Goal: Task Accomplishment & Management: Manage account settings

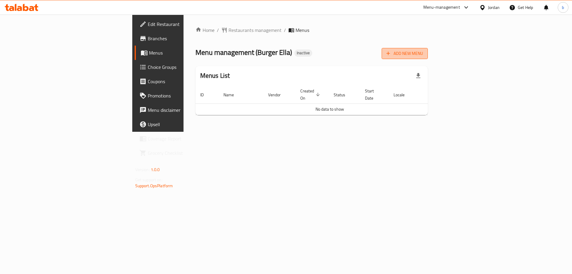
click at [428, 58] on button "Add New Menu" at bounding box center [405, 53] width 46 height 11
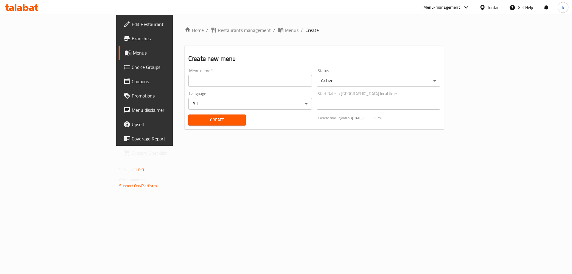
click at [190, 81] on input "text" at bounding box center [250, 81] width 124 height 12
type input "2/10/2025"
click at [185, 114] on div "Create" at bounding box center [217, 120] width 65 height 18
click at [193, 119] on span "Create" at bounding box center [217, 119] width 48 height 7
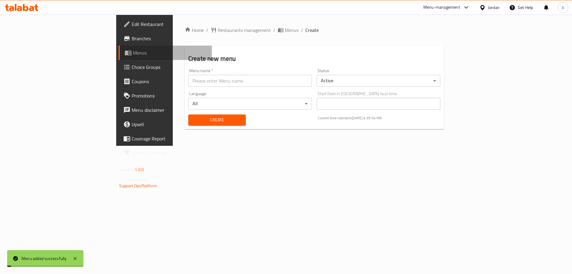
click at [125, 51] on icon at bounding box center [128, 53] width 7 height 5
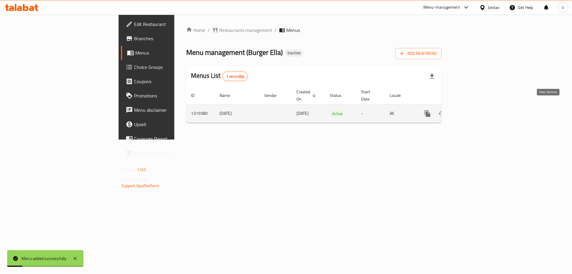
click at [478, 111] on link "enhanced table" at bounding box center [470, 113] width 14 height 14
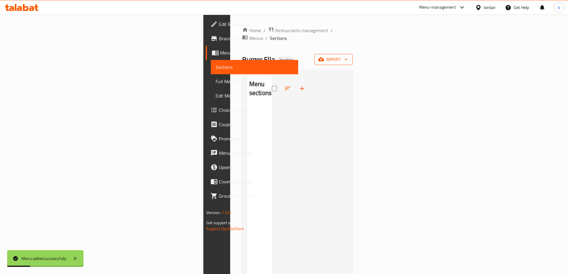
click at [348, 56] on span "import" at bounding box center [333, 59] width 29 height 7
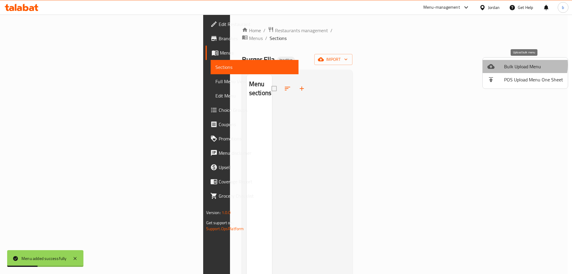
click at [519, 65] on span "Bulk Upload Menu" at bounding box center [533, 66] width 59 height 7
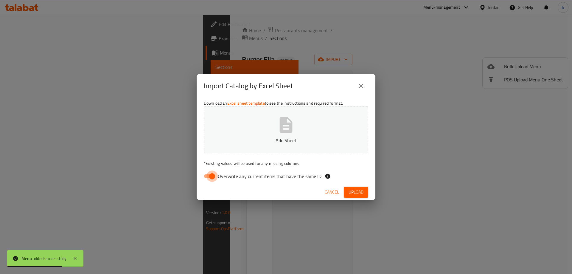
click at [210, 176] on input "Overwrite any current items that have the same ID." at bounding box center [212, 175] width 34 height 11
checkbox input "false"
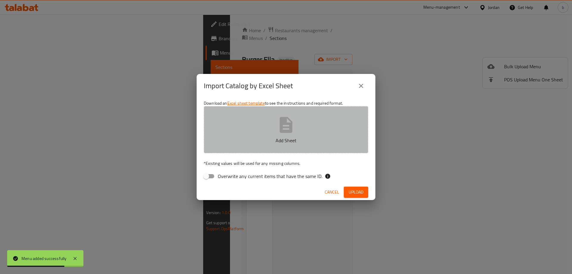
click at [253, 136] on button "Add Sheet" at bounding box center [286, 129] width 164 height 47
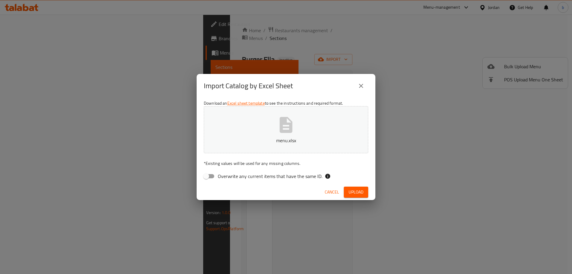
click at [367, 183] on div "Download an Excel sheet template to see the instructions and required format. m…" at bounding box center [286, 141] width 179 height 86
click at [366, 186] on div "Cancel Upload" at bounding box center [286, 192] width 179 height 16
click at [358, 191] on span "Upload" at bounding box center [356, 191] width 15 height 7
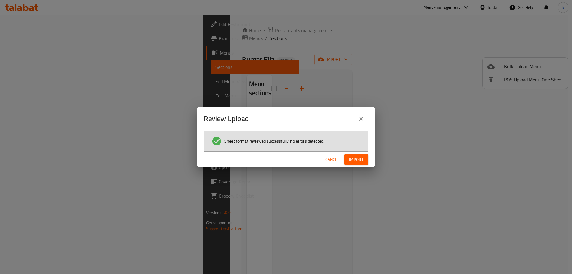
click at [357, 158] on span "Import" at bounding box center [356, 159] width 14 height 7
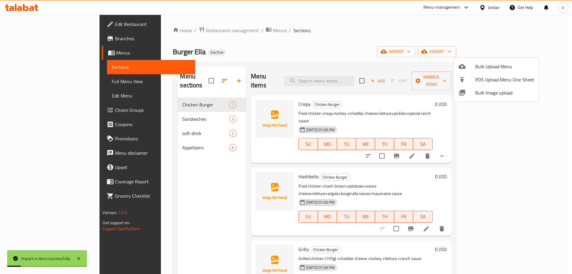
click at [42, 80] on div at bounding box center [286, 137] width 572 height 274
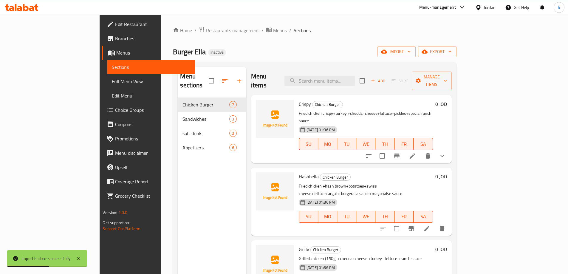
click at [112, 84] on span "Full Menu View" at bounding box center [151, 81] width 78 height 7
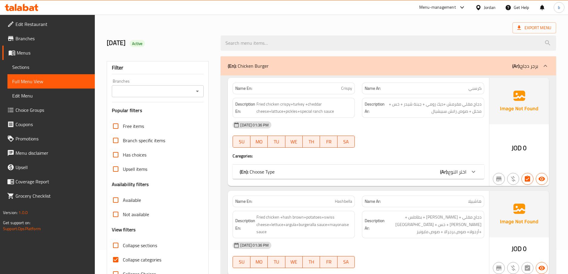
scroll to position [89, 0]
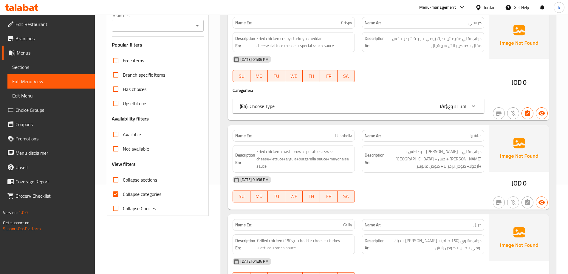
click at [117, 194] on input "Collapse categories" at bounding box center [115, 194] width 14 height 14
checkbox input "false"
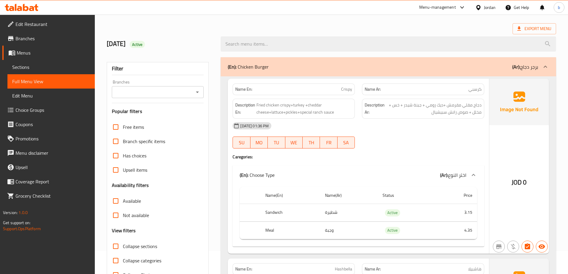
scroll to position [0, 0]
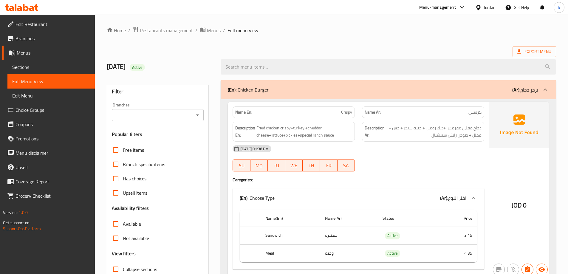
click at [499, 170] on div "JOD 0" at bounding box center [519, 189] width 60 height 175
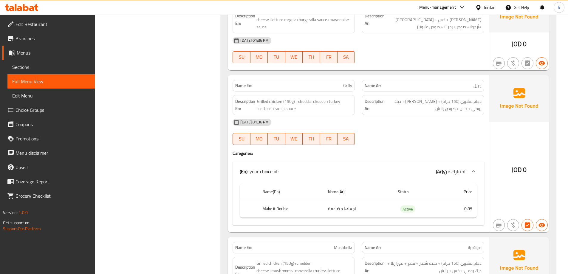
scroll to position [238, 0]
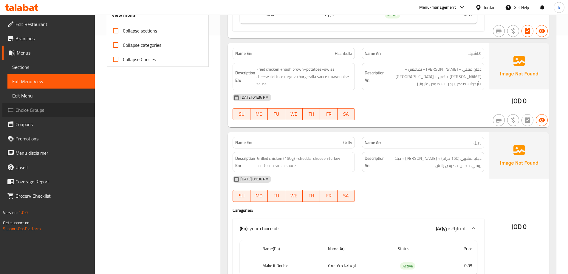
click at [29, 112] on span "Choice Groups" at bounding box center [52, 109] width 74 height 7
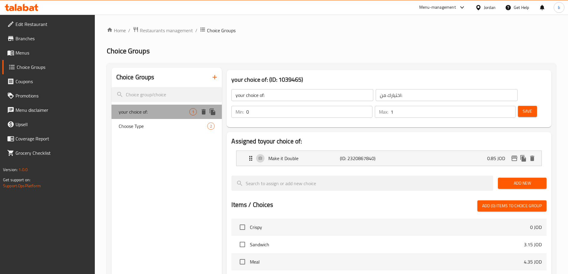
click at [176, 108] on span "your choice of:" at bounding box center [154, 111] width 71 height 7
click at [247, 146] on nav "Make it Double (ID: 2320867840) 0.85 JOD Name (En) Make it Double Name (En) Nam…" at bounding box center [388, 158] width 315 height 25
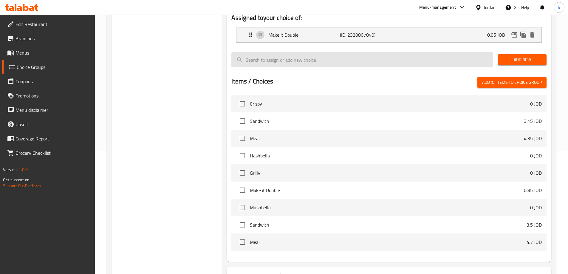
click at [249, 101] on nav "Crispy 0 JOD Sandwich 3.15 JOD Meal 4.35 JOD Hashbella 0 JOD Grilly 0 JOD Make …" at bounding box center [388, 175] width 315 height 164
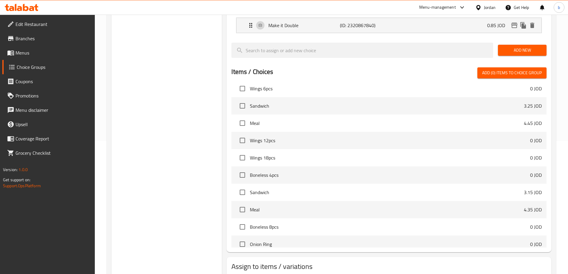
scroll to position [376, 0]
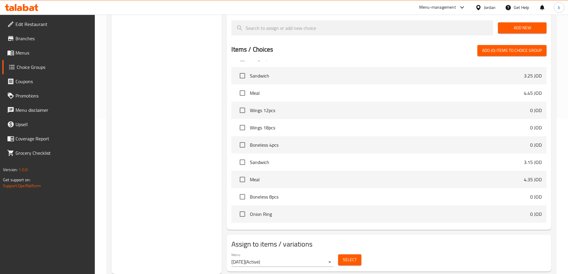
drag, startPoint x: 232, startPoint y: 89, endPoint x: 221, endPoint y: 92, distance: 11.4
drag, startPoint x: 221, startPoint y: 92, endPoint x: 195, endPoint y: 79, distance: 28.9
click at [195, 79] on div "Choice Groups your choice of: 1 Choose Type 2" at bounding box center [166, 92] width 111 height 361
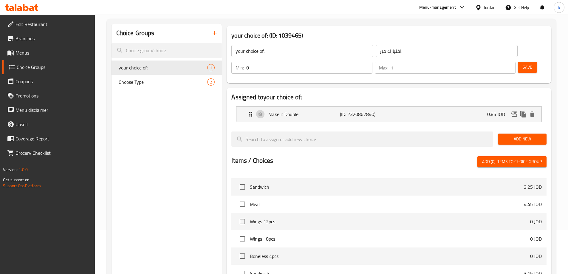
scroll to position [0, 0]
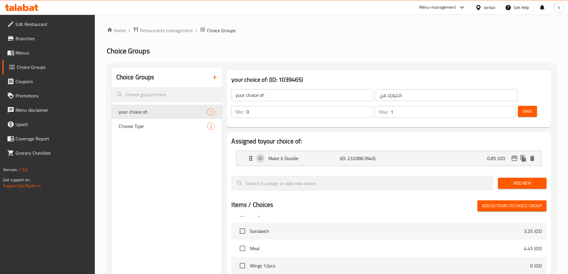
drag, startPoint x: 179, startPoint y: 75, endPoint x: 0, endPoint y: 285, distance: 276.0
drag, startPoint x: 0, startPoint y: 285, endPoint x: 157, endPoint y: 159, distance: 201.4
click at [157, 159] on div "Choice Groups your choice of: 1 Choose Type 2" at bounding box center [166, 248] width 111 height 361
drag, startPoint x: 241, startPoint y: 140, endPoint x: 251, endPoint y: 143, distance: 10.3
click at [251, 156] on icon "Expand" at bounding box center [250, 158] width 3 height 5
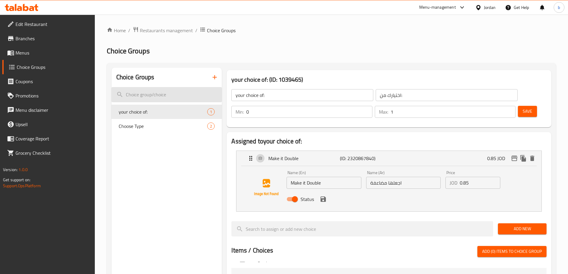
click at [146, 92] on input "search" at bounding box center [166, 94] width 111 height 15
click at [252, 155] on icon "Expand" at bounding box center [250, 158] width 7 height 7
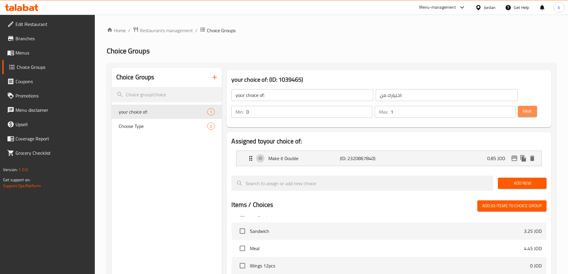
drag, startPoint x: 334, startPoint y: 192, endPoint x: 511, endPoint y: 97, distance: 201.0
click at [518, 106] on button "Save" at bounding box center [527, 111] width 19 height 11
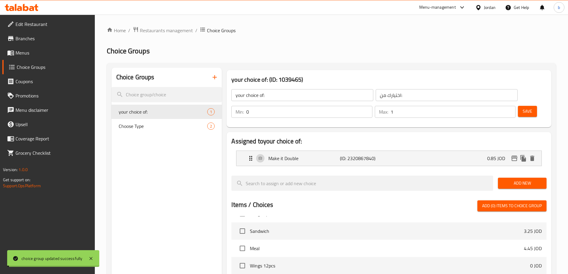
click at [549, 148] on div "Assigned to your choice of: Make it Double (ID: 2320867840) 0.85 JOD Name (En) …" at bounding box center [388, 258] width 324 height 253
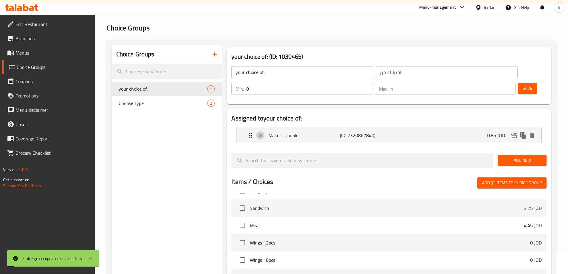
scroll to position [30, 0]
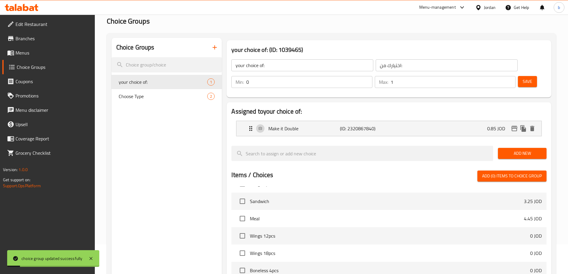
drag, startPoint x: 540, startPoint y: 176, endPoint x: 423, endPoint y: 148, distance: 120.7
click at [423, 161] on div at bounding box center [388, 163] width 315 height 5
click at [510, 150] on span "Add New" at bounding box center [521, 153] width 39 height 7
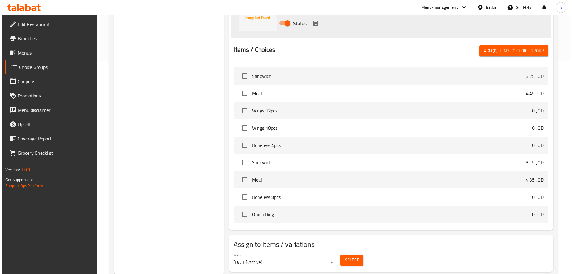
scroll to position [213, 0]
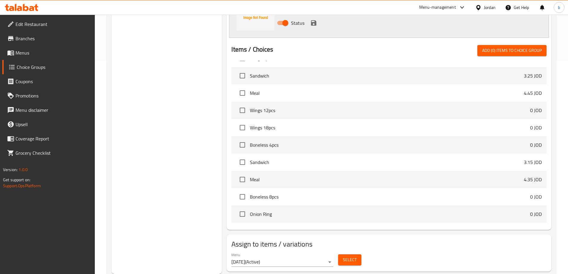
click at [349, 256] on span "Select" at bounding box center [350, 259] width 14 height 7
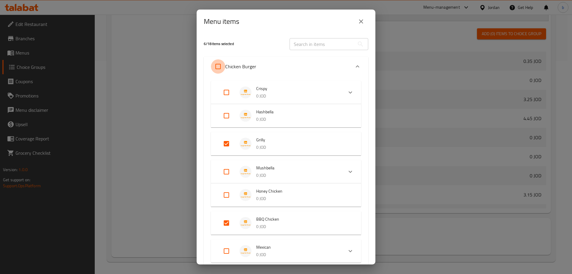
click at [217, 66] on input "Expand" at bounding box center [218, 66] width 14 height 14
checkbox input "true"
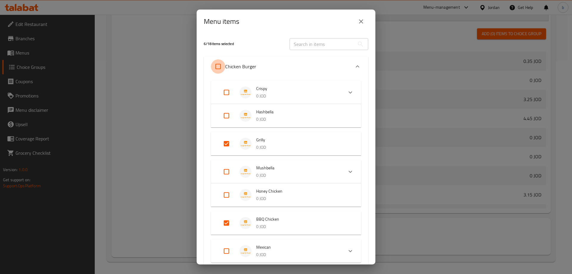
checkbox input "true"
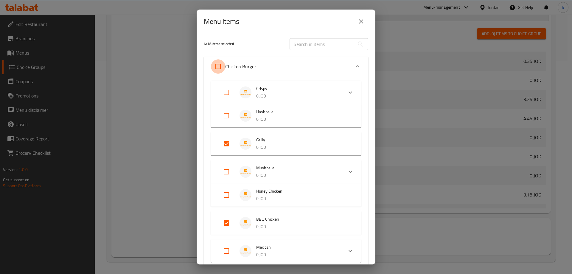
checkbox input "true"
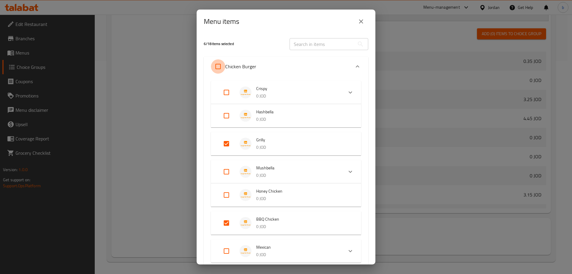
checkbox input "true"
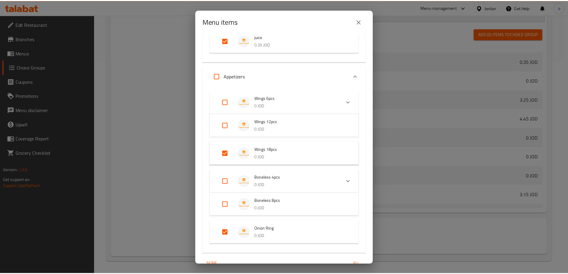
scroll to position [448, 0]
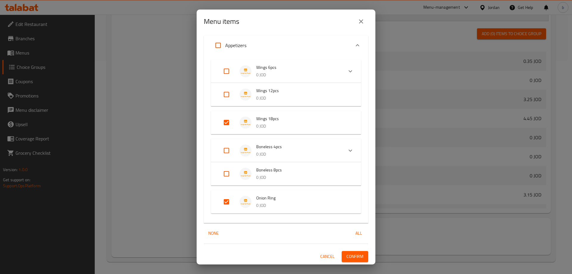
click at [347, 257] on span "Confirm" at bounding box center [355, 256] width 17 height 7
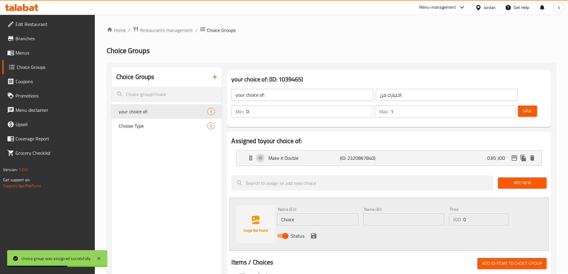
scroll to position [0, 0]
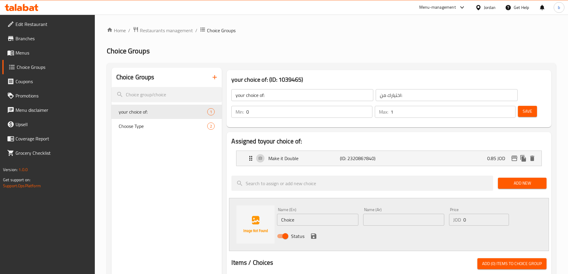
click at [218, 78] on button "button" at bounding box center [214, 77] width 14 height 14
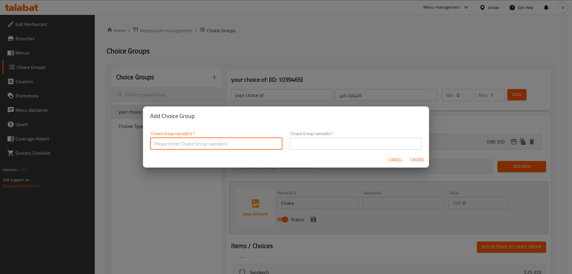
click at [224, 149] on input "text" at bounding box center [216, 144] width 132 height 12
type input "Your Choice of:"
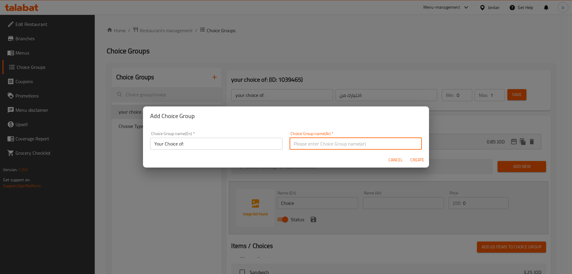
click at [383, 145] on input "text" at bounding box center [356, 144] width 132 height 12
type input "اختيارك من:"
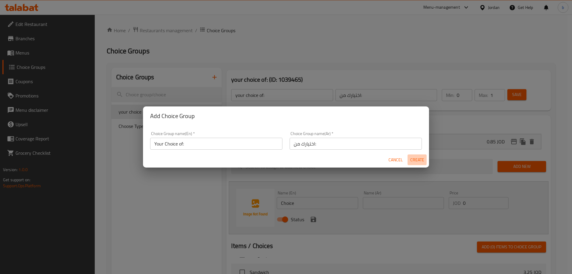
click at [414, 160] on span "Create" at bounding box center [417, 159] width 14 height 7
type input "Your Choice of:"
type input "اختيارك من:"
type input "0"
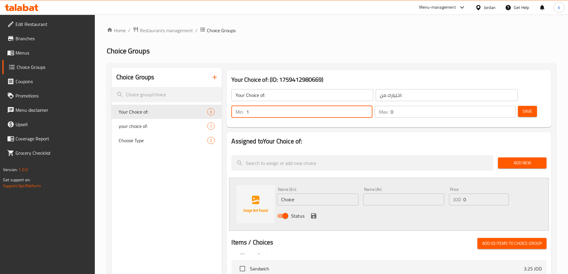
type input "1"
click at [372, 106] on input "1" at bounding box center [309, 112] width 126 height 12
type input "1"
click at [500, 106] on input "1" at bounding box center [452, 112] width 125 height 12
click at [302, 193] on input "Choice" at bounding box center [317, 199] width 81 height 12
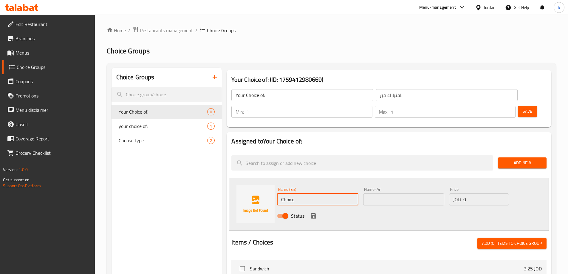
click at [302, 193] on input "Choice" at bounding box center [317, 199] width 81 height 12
paste input "sandwich"
type input "sandwich"
click at [397, 193] on input "text" at bounding box center [403, 199] width 81 height 12
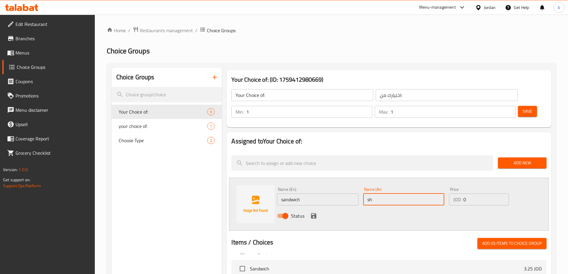
type input "s"
type input "ساندوتش"
click at [472, 193] on input "0" at bounding box center [485, 199] width 45 height 12
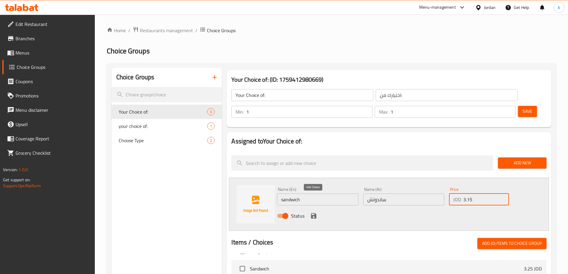
type input "3.15"
click at [309, 211] on button "save" at bounding box center [313, 215] width 9 height 9
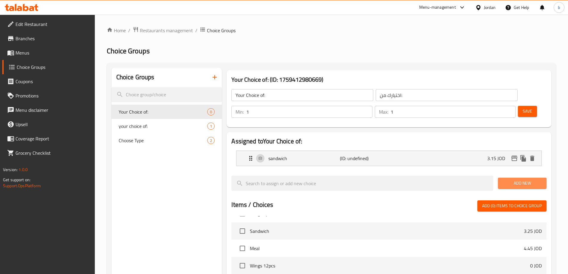
click at [530, 178] on button "Add New" at bounding box center [522, 183] width 49 height 11
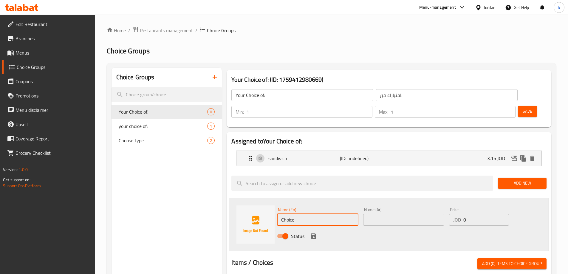
click at [306, 214] on input "Choice" at bounding box center [317, 220] width 81 height 12
paste input "meal"
type input "meal"
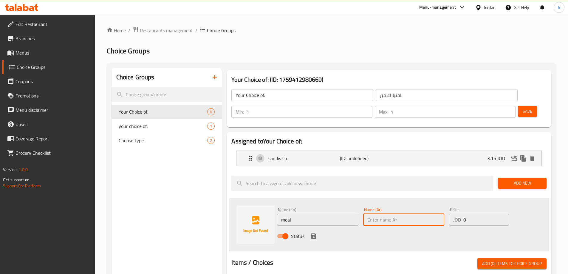
click at [381, 214] on input "text" at bounding box center [403, 220] width 81 height 12
type input "وجبة"
click at [468, 214] on input "0" at bounding box center [485, 220] width 45 height 12
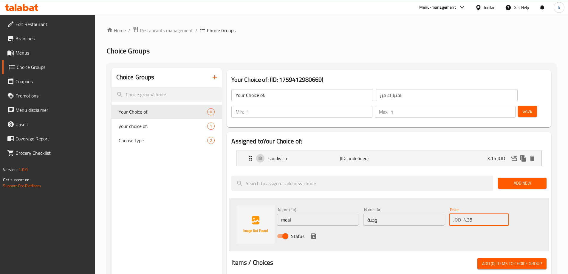
type input "4.35"
click at [312, 233] on icon "save" at bounding box center [313, 235] width 5 height 5
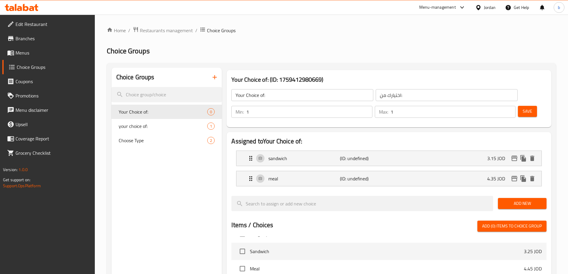
click at [522, 108] on span "Save" at bounding box center [527, 111] width 10 height 7
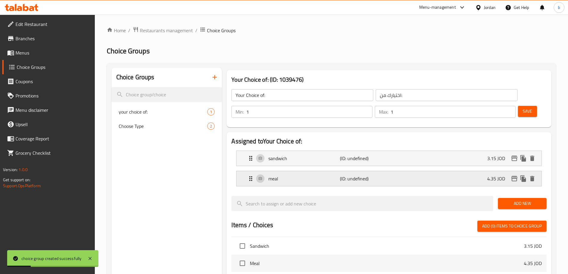
click at [468, 171] on div "meal (ID: undefined) 4.35 JOD" at bounding box center [390, 178] width 287 height 15
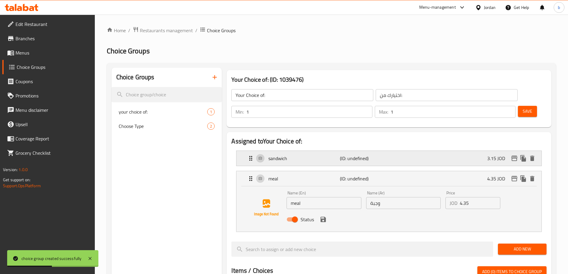
click at [492, 155] on p "3.15 JOD" at bounding box center [498, 158] width 23 height 7
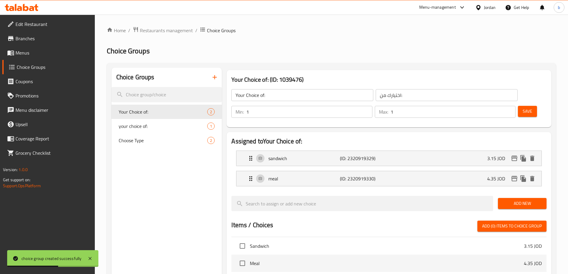
click at [456, 151] on div "sandwich (ID: 2320919329) 3.15 JOD" at bounding box center [390, 158] width 287 height 15
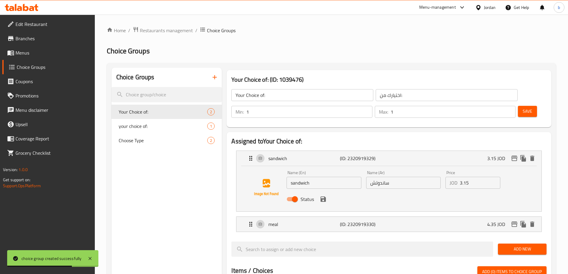
click at [475, 177] on input "3.15" at bounding box center [479, 183] width 41 height 12
type input "3.5"
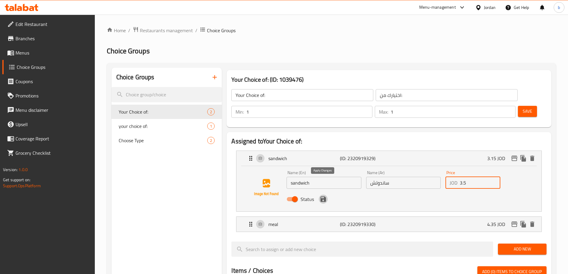
click at [320, 196] on icon "save" at bounding box center [322, 198] width 5 height 5
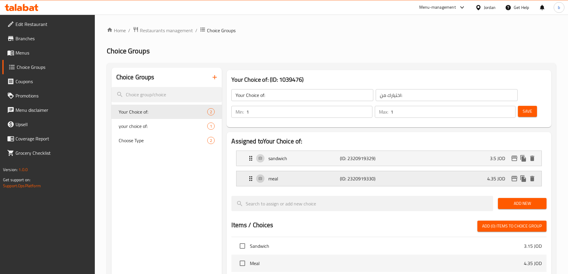
click at [491, 175] on p "4.35 JOD" at bounding box center [498, 178] width 23 height 7
click at [471, 171] on div "meal (ID: 2320919330) 4.35 JOD" at bounding box center [390, 178] width 287 height 15
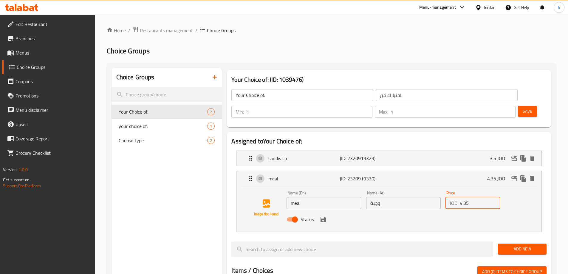
click at [480, 197] on input "4.35" at bounding box center [479, 203] width 41 height 12
click at [325, 217] on icon "save" at bounding box center [322, 219] width 5 height 5
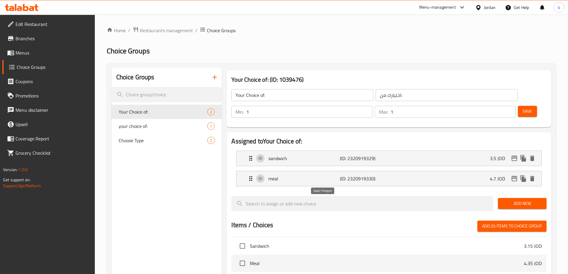
type input "4.7"
click at [523, 106] on button "Save" at bounding box center [527, 111] width 19 height 11
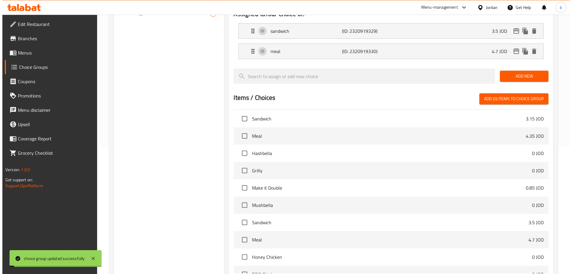
scroll to position [176, 0]
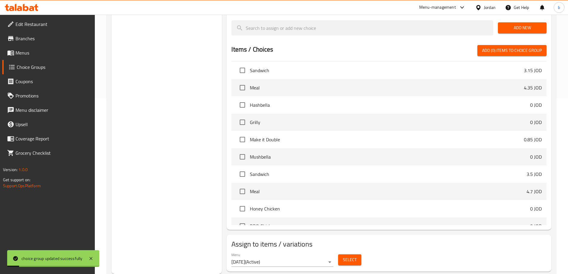
click at [347, 256] on span "Select" at bounding box center [350, 259] width 14 height 7
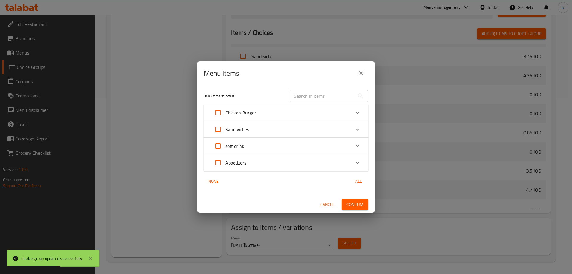
click at [288, 114] on div "Chicken Burger" at bounding box center [280, 112] width 139 height 14
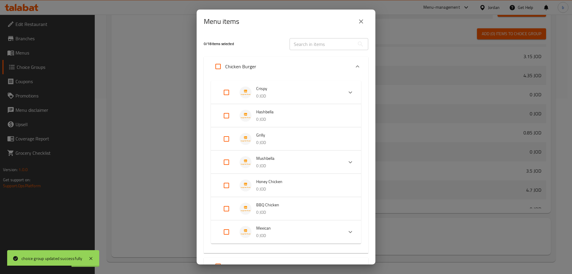
click at [227, 117] on input "Expand" at bounding box center [226, 115] width 14 height 14
checkbox input "true"
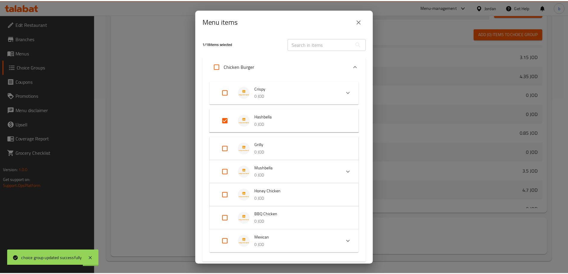
scroll to position [94, 0]
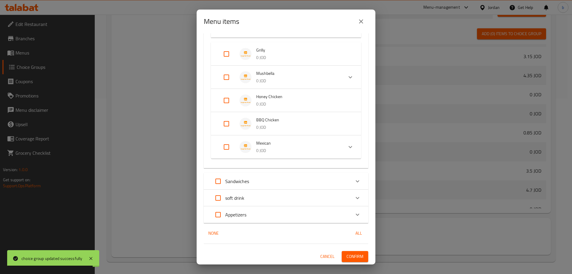
click at [349, 256] on span "Confirm" at bounding box center [355, 256] width 17 height 7
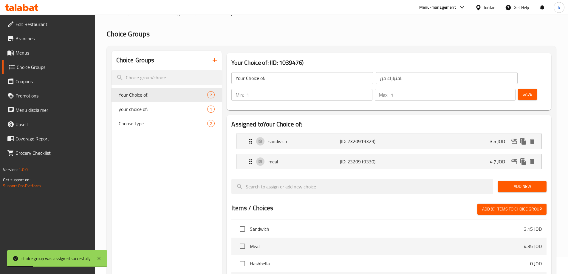
scroll to position [0, 0]
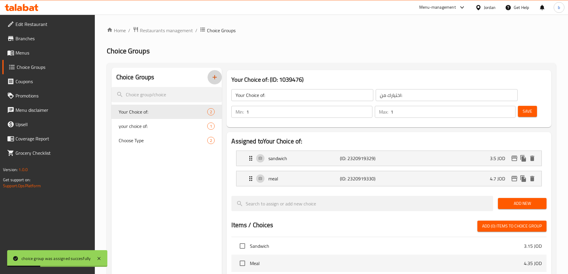
click at [212, 78] on icon "button" at bounding box center [214, 77] width 7 height 7
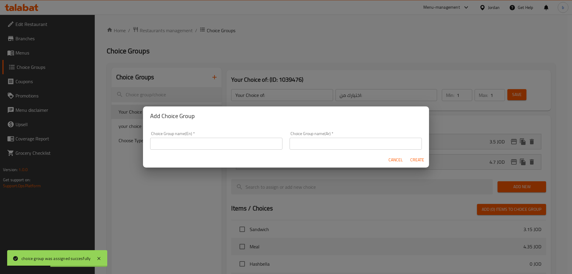
click at [195, 150] on div "Choice Group name(En)   * Choice Group name(En) *" at bounding box center [216, 140] width 139 height 25
click at [192, 144] on input "text" at bounding box center [216, 144] width 132 height 12
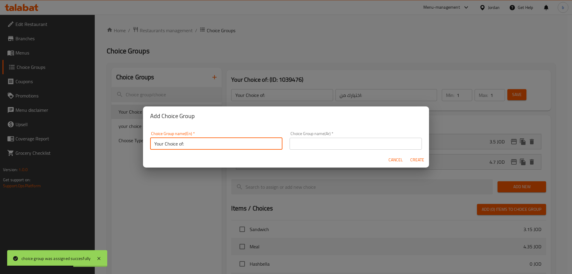
type input "Your Choice of:"
click at [333, 146] on input "text" at bounding box center [356, 144] width 132 height 12
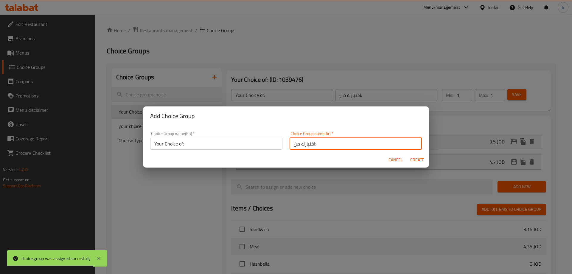
type input "اختيارك من:"
click at [420, 156] on span "Create" at bounding box center [417, 159] width 14 height 7
type input "Your Choice of:"
type input "اختيارك من:"
type input "0"
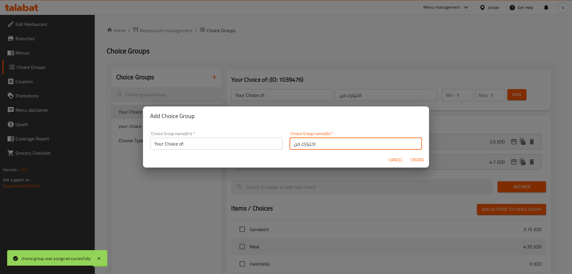
type input "0"
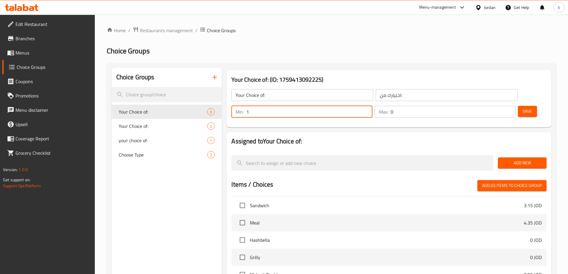
type input "1"
click at [372, 106] on input "1" at bounding box center [309, 112] width 126 height 12
type input "1"
click at [500, 106] on input "1" at bounding box center [452, 112] width 125 height 12
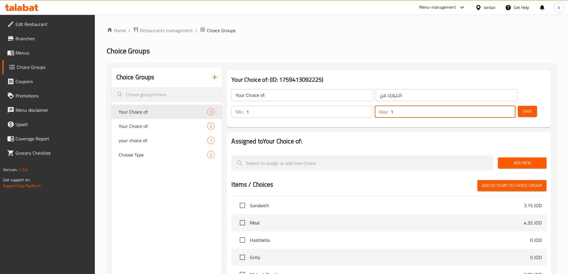
click at [507, 159] on span "Add New" at bounding box center [521, 162] width 39 height 7
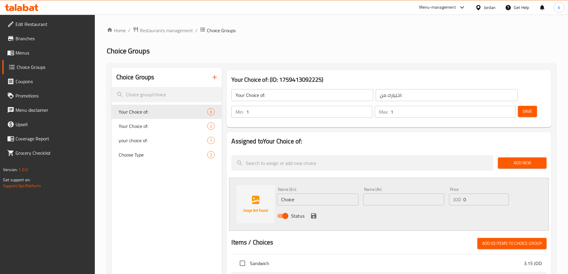
click at [318, 193] on input "Choice" at bounding box center [317, 199] width 81 height 12
click at [316, 193] on input "Choice" at bounding box center [317, 199] width 81 height 12
paste input "sandwich"
type input "sandwich"
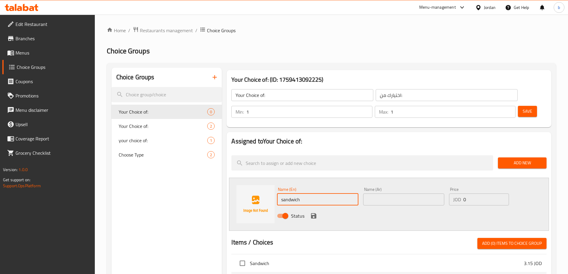
click at [388, 193] on input "text" at bounding box center [403, 199] width 81 height 12
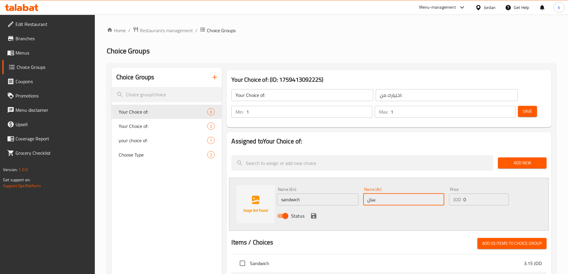
type input "ساندوتش"
click at [480, 193] on input "0" at bounding box center [485, 199] width 45 height 12
type input "3.15"
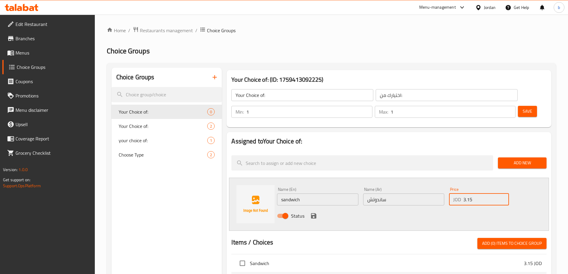
click at [314, 213] on icon "save" at bounding box center [313, 215] width 5 height 5
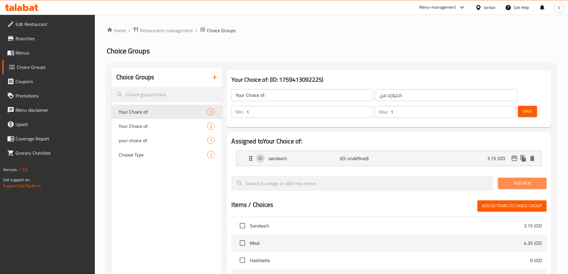
click at [519, 178] on button "Add New" at bounding box center [522, 183] width 49 height 11
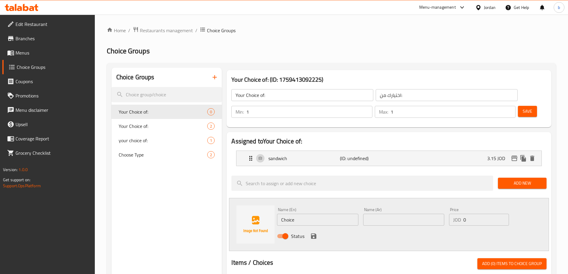
click at [327, 214] on input "Choice" at bounding box center [317, 220] width 81 height 12
paste input "meal"
type input "meal"
click at [414, 214] on input "text" at bounding box center [403, 220] width 81 height 12
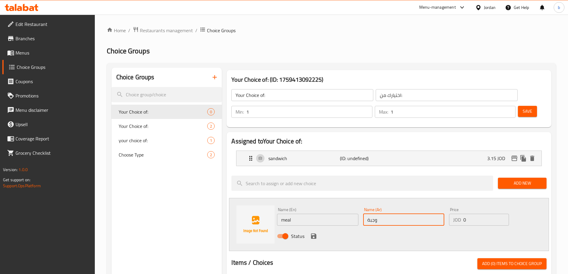
type input "وجبة"
click at [478, 214] on input "0" at bounding box center [485, 220] width 45 height 12
type input "4.35"
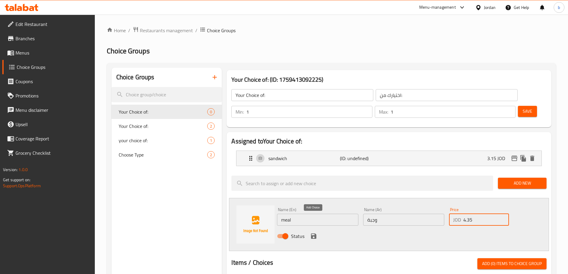
click at [316, 232] on icon "save" at bounding box center [313, 235] width 7 height 7
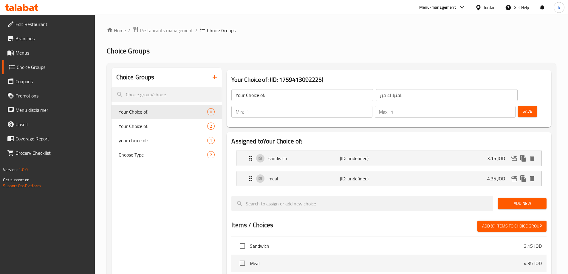
click at [522, 106] on button "Save" at bounding box center [527, 111] width 19 height 11
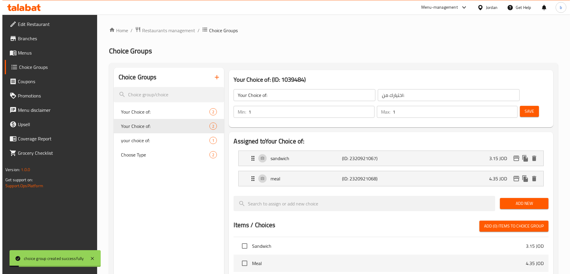
scroll to position [176, 0]
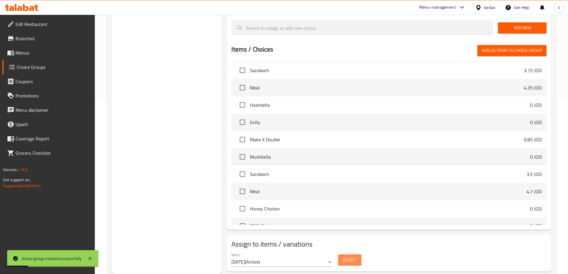
click at [357, 254] on button "Select" at bounding box center [349, 259] width 23 height 11
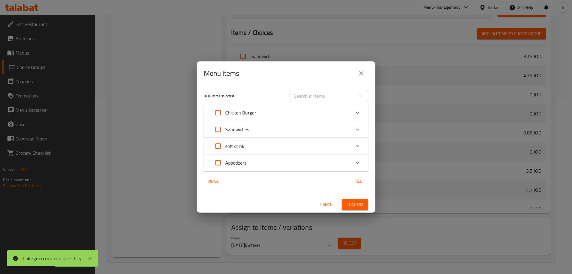
click at [240, 111] on p "Chicken Burger" at bounding box center [240, 112] width 31 height 7
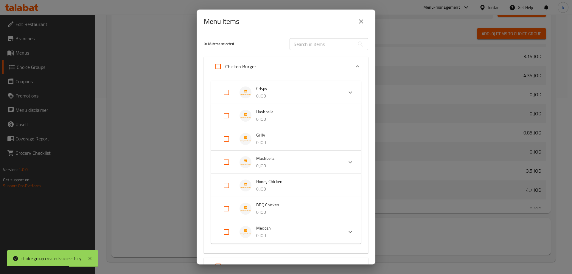
click at [226, 137] on input "Expand" at bounding box center [226, 139] width 14 height 14
checkbox input "true"
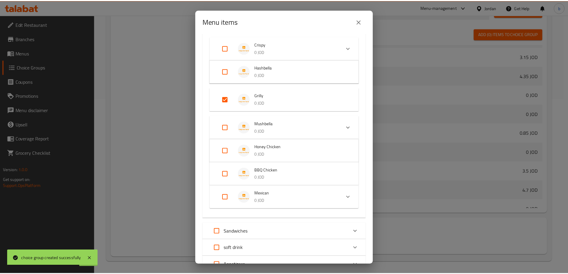
scroll to position [94, 0]
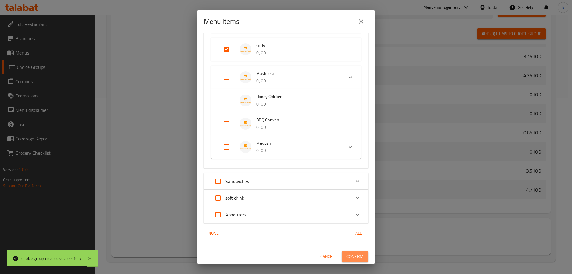
click at [349, 257] on span "Confirm" at bounding box center [355, 256] width 17 height 7
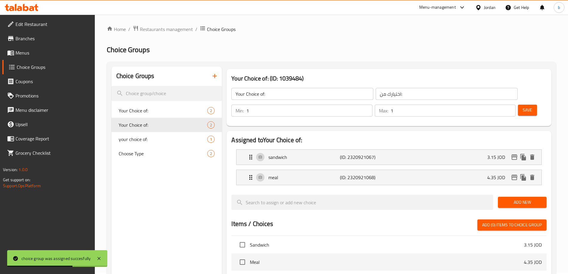
scroll to position [0, 0]
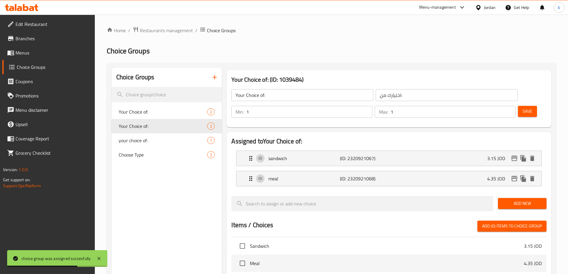
click at [214, 80] on icon "button" at bounding box center [214, 77] width 7 height 7
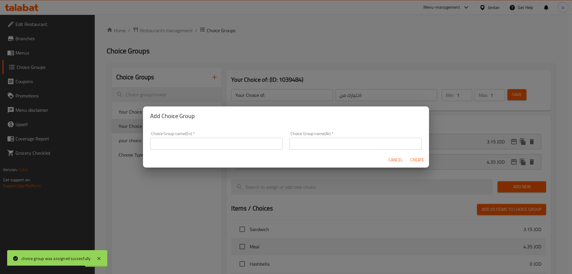
click at [186, 142] on input "text" at bounding box center [216, 144] width 132 height 12
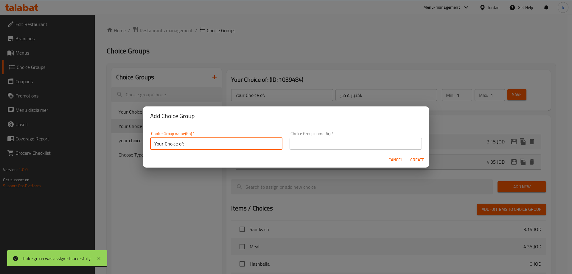
type input "Your Choice of:"
click at [336, 141] on input "text" at bounding box center [356, 144] width 132 height 12
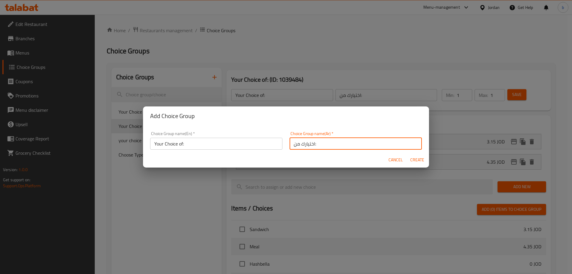
type input "اختيارك من:"
click at [413, 160] on span "Create" at bounding box center [417, 159] width 14 height 7
type input "Your Choice of:"
type input "اختيارك من:"
type input "0"
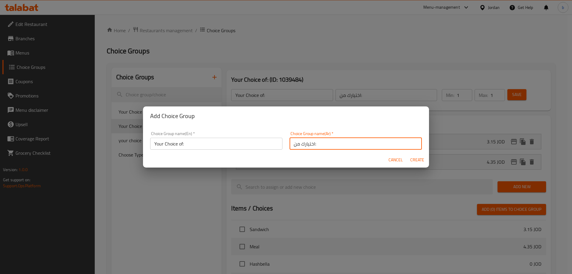
type input "0"
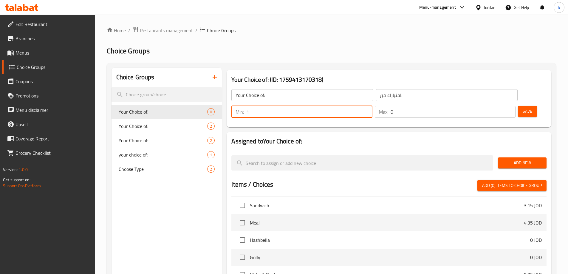
type input "1"
click at [372, 106] on input "1" at bounding box center [309, 112] width 126 height 12
type input "1"
click at [499, 106] on input "1" at bounding box center [452, 112] width 125 height 12
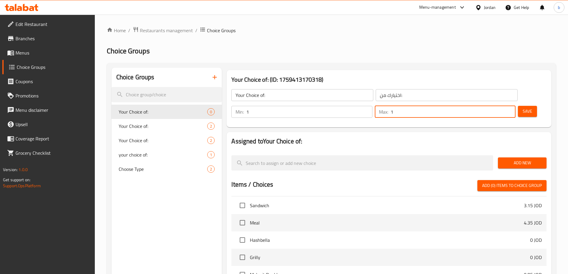
click at [527, 105] on div "Save" at bounding box center [529, 112] width 26 height 14
click at [523, 106] on button "Save" at bounding box center [527, 111] width 19 height 11
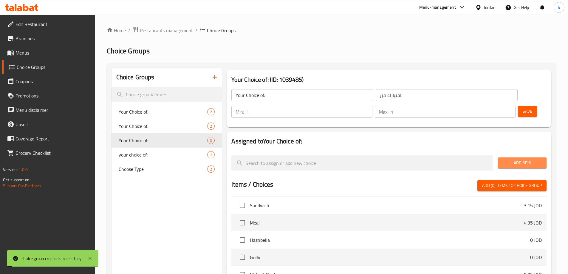
click at [517, 159] on span "Add New" at bounding box center [521, 162] width 39 height 7
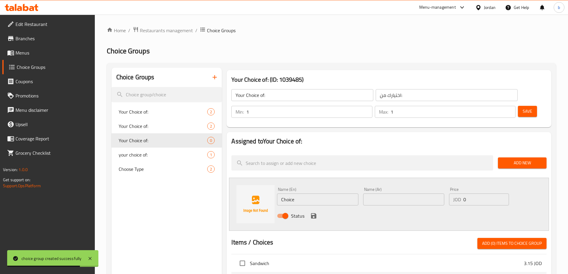
click at [301, 193] on input "Choice" at bounding box center [317, 199] width 81 height 12
paste input "sandwich"
type input "sandwich"
click at [372, 193] on input "text" at bounding box center [403, 199] width 81 height 12
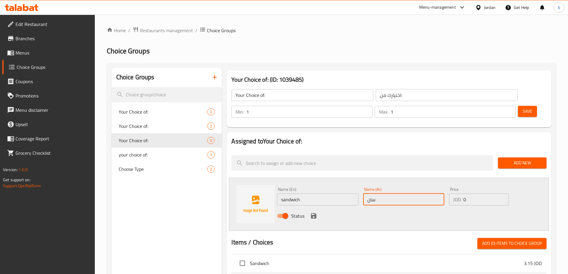
type input "ساندوتش"
click at [471, 193] on input "0" at bounding box center [485, 199] width 45 height 12
click at [467, 193] on input "0" at bounding box center [485, 199] width 45 height 12
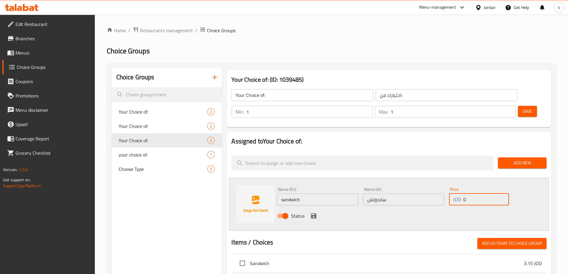
click at [467, 193] on input "0" at bounding box center [485, 199] width 45 height 12
paste input "3.25"
type input "3.25"
click at [310, 212] on icon "save" at bounding box center [313, 215] width 7 height 7
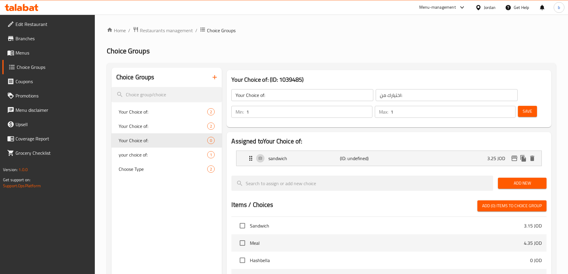
click at [508, 179] on span "Add New" at bounding box center [521, 182] width 39 height 7
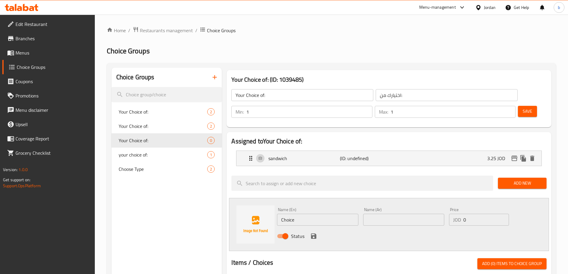
click at [329, 214] on input "Choice" at bounding box center [317, 220] width 81 height 12
paste input "meal"
type input "meal"
click at [385, 214] on input "text" at bounding box center [403, 220] width 81 height 12
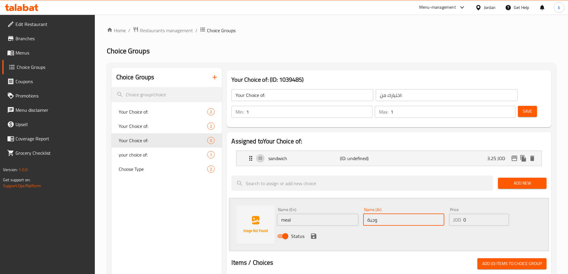
type input "وجبة"
click at [472, 214] on input "0" at bounding box center [485, 220] width 45 height 12
paste input "4.45"
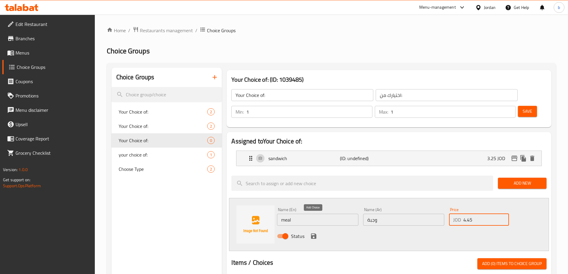
type input "4.45"
click at [312, 233] on icon "save" at bounding box center [313, 235] width 5 height 5
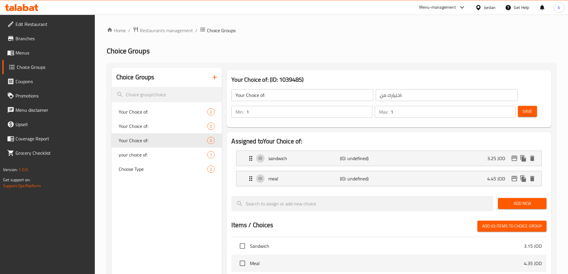
click at [518, 106] on button "Save" at bounding box center [527, 111] width 19 height 11
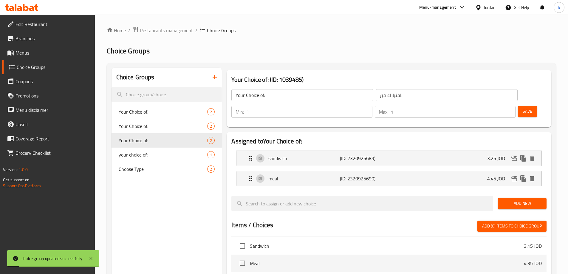
click at [533, 200] on span "Add New" at bounding box center [521, 203] width 39 height 7
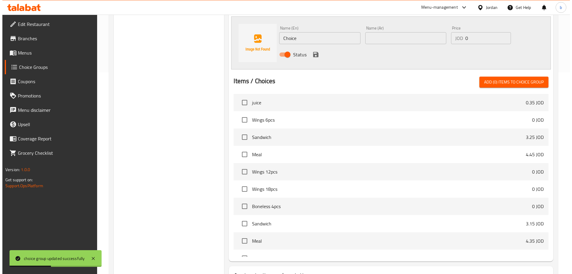
scroll to position [233, 0]
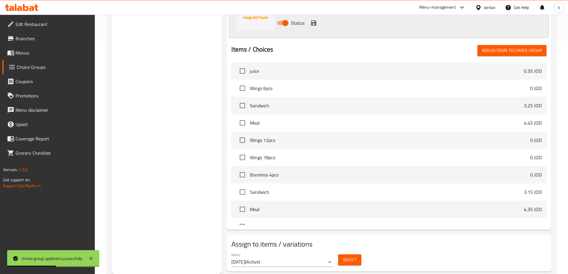
click at [353, 256] on span "Select" at bounding box center [350, 259] width 14 height 7
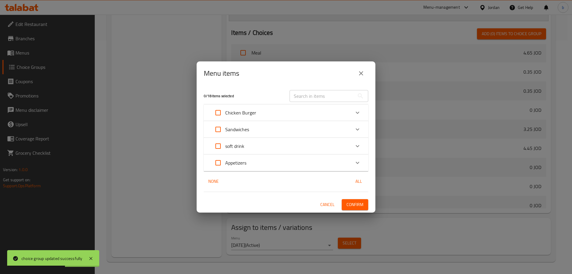
scroll to position [381, 0]
click at [221, 111] on input "Expand" at bounding box center [218, 112] width 14 height 14
checkbox input "true"
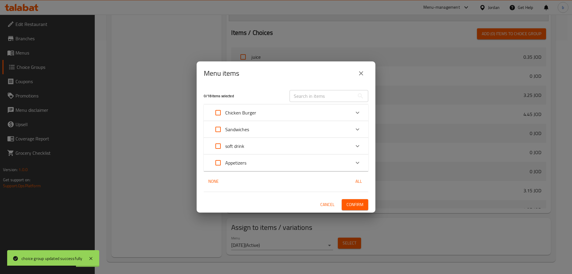
checkbox input "true"
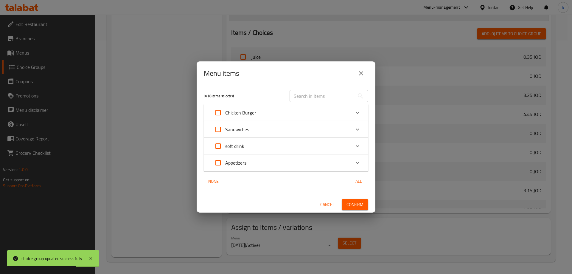
checkbox input "true"
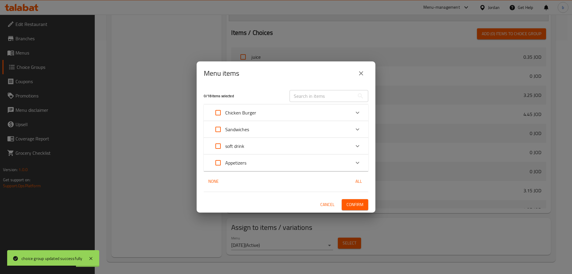
checkbox input "true"
click at [217, 110] on input "Expand" at bounding box center [218, 112] width 14 height 14
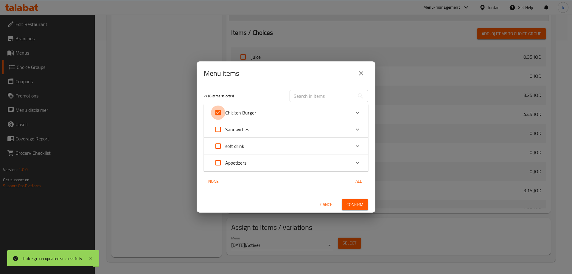
checkbox input "false"
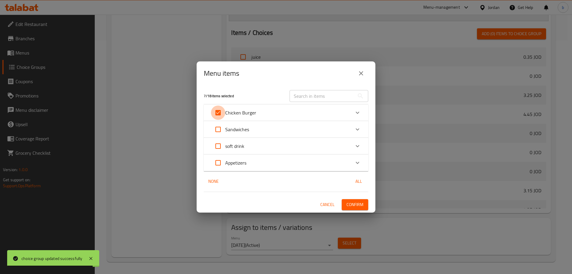
checkbox input "false"
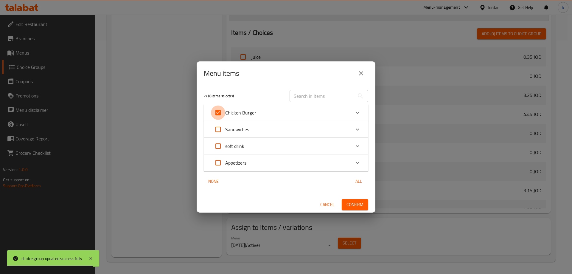
checkbox input "false"
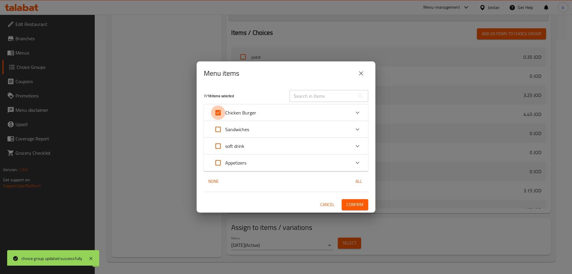
checkbox input "false"
click at [251, 111] on p "Chicken Burger" at bounding box center [240, 112] width 31 height 7
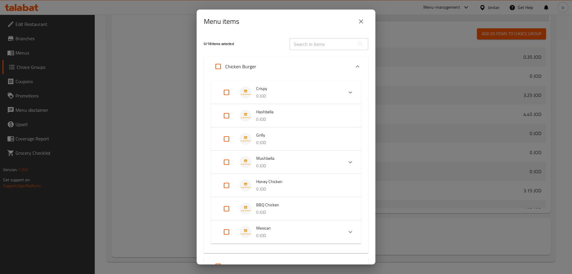
click at [223, 185] on input "Expand" at bounding box center [226, 185] width 14 height 14
checkbox input "true"
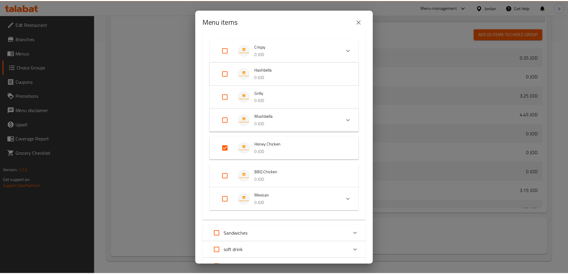
scroll to position [94, 0]
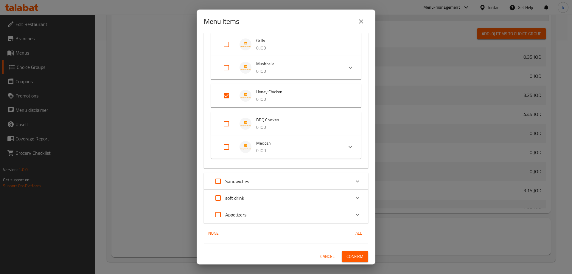
click at [348, 254] on span "Confirm" at bounding box center [355, 256] width 17 height 7
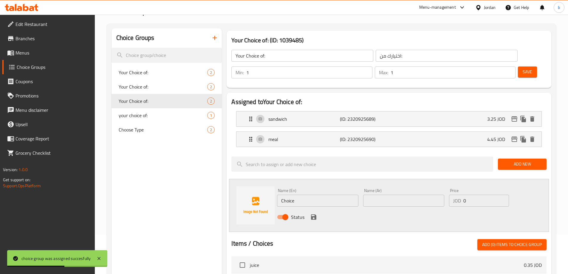
scroll to position [0, 0]
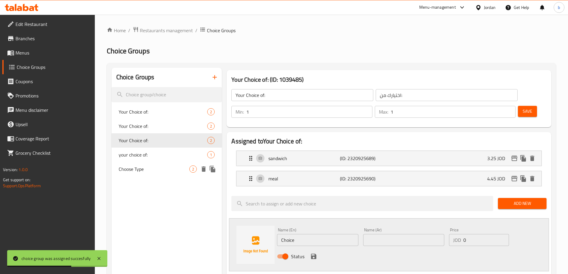
click at [171, 164] on div "Choose Type 2" at bounding box center [166, 169] width 111 height 14
type input "Choose Type"
type input "اختر النوع"
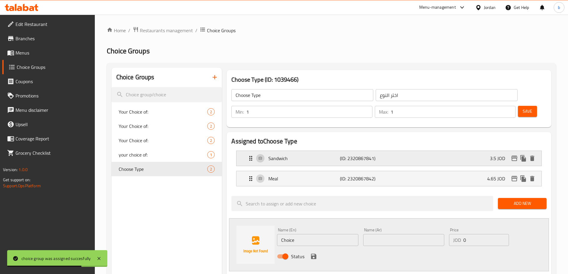
click at [248, 151] on div "Sandwich (ID: 2320867841) 3.5 JOD" at bounding box center [390, 158] width 287 height 15
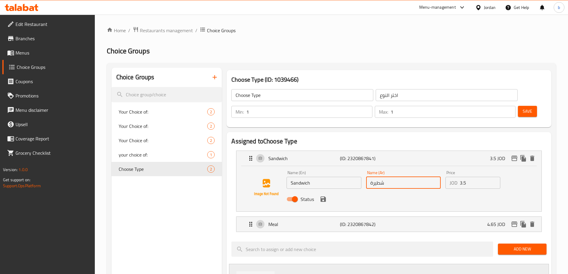
click at [396, 177] on input "شطيرة" at bounding box center [403, 183] width 74 height 12
drag, startPoint x: 396, startPoint y: 170, endPoint x: 358, endPoint y: 171, distance: 37.3
click at [358, 171] on div "Name (En) Sandwich Name (En) Name (Ar) شطيرة Name (Ar) Price JOD 3.5 Price Stat…" at bounding box center [403, 187] width 238 height 39
click at [322, 195] on icon "save" at bounding box center [322, 198] width 7 height 7
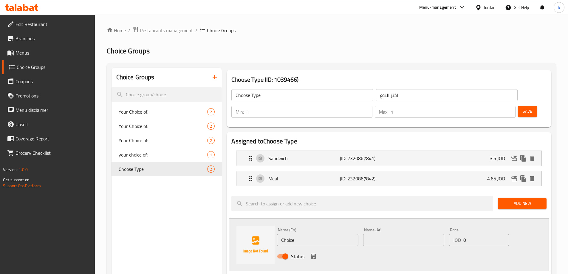
type input "ساندوتش"
click at [251, 175] on icon "Expand" at bounding box center [250, 178] width 7 height 7
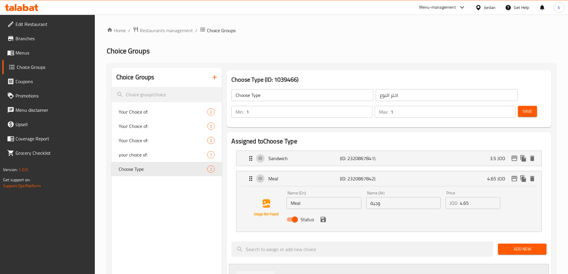
click at [525, 106] on button "Save" at bounding box center [527, 111] width 19 height 11
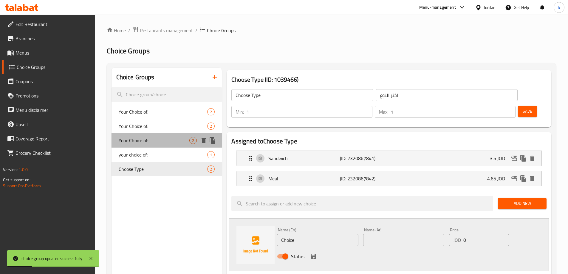
click at [141, 144] on span "Your Choice of:" at bounding box center [154, 140] width 71 height 7
type input "Your Choice of:"
type input "اختيارك من:"
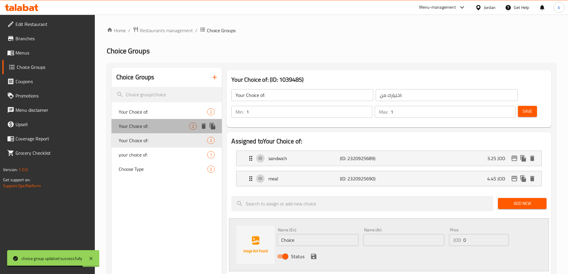
click at [144, 128] on span "Your Choice of:" at bounding box center [154, 125] width 71 height 7
type input "Your Choice of:"
type input "اختيارك من:"
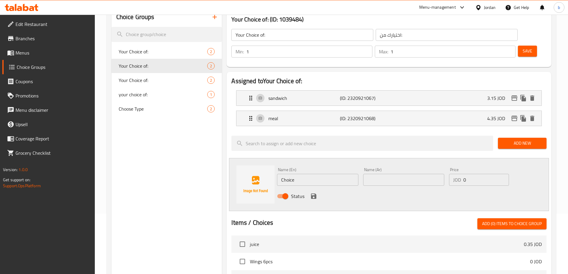
scroll to position [60, 0]
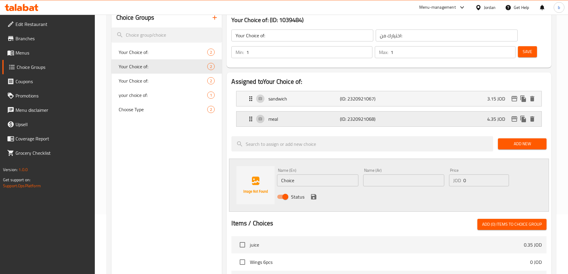
click at [249, 115] on icon "Expand" at bounding box center [250, 118] width 7 height 7
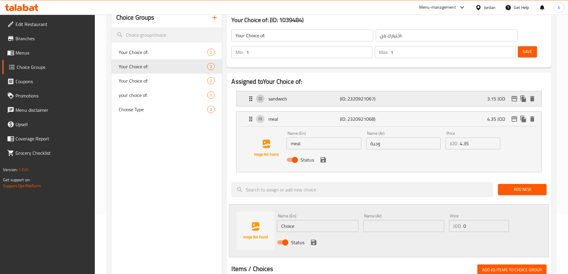
click at [247, 91] on div "sandwich (ID: 2320921067) 3.15 JOD" at bounding box center [388, 98] width 305 height 15
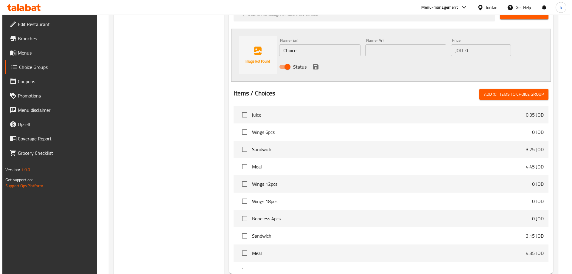
scroll to position [324, 0]
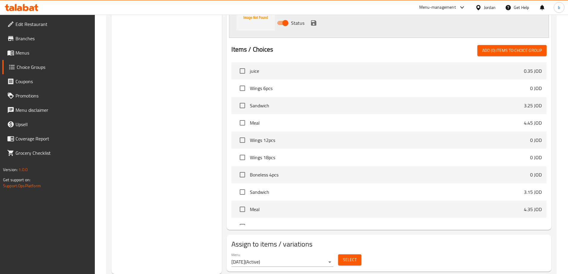
click at [354, 256] on span "Select" at bounding box center [350, 259] width 14 height 7
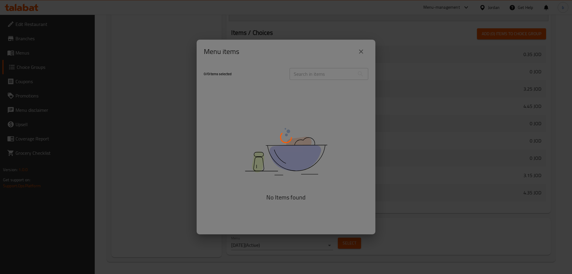
scroll to position [381, 0]
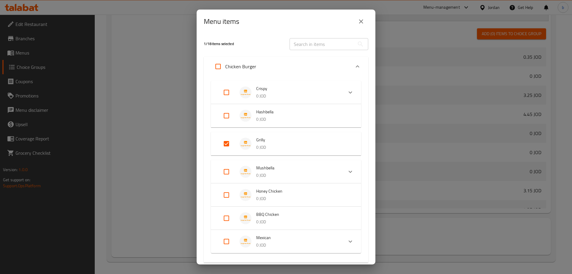
click at [286, 94] on p "0 JOD" at bounding box center [297, 95] width 82 height 7
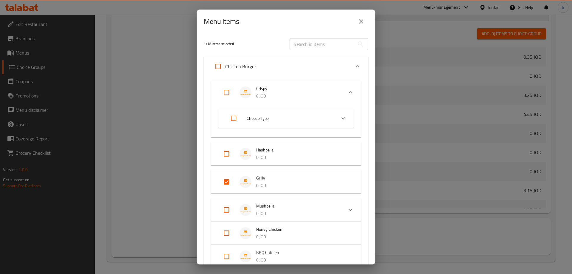
click at [288, 94] on p "0 JOD" at bounding box center [297, 95] width 82 height 7
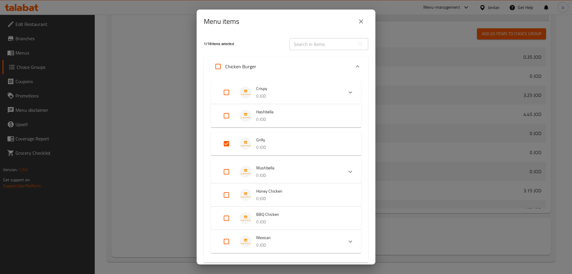
click at [227, 220] on input "Expand" at bounding box center [226, 218] width 14 height 14
checkbox input "true"
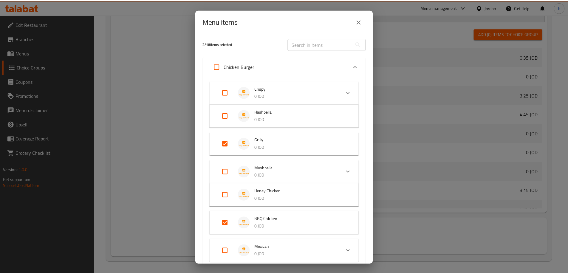
scroll to position [104, 0]
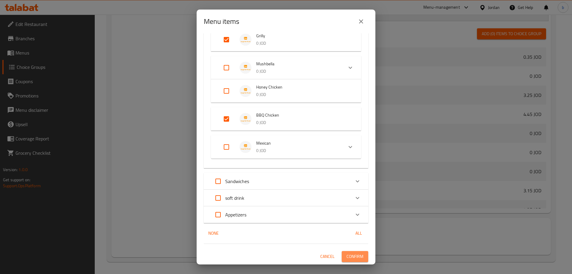
click at [348, 257] on span "Confirm" at bounding box center [355, 256] width 17 height 7
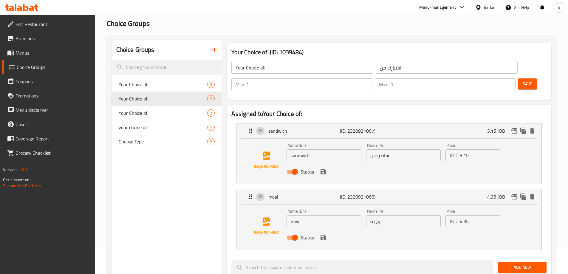
scroll to position [0, 0]
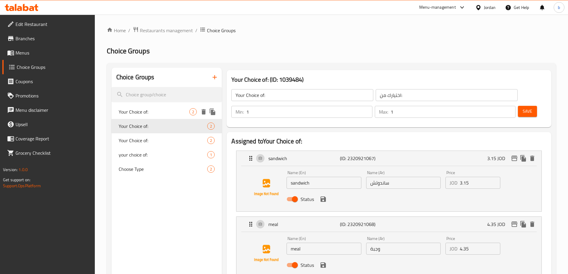
click at [174, 116] on div "Your Choice of: 2" at bounding box center [166, 112] width 111 height 14
type input "Your Choice of:"
type input "اختيارك من:"
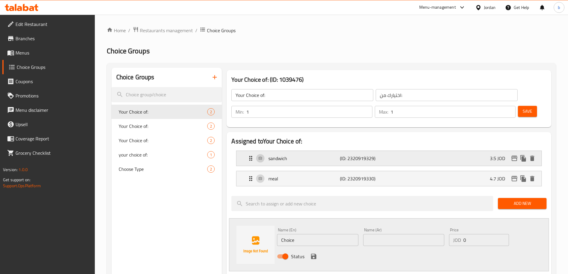
click at [250, 151] on div "sandwich (ID: 2320919329) 3.5 JOD" at bounding box center [390, 158] width 287 height 15
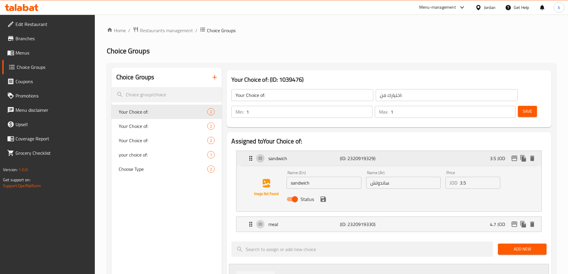
click at [249, 151] on div "sandwich (ID: 2320919329) 3.5 JOD" at bounding box center [390, 158] width 287 height 15
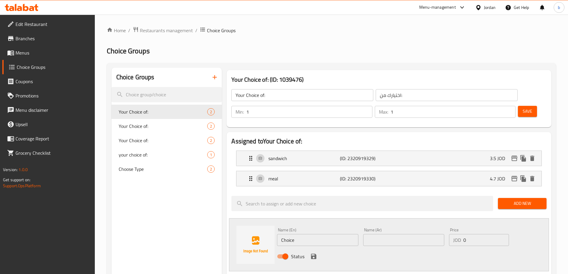
click at [212, 76] on icon "button" at bounding box center [214, 77] width 7 height 7
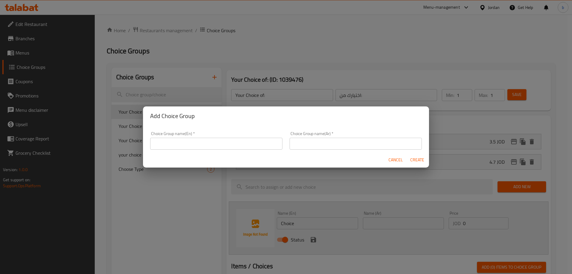
click at [205, 146] on input "text" at bounding box center [216, 144] width 132 height 12
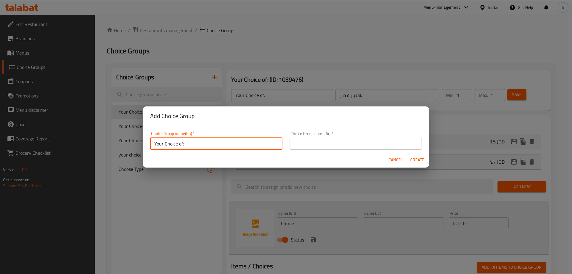
type input "Your Choice of:"
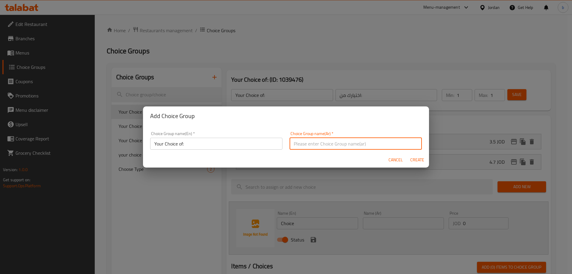
click at [336, 147] on input "text" at bounding box center [356, 144] width 132 height 12
type input "اختيارك من:"
click at [417, 160] on span "Create" at bounding box center [417, 159] width 14 height 7
type input "Your Choice of:"
type input "اختيارك من:"
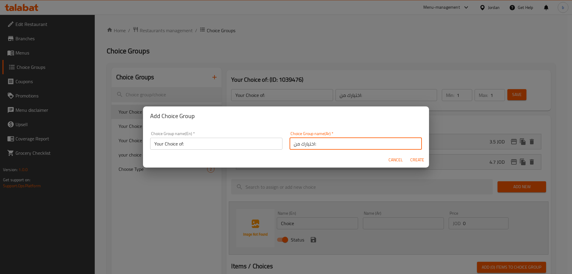
type input "0"
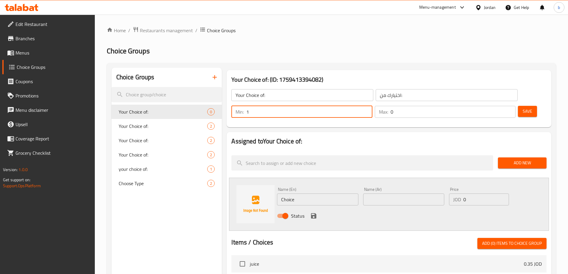
type input "1"
click at [372, 106] on input "1" at bounding box center [309, 112] width 126 height 12
type input "1"
click at [499, 106] on input "1" at bounding box center [452, 112] width 125 height 12
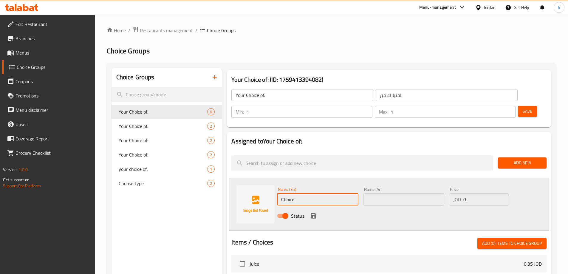
click at [338, 193] on input "Choice" at bounding box center [317, 199] width 81 height 12
paste input "sandwich"
type input "sandwich"
click at [409, 193] on input "text" at bounding box center [403, 199] width 81 height 12
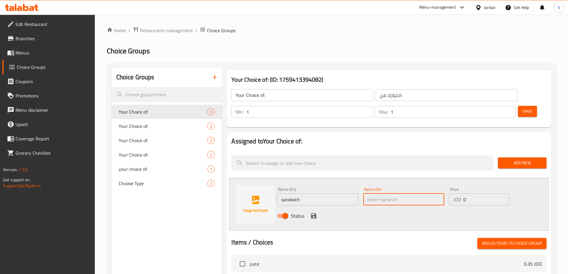
type input "ساندوتش"
click at [473, 193] on input "0" at bounding box center [485, 199] width 45 height 12
type input "3.5"
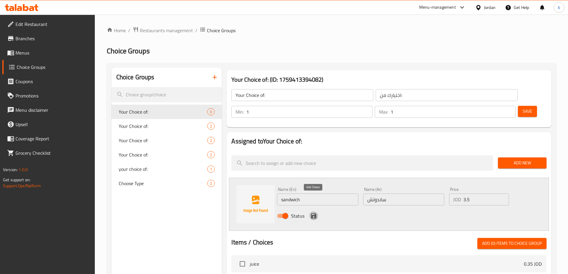
click at [316, 212] on icon "save" at bounding box center [313, 215] width 7 height 7
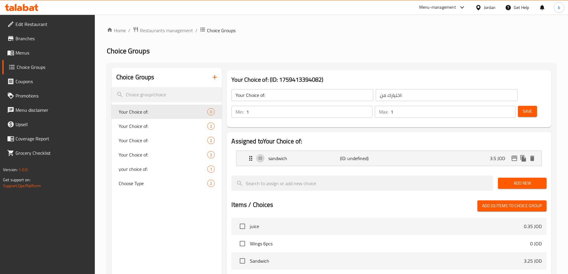
click at [518, 179] on span "Add New" at bounding box center [521, 182] width 39 height 7
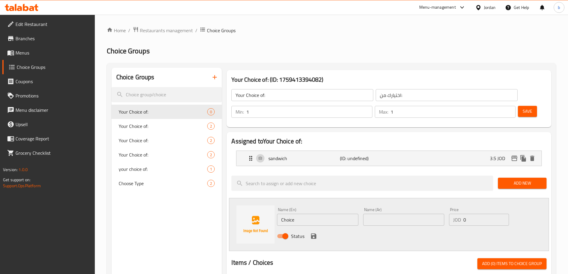
click at [316, 214] on input "Choice" at bounding box center [317, 220] width 81 height 12
click at [321, 214] on input "Choice" at bounding box center [317, 220] width 81 height 12
paste input "meal"
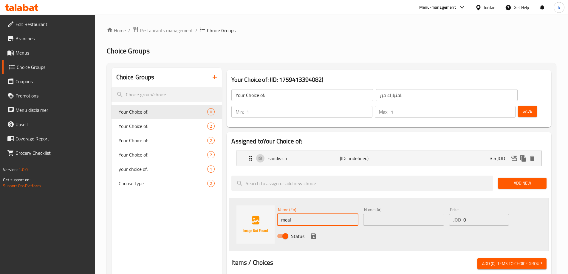
type input "meal"
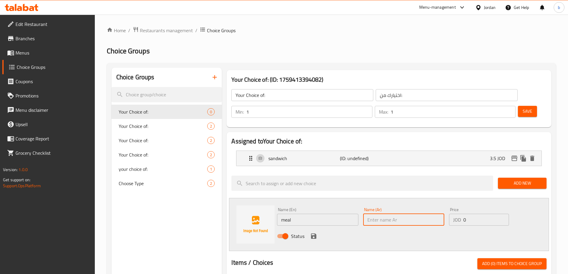
click at [411, 214] on input "text" at bounding box center [403, 220] width 81 height 12
type input "وجبة"
click at [473, 214] on input "0" at bounding box center [485, 220] width 45 height 12
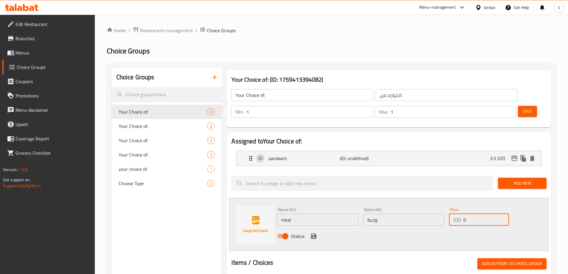
click at [473, 214] on input "0" at bounding box center [485, 220] width 45 height 12
click at [475, 214] on input "0" at bounding box center [485, 220] width 45 height 12
type input "4.65"
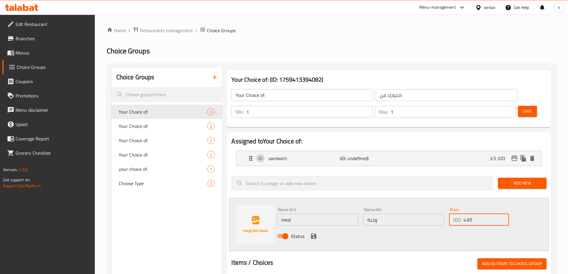
click at [313, 232] on icon "save" at bounding box center [313, 235] width 7 height 7
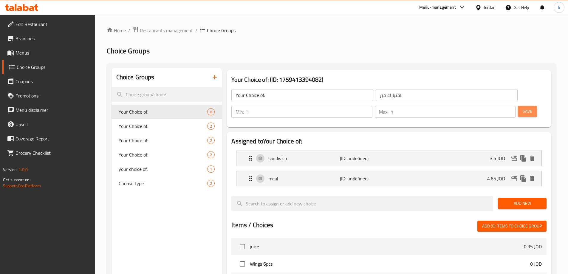
click at [522, 108] on span "Save" at bounding box center [527, 111] width 10 height 7
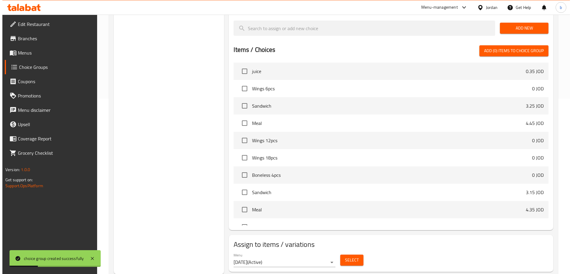
scroll to position [176, 0]
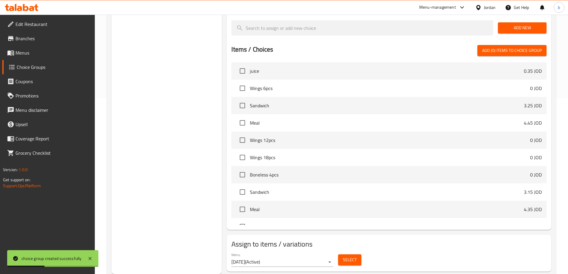
click at [355, 256] on span "Select" at bounding box center [350, 259] width 14 height 7
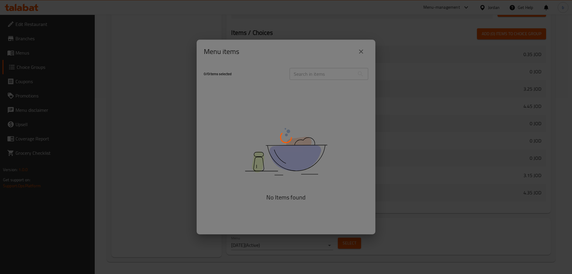
scroll to position [381, 0]
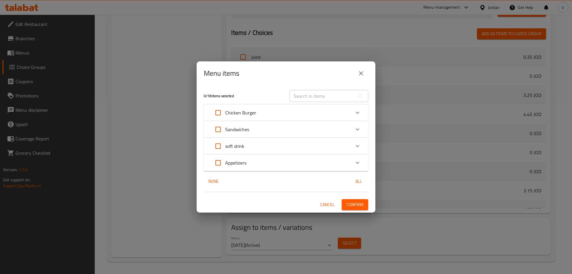
click at [236, 116] on p "Chicken Burger" at bounding box center [240, 112] width 31 height 7
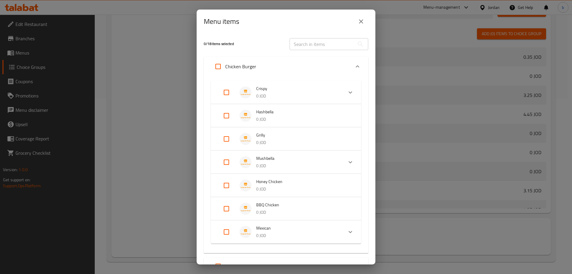
scroll to position [60, 0]
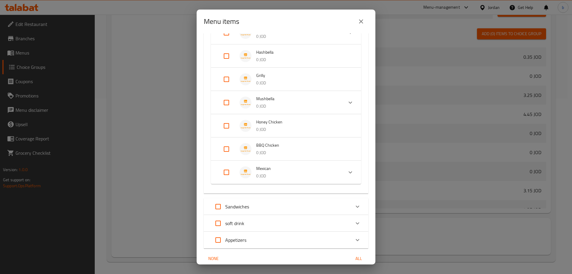
click at [230, 173] on input "Expand" at bounding box center [226, 172] width 14 height 14
checkbox input "true"
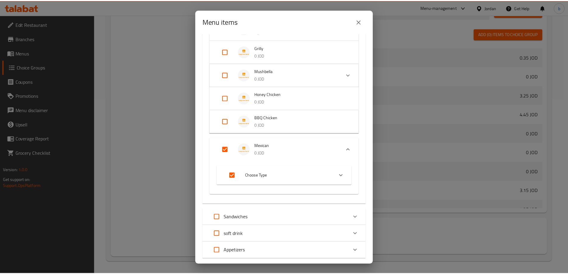
scroll to position [123, 0]
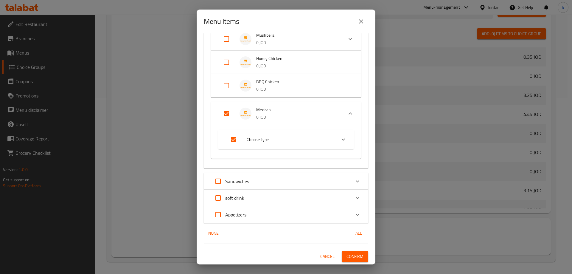
click at [360, 258] on button "Confirm" at bounding box center [355, 256] width 27 height 11
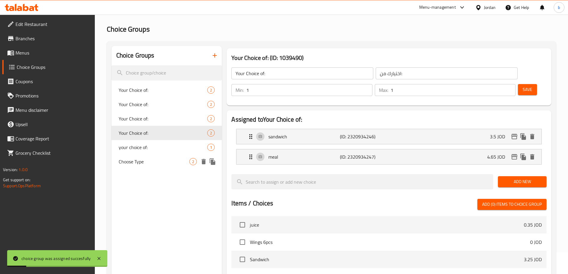
scroll to position [0, 0]
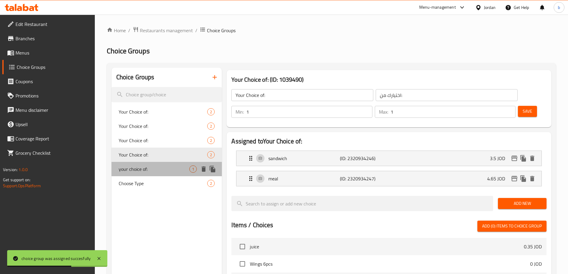
click at [170, 168] on span "your choice of:" at bounding box center [154, 168] width 71 height 7
type input "your choice of:"
type input "اختيارك من:"
type input "0"
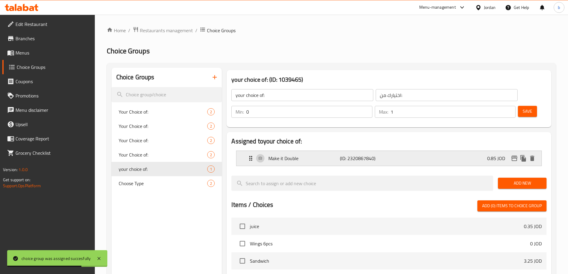
click at [308, 151] on div "Make it Double (ID: 2320867840) 0.85 JOD" at bounding box center [390, 158] width 287 height 15
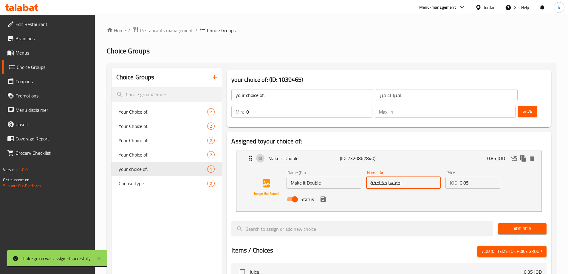
drag, startPoint x: 367, startPoint y: 167, endPoint x: 387, endPoint y: 175, distance: 21.5
click at [387, 175] on div "Name (En) Make it Double Name (En) Name (Ar) اجعلها مضاعفة Name (Ar) Price JOD …" at bounding box center [403, 187] width 238 height 39
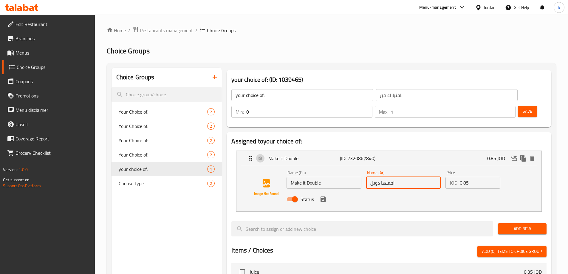
click at [325, 195] on icon "save" at bounding box center [322, 198] width 7 height 7
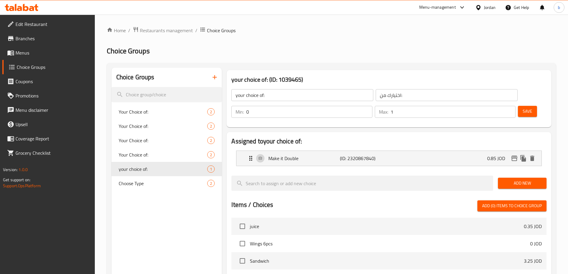
type input "اجعلها دوبل"
click at [311, 155] on p "Make it Double" at bounding box center [303, 158] width 71 height 7
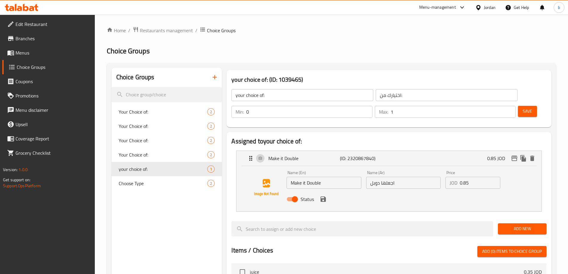
click at [327, 195] on button "save" at bounding box center [323, 199] width 9 height 9
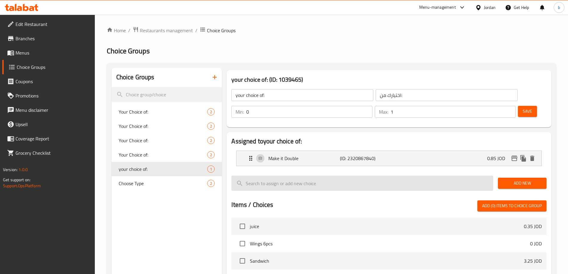
click at [325, 184] on div "Assigned to your choice of: Make it Double (ID: 2320867840) 0.85 JOD Name (En) …" at bounding box center [388, 258] width 324 height 253
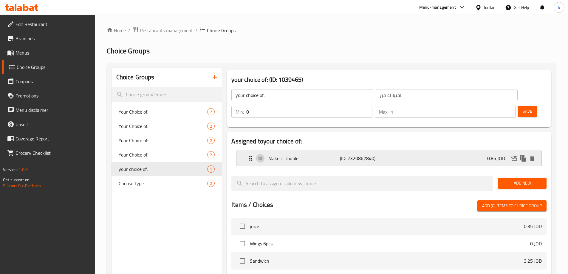
click at [322, 155] on p "Make it Double" at bounding box center [303, 158] width 71 height 7
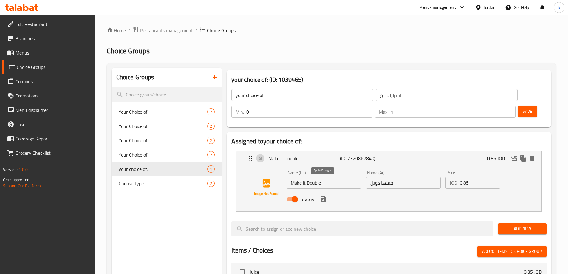
click at [323, 195] on icon "save" at bounding box center [322, 198] width 7 height 7
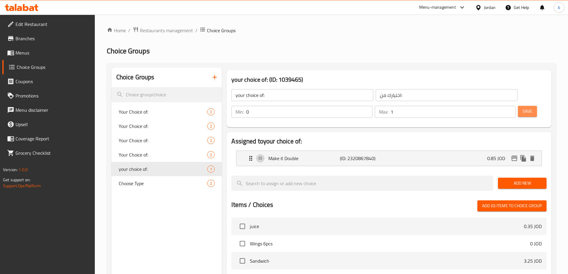
click at [524, 106] on button "Save" at bounding box center [527, 111] width 19 height 11
click at [15, 64] on icon at bounding box center [11, 66] width 7 height 7
click at [27, 55] on span "Menus" at bounding box center [52, 52] width 74 height 7
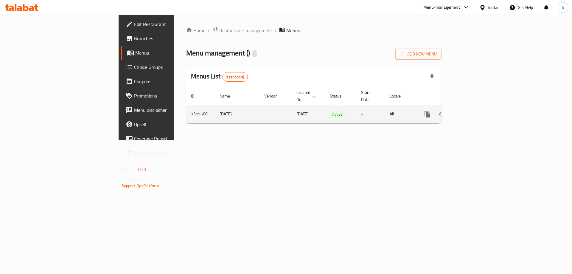
click at [478, 108] on link "enhanced table" at bounding box center [470, 114] width 14 height 14
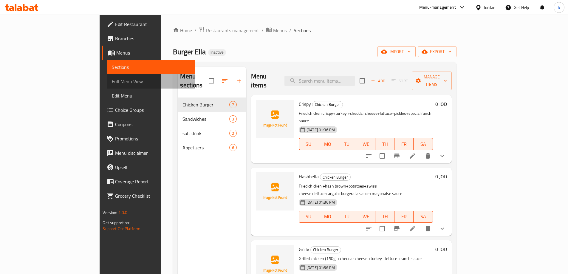
click at [112, 80] on span "Full Menu View" at bounding box center [151, 81] width 78 height 7
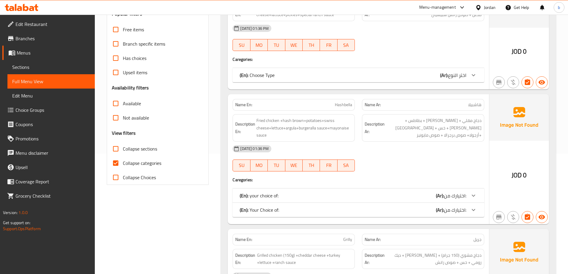
scroll to position [119, 0]
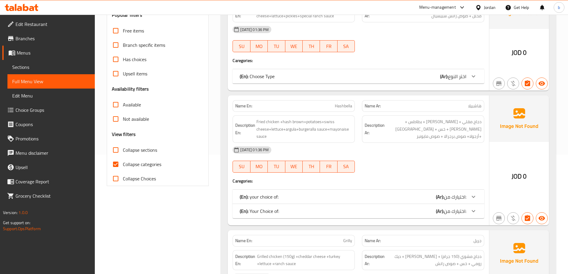
click at [119, 165] on input "Collapse categories" at bounding box center [115, 164] width 14 height 14
checkbox input "false"
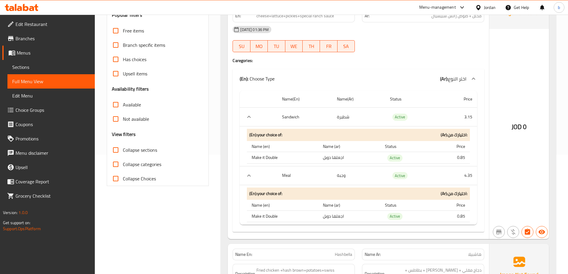
click at [248, 116] on icon "expand row" at bounding box center [248, 116] width 7 height 7
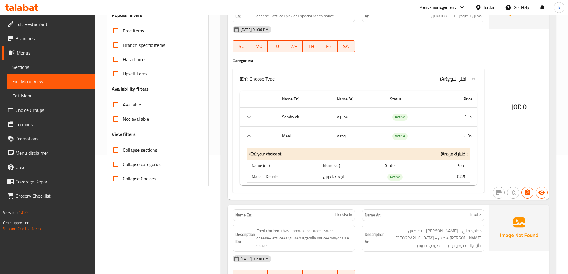
click at [249, 119] on icon "expand row" at bounding box center [248, 116] width 7 height 7
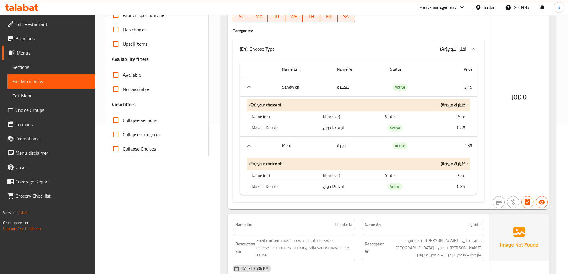
scroll to position [0, 0]
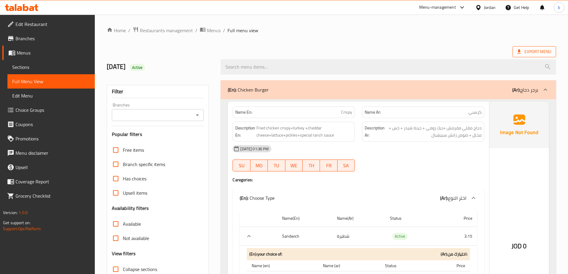
click at [535, 49] on span "Export Menu" at bounding box center [534, 51] width 34 height 7
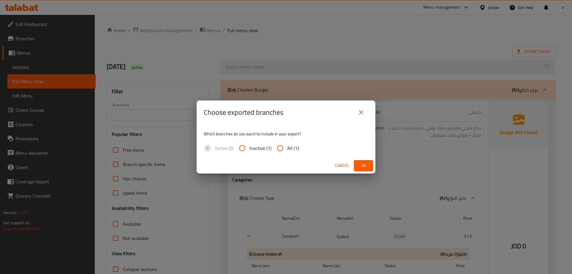
click at [284, 150] on input "All (1)" at bounding box center [280, 148] width 14 height 14
radio input "true"
click at [359, 167] on span "Ok" at bounding box center [364, 165] width 10 height 7
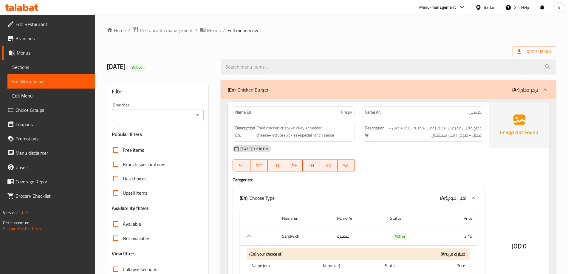
click at [33, 69] on span "Sections" at bounding box center [51, 66] width 78 height 7
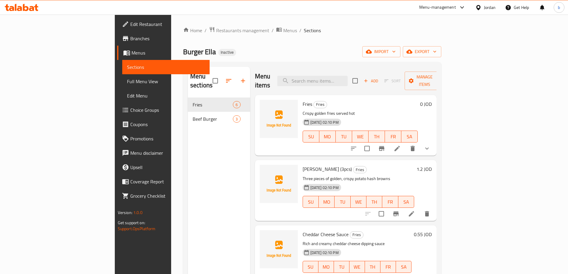
click at [131, 51] on span "Menus" at bounding box center [167, 52] width 73 height 7
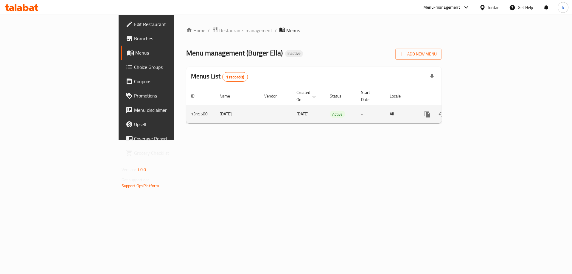
click at [478, 107] on link "enhanced table" at bounding box center [470, 114] width 14 height 14
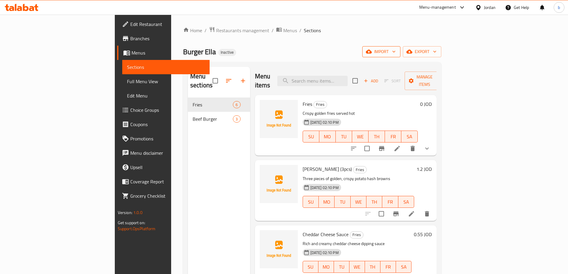
click at [395, 54] on span "import" at bounding box center [381, 51] width 29 height 7
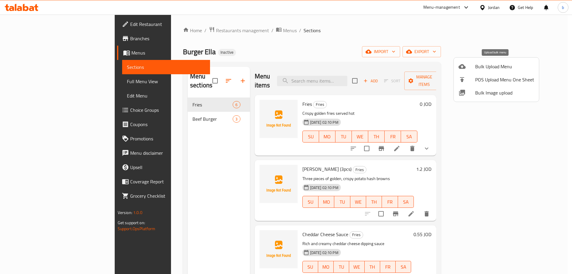
click at [476, 68] on span "Bulk Upload Menu" at bounding box center [504, 66] width 59 height 7
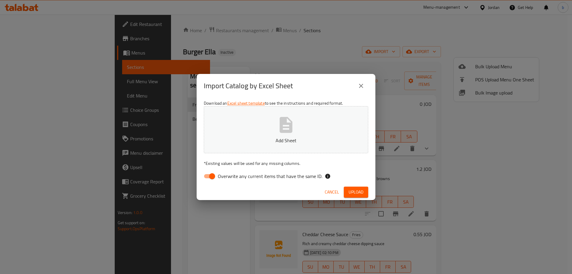
click at [214, 178] on input "Overwrite any current items that have the same ID." at bounding box center [212, 175] width 34 height 11
checkbox input "false"
click at [245, 135] on button "Add Sheet" at bounding box center [286, 129] width 164 height 47
click at [357, 195] on span "Upload" at bounding box center [356, 191] width 15 height 7
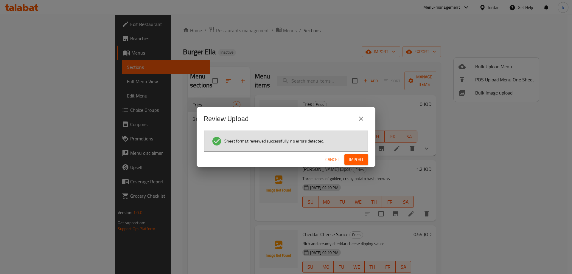
click at [356, 155] on button "Import" at bounding box center [356, 159] width 24 height 11
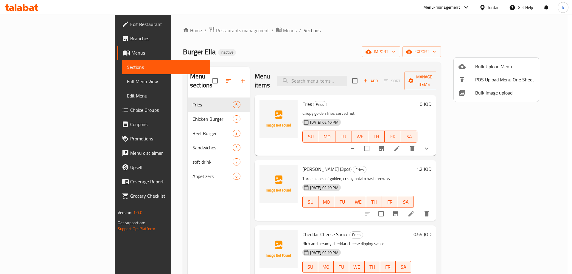
click at [381, 108] on div at bounding box center [286, 137] width 572 height 274
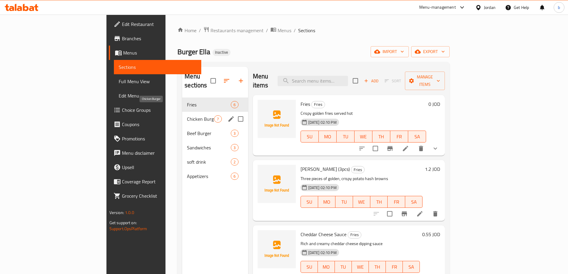
click at [187, 115] on span "Chicken Burger" at bounding box center [200, 118] width 27 height 7
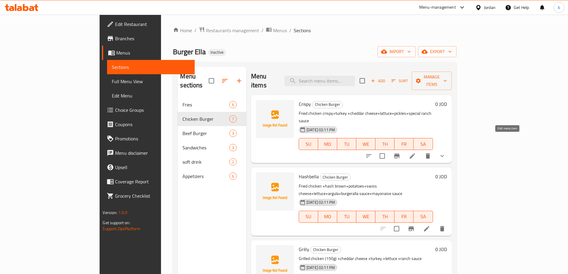
click at [416, 152] on icon at bounding box center [412, 155] width 7 height 7
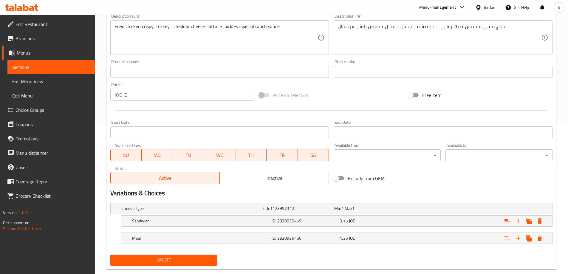
scroll to position [161, 0]
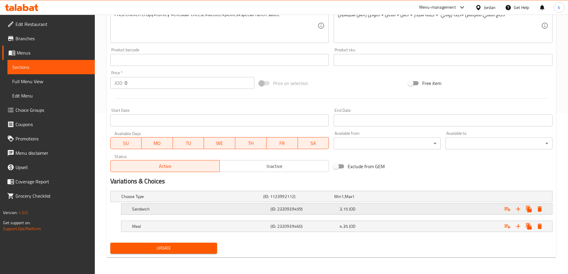
click at [374, 209] on div "3.15 JOD" at bounding box center [372, 209] width 67 height 6
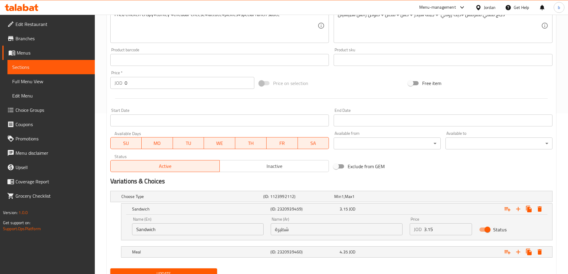
scroll to position [186, 0]
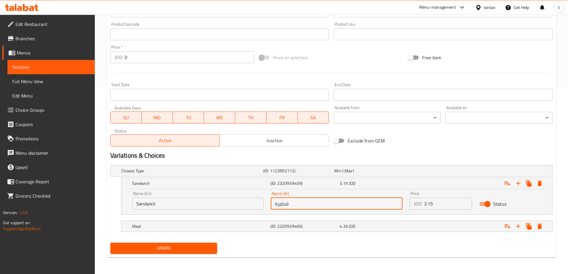
drag, startPoint x: 299, startPoint y: 205, endPoint x: 258, endPoint y: 201, distance: 40.7
click at [258, 201] on div "Name (En) Sandwich Name (En) Name (Ar) شطيرة Name (Ar) Price JOD 3.15 Price Sta…" at bounding box center [336, 200] width 416 height 25
type input "ساندوتش"
click at [521, 204] on div "Status" at bounding box center [509, 204] width 69 height 18
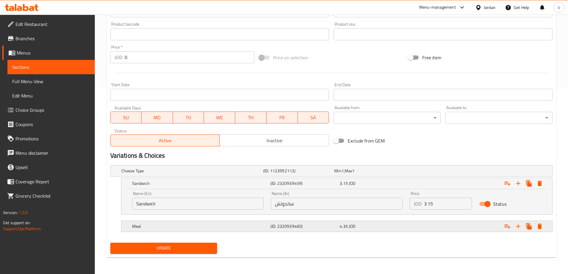
click at [392, 222] on div "4.35 JOD" at bounding box center [372, 226] width 69 height 8
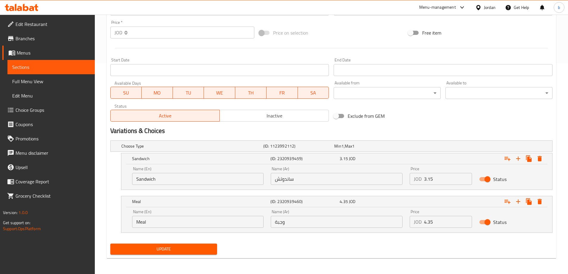
scroll to position [212, 0]
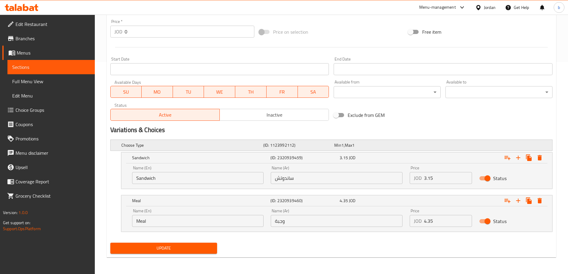
click at [373, 146] on div "Min 1 , Max 1" at bounding box center [368, 145] width 69 height 6
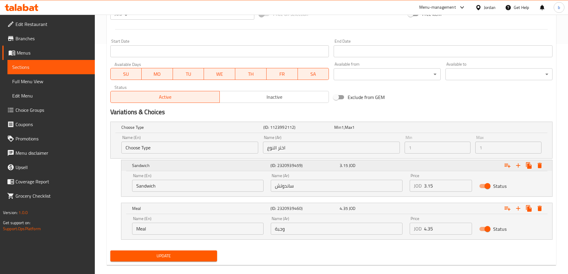
scroll to position [237, 0]
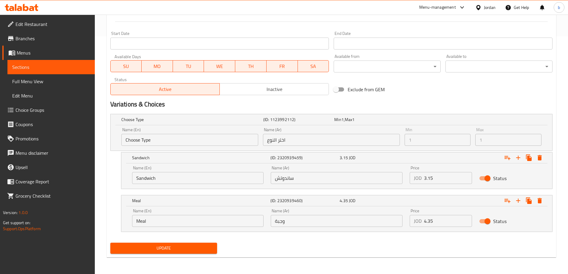
click at [36, 113] on span "Choice Groups" at bounding box center [52, 109] width 74 height 7
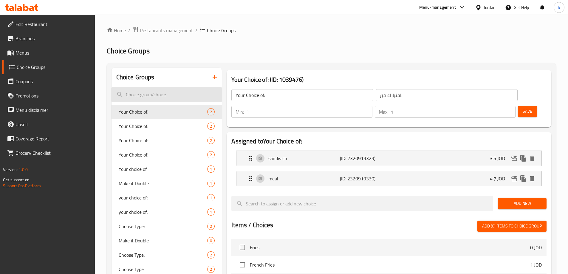
click at [198, 93] on input "search" at bounding box center [166, 94] width 111 height 15
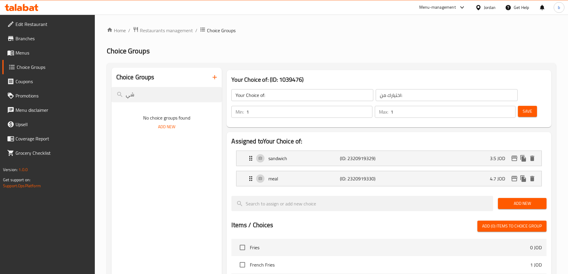
type input "شي"
click at [216, 78] on icon "button" at bounding box center [214, 77] width 7 height 7
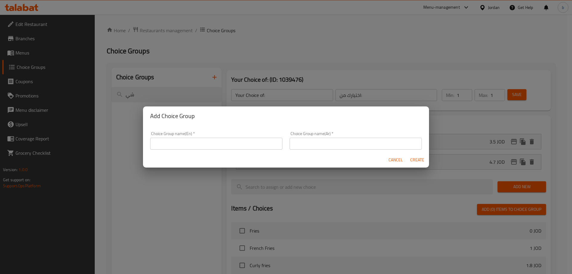
click at [235, 145] on input "text" at bounding box center [216, 144] width 132 height 12
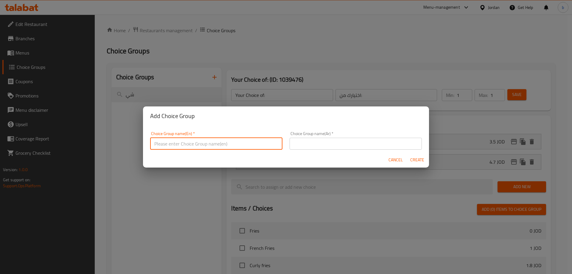
type input "a"
type input "add-ons"
click at [330, 144] on input "text" at bounding box center [356, 144] width 132 height 12
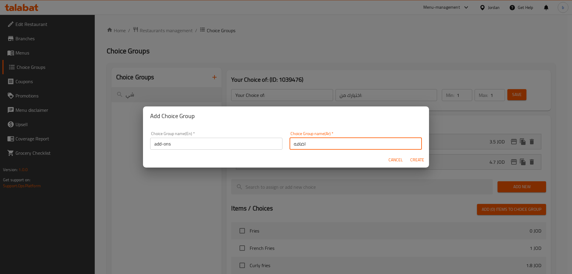
type input "اضافه"
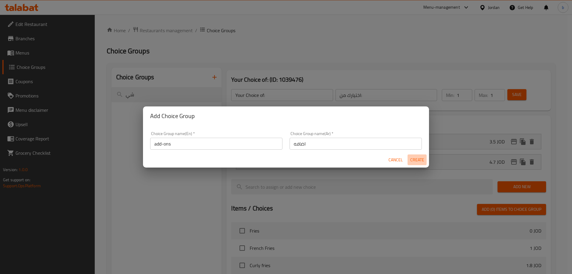
click at [413, 162] on span "Create" at bounding box center [417, 159] width 14 height 7
type input "add-ons"
type input "اضافه"
type input "0"
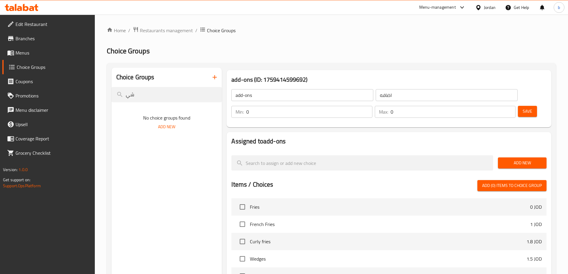
click at [372, 106] on input "0" at bounding box center [309, 112] width 126 height 12
click at [496, 106] on input "0" at bounding box center [452, 112] width 125 height 12
type input "0"
click at [499, 72] on div "add-ons (ID: 1759414599692) add-ons ​ اضافه ​ Min: 0 ​ Max: 0 ​ Save" at bounding box center [388, 98] width 324 height 57
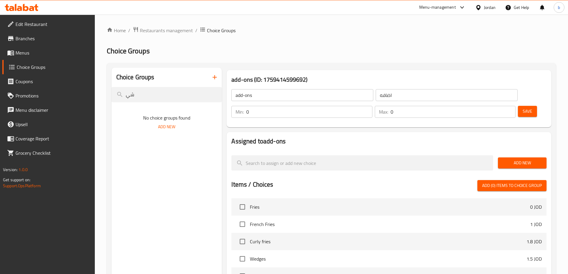
click at [515, 157] on button "Add New" at bounding box center [522, 162] width 49 height 11
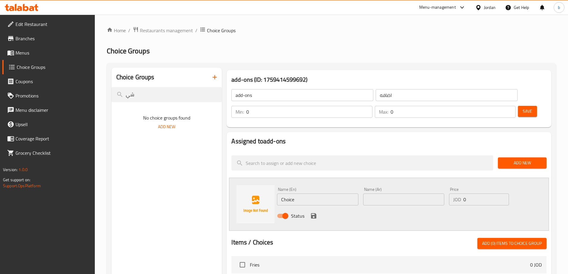
click at [310, 193] on input "Choice" at bounding box center [317, 199] width 81 height 12
click at [294, 193] on input "Choice" at bounding box center [317, 199] width 81 height 12
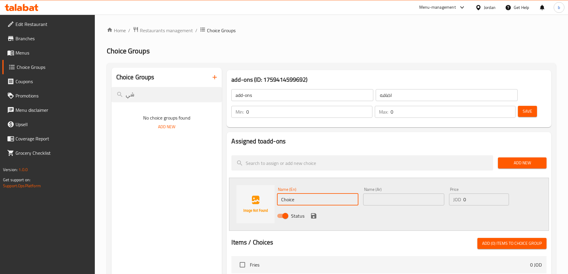
paste input "make it double"
type input "make it double"
click at [393, 193] on input "text" at bounding box center [403, 199] width 81 height 12
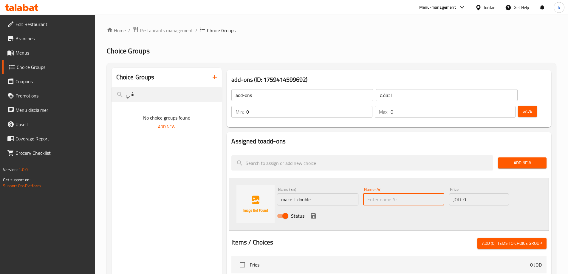
drag, startPoint x: 275, startPoint y: 174, endPoint x: 287, endPoint y: 178, distance: 12.4
click at [275, 185] on div "Name (En) make it double Name (En)" at bounding box center [317, 196] width 86 height 23
click at [291, 193] on input "make it double" at bounding box center [317, 199] width 81 height 12
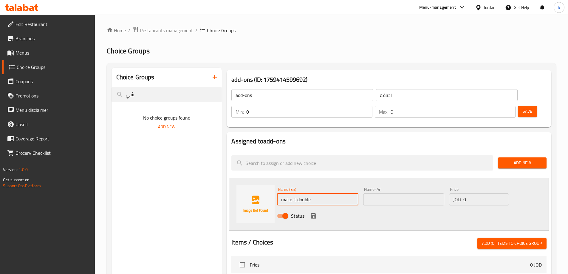
click at [291, 193] on input "make it double" at bounding box center [317, 199] width 81 height 12
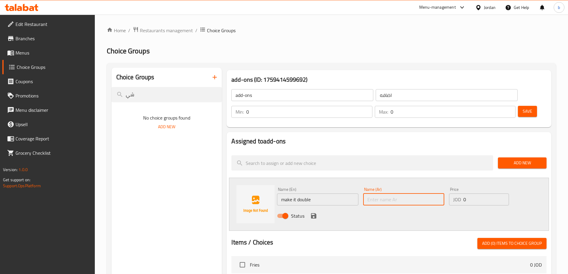
click at [413, 193] on input "text" at bounding box center [403, 199] width 81 height 12
paste input "اجعلها مضاعفة"
type input "اجعلها مضاعفة"
click at [481, 193] on input "0" at bounding box center [485, 199] width 45 height 12
type input "0.85"
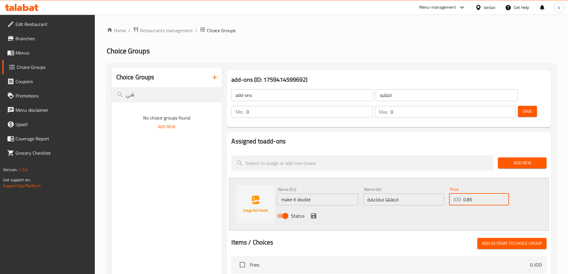
click at [313, 212] on icon "save" at bounding box center [313, 215] width 7 height 7
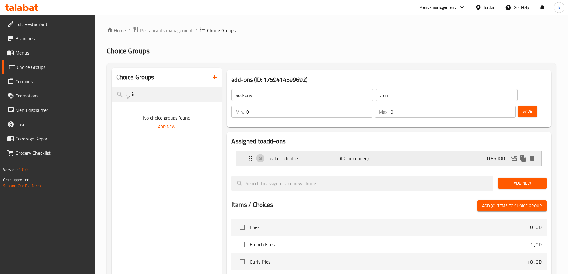
click at [409, 151] on div "make it double (ID: undefined) 0.85 JOD" at bounding box center [390, 158] width 287 height 15
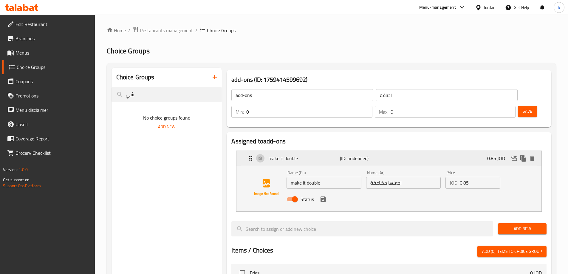
click at [409, 151] on div "make it double (ID: undefined) 0.85 JOD" at bounding box center [390, 158] width 287 height 15
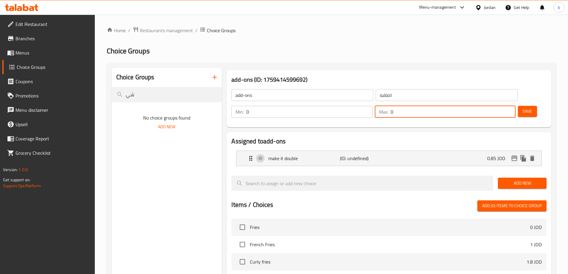
click at [495, 106] on input "0" at bounding box center [452, 112] width 125 height 12
type input "1"
click at [518, 106] on button "Save" at bounding box center [527, 111] width 19 height 11
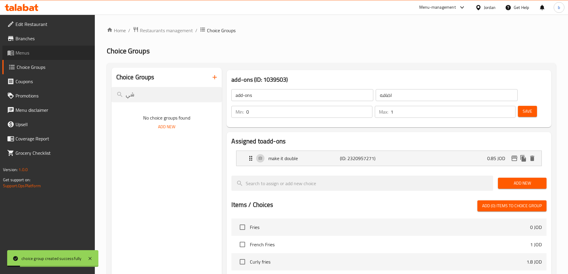
click at [23, 55] on span "Menus" at bounding box center [52, 52] width 74 height 7
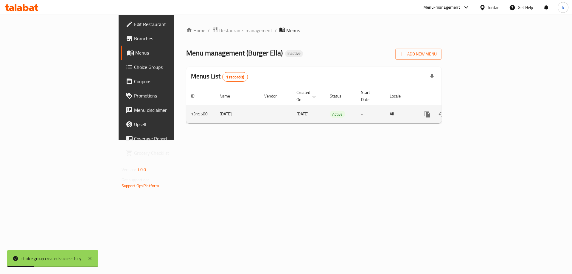
click at [473, 111] on icon "enhanced table" at bounding box center [470, 113] width 5 height 5
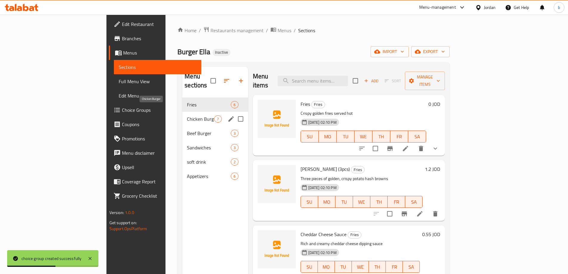
click at [187, 115] on span "Chicken Burger" at bounding box center [200, 118] width 27 height 7
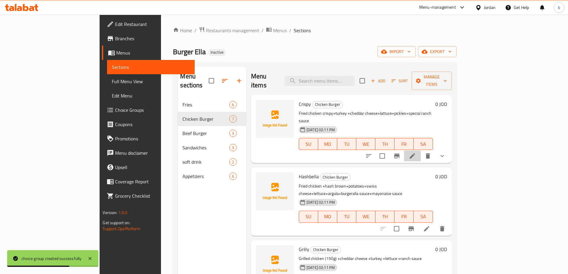
click at [420, 150] on li at bounding box center [412, 155] width 17 height 11
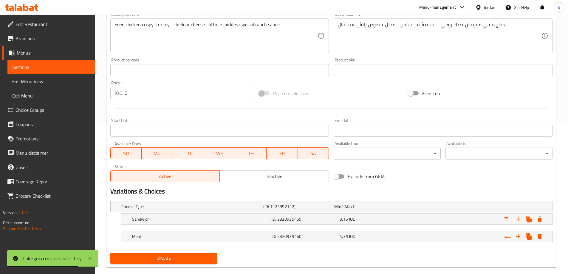
scroll to position [161, 0]
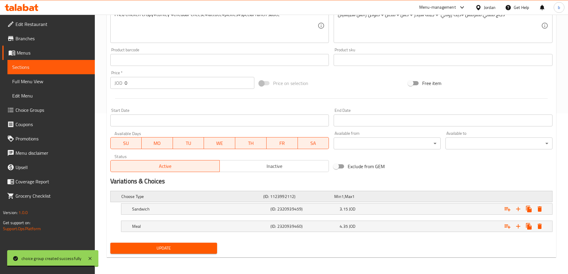
click at [249, 190] on div "Choose Type (ID: 1123992112) Min 1 , Max 1" at bounding box center [333, 196] width 426 height 13
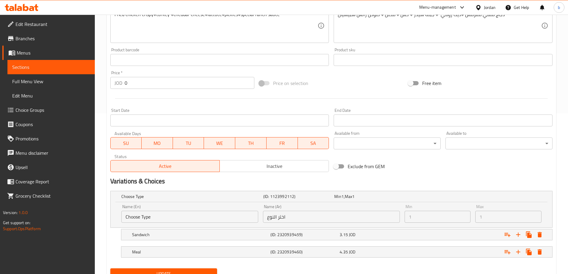
click at [240, 214] on input "Choose Type" at bounding box center [189, 217] width 137 height 12
click at [309, 201] on div "Choose Type (ID: 1123992112) Min 1 , Max 1" at bounding box center [333, 196] width 426 height 13
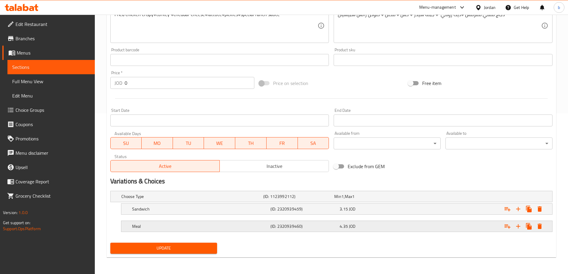
click at [385, 226] on div "4.35 JOD" at bounding box center [372, 226] width 67 height 6
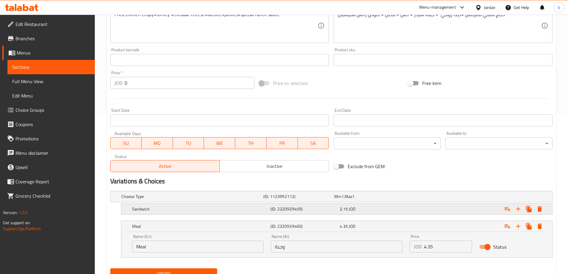
click at [271, 206] on h5 "(ID: 2320939459)" at bounding box center [303, 209] width 67 height 6
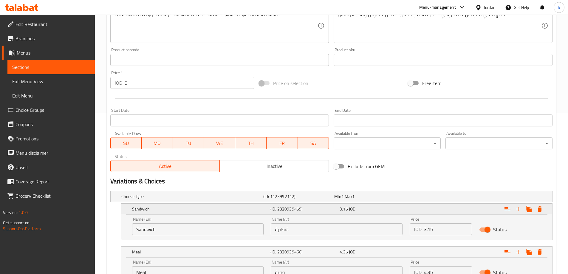
click at [271, 206] on h5 "(ID: 2320939459)" at bounding box center [303, 209] width 67 height 6
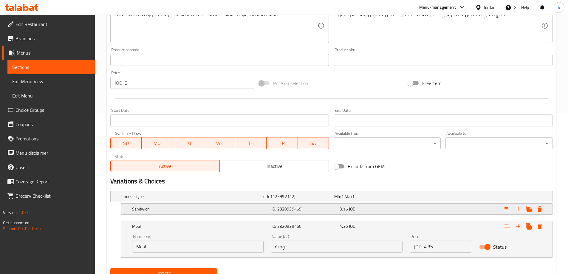
click at [279, 210] on h5 "(ID: 2320939459)" at bounding box center [303, 209] width 67 height 6
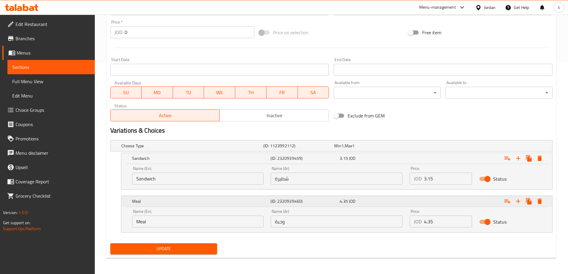
scroll to position [212, 0]
click at [331, 145] on h5 "(ID: 1123992112)" at bounding box center [297, 145] width 69 height 6
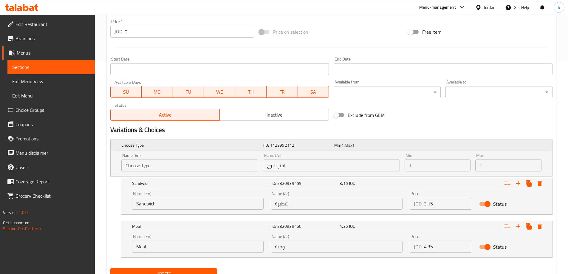
click at [331, 145] on h5 "(ID: 1123992112)" at bounding box center [297, 145] width 69 height 6
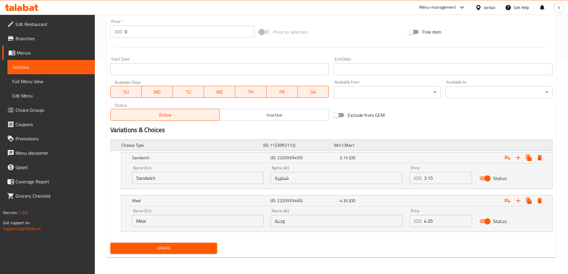
click at [331, 145] on h5 "(ID: 1123992112)" at bounding box center [297, 145] width 69 height 6
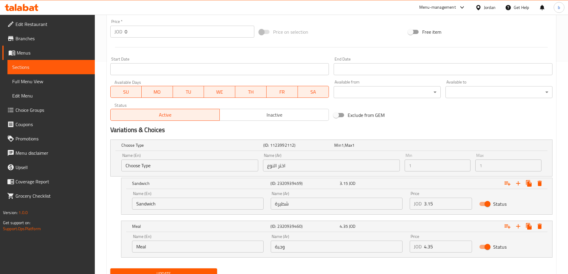
click at [219, 159] on div "Name (En) Choose Type Name (En)" at bounding box center [189, 162] width 137 height 18
click at [216, 163] on input "Choose Type" at bounding box center [189, 165] width 137 height 12
click at [284, 134] on h2 "Variations & Choices" at bounding box center [331, 129] width 442 height 9
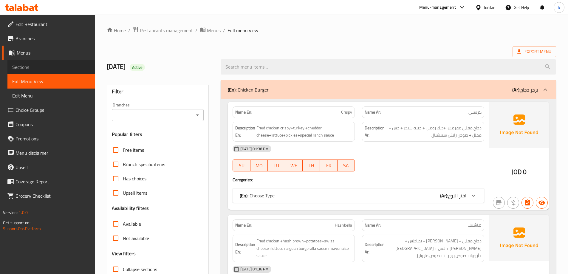
click at [24, 64] on span "Sections" at bounding box center [51, 66] width 78 height 7
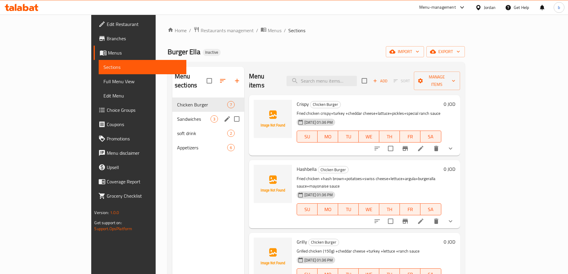
click at [172, 116] on div "Sandwiches 3" at bounding box center [208, 119] width 72 height 14
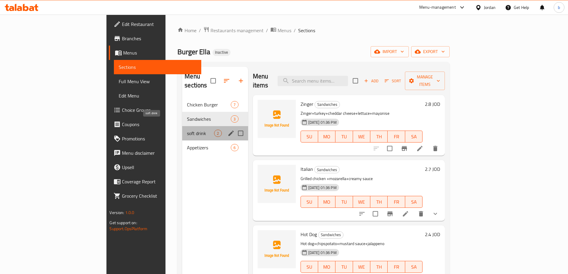
click at [187, 130] on span "soft drink" at bounding box center [200, 133] width 27 height 7
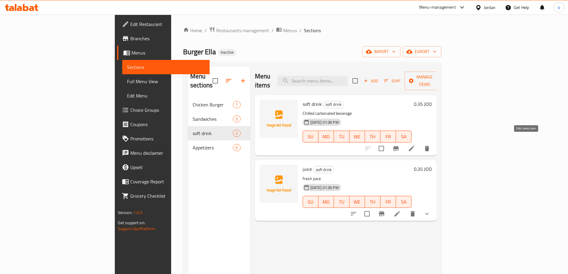
click at [415, 145] on icon at bounding box center [411, 148] width 7 height 7
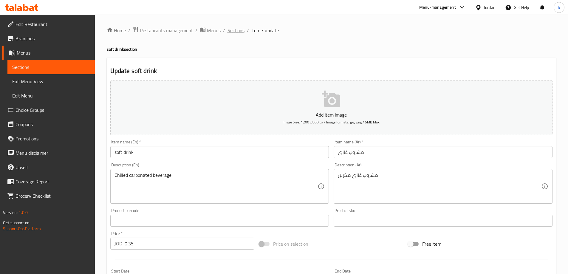
click at [237, 27] on span "Sections" at bounding box center [235, 30] width 17 height 7
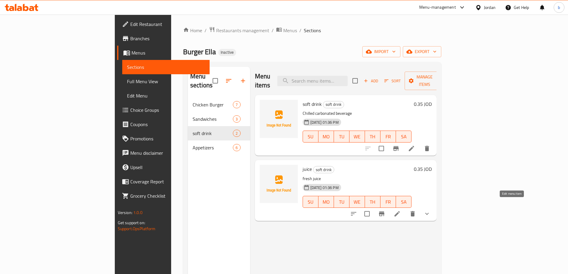
click at [400, 210] on icon at bounding box center [396, 213] width 7 height 7
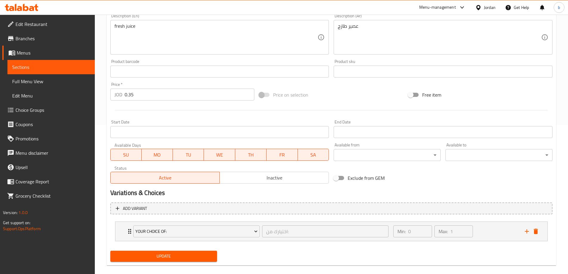
scroll to position [157, 0]
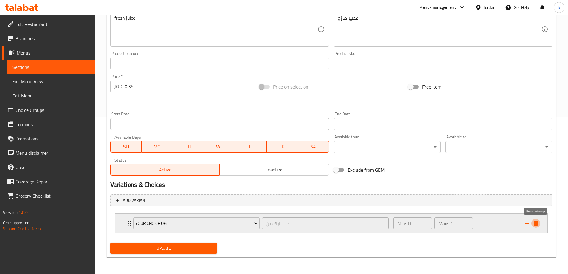
click at [535, 225] on icon "delete" at bounding box center [535, 223] width 4 height 5
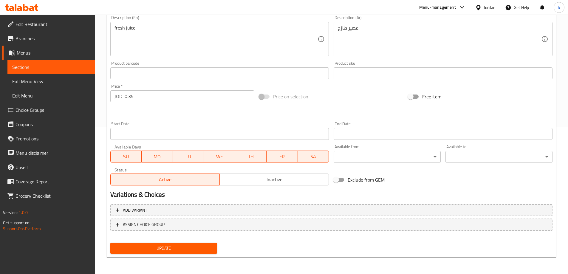
click at [130, 250] on span "Update" at bounding box center [163, 247] width 97 height 7
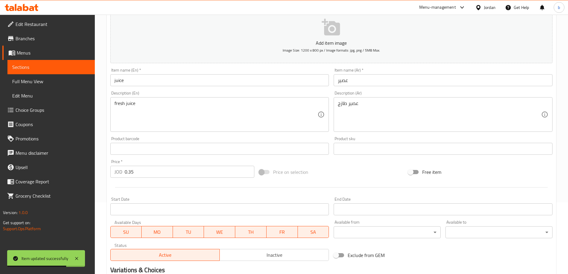
scroll to position [0, 0]
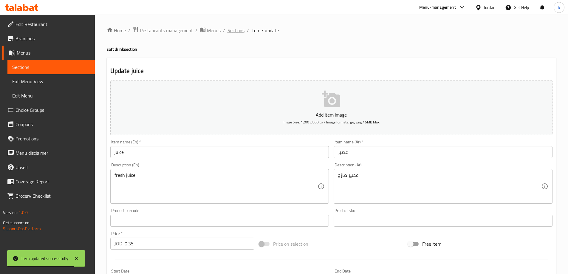
click at [233, 32] on span "Sections" at bounding box center [235, 30] width 17 height 7
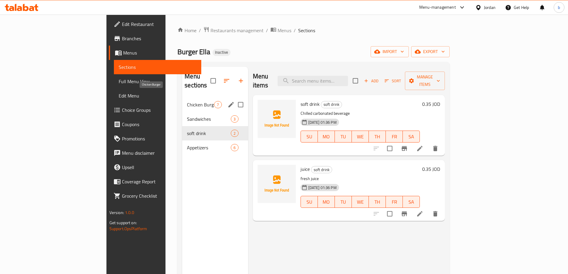
click at [187, 101] on span "Chicken Burger" at bounding box center [200, 104] width 27 height 7
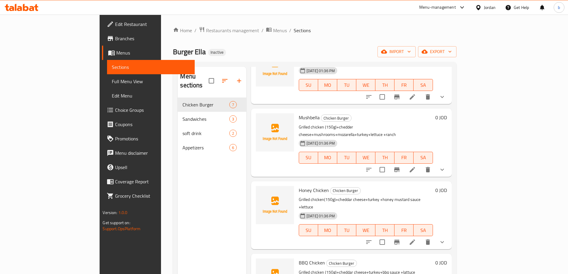
scroll to position [83, 0]
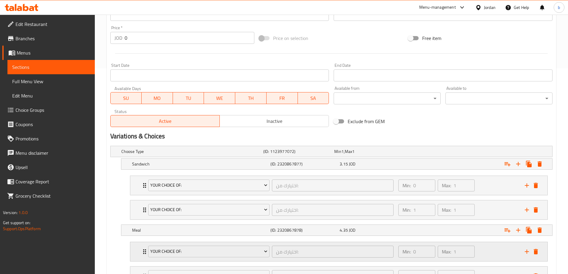
scroll to position [258, 0]
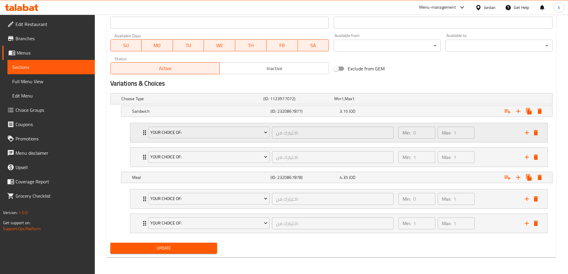
click at [146, 137] on div "your choice of: اختيارك من: ​" at bounding box center [271, 132] width 253 height 19
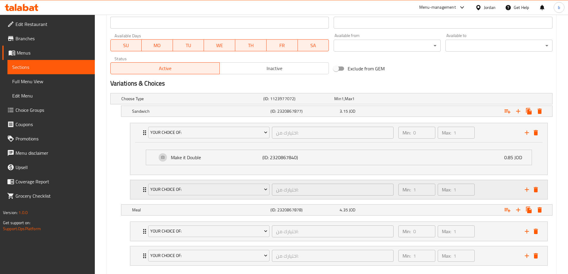
click at [143, 191] on icon "Expand" at bounding box center [144, 189] width 3 height 5
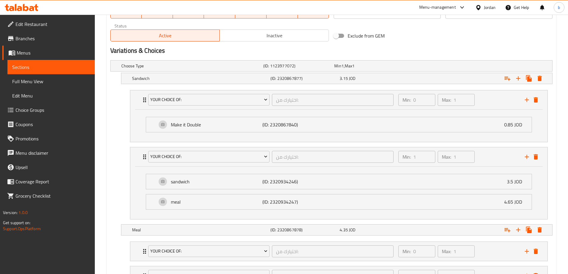
scroll to position [344, 0]
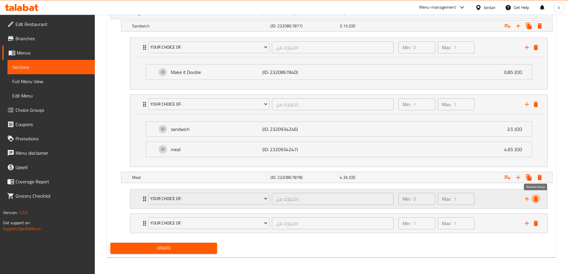
click at [537, 201] on icon "delete" at bounding box center [535, 198] width 4 height 5
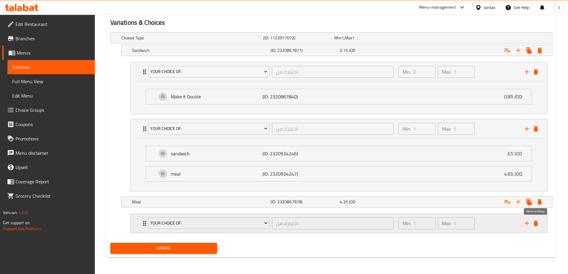
click at [537, 221] on icon "delete" at bounding box center [535, 223] width 7 height 7
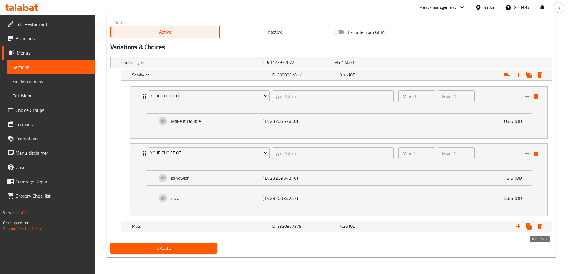
scroll to position [295, 0]
click at [232, 227] on h5 "Meal" at bounding box center [200, 226] width 136 height 6
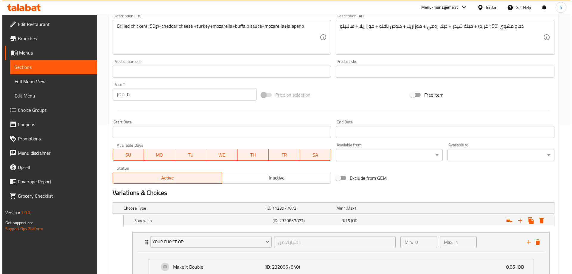
scroll to position [209, 0]
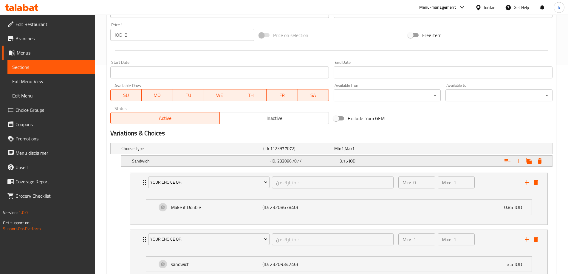
click at [138, 160] on h5 "Sandwich" at bounding box center [200, 161] width 136 height 6
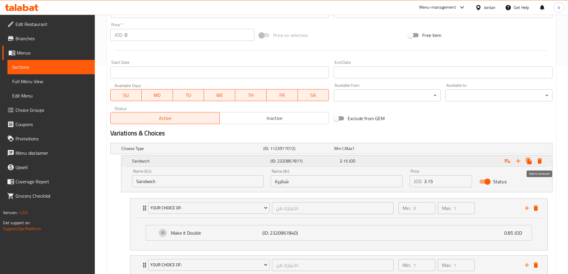
click at [541, 160] on icon "Expand" at bounding box center [539, 160] width 7 height 7
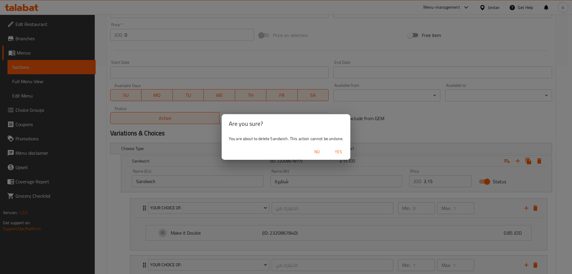
click at [339, 151] on span "Yes" at bounding box center [338, 151] width 14 height 7
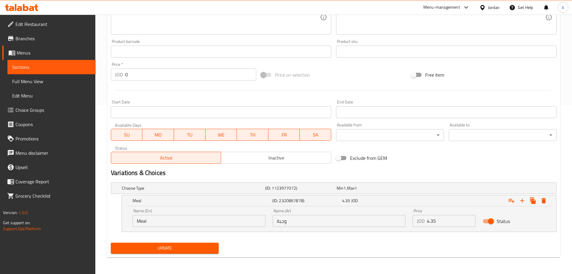
scroll to position [169, 0]
click at [190, 188] on h5 "Choose Type" at bounding box center [190, 188] width 139 height 6
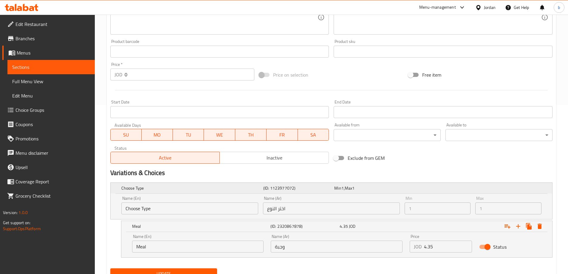
click at [324, 190] on h5 "(ID: 1123977072)" at bounding box center [297, 188] width 69 height 6
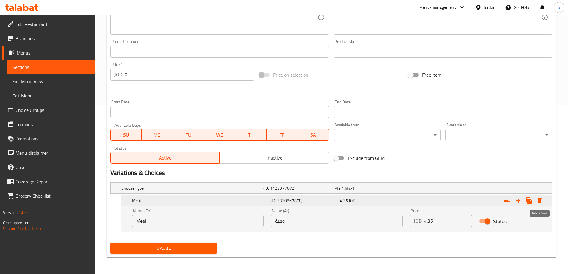
click at [544, 200] on button "Expand" at bounding box center [539, 200] width 11 height 11
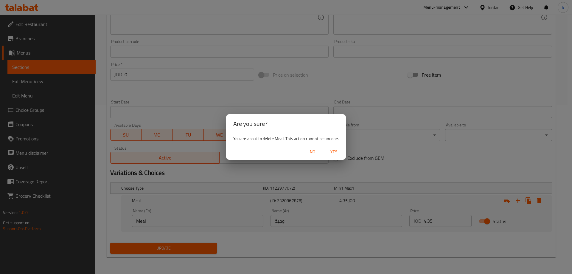
click at [335, 156] on button "Yes" at bounding box center [333, 151] width 19 height 11
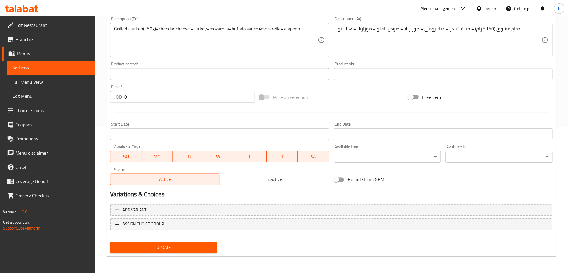
scroll to position [147, 0]
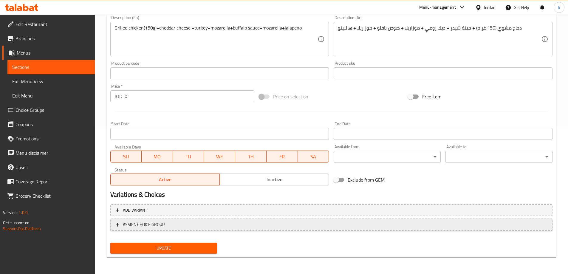
click at [159, 222] on span "ASSIGN CHOICE GROUP" at bounding box center [144, 224] width 42 height 7
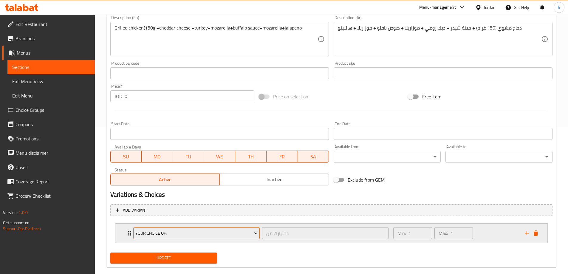
click at [144, 228] on button "Your Choice of:" at bounding box center [196, 233] width 126 height 12
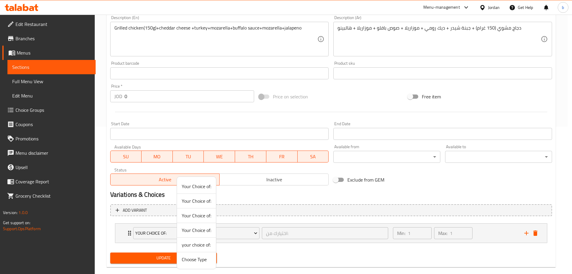
click at [194, 259] on span "Choose Type" at bounding box center [196, 259] width 29 height 7
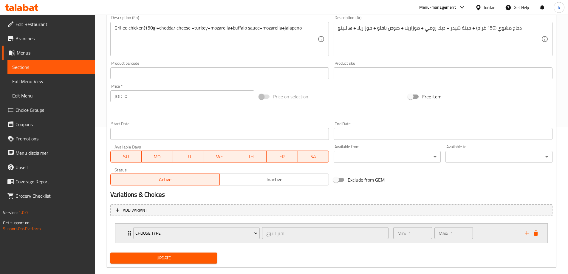
click at [129, 235] on icon "Expand" at bounding box center [129, 233] width 3 height 5
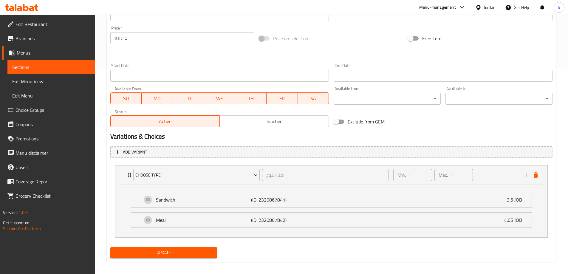
scroll to position [210, 0]
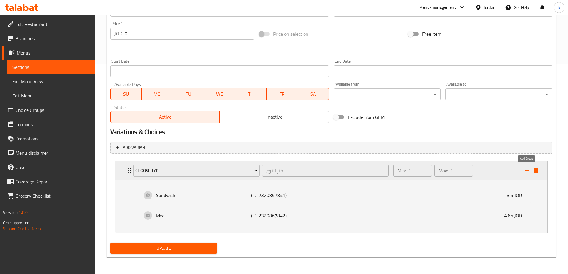
click at [528, 167] on button "add" at bounding box center [526, 170] width 9 height 9
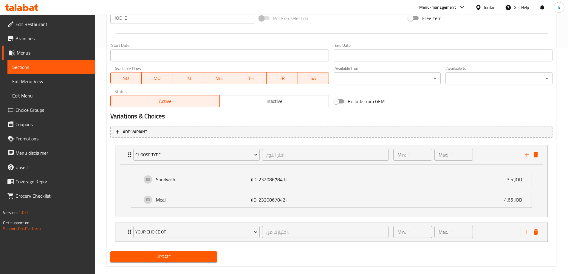
scroll to position [234, 0]
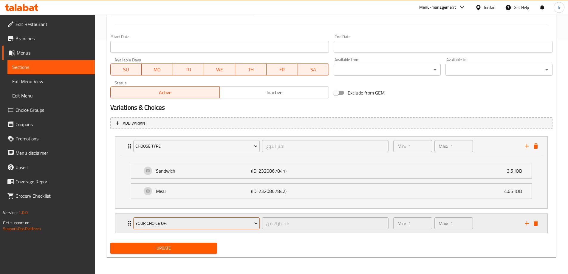
click at [221, 218] on button "Your Choice of:" at bounding box center [196, 223] width 126 height 12
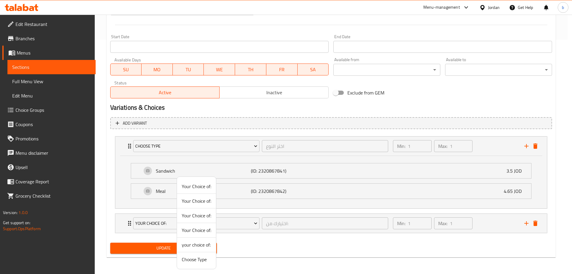
click at [206, 248] on span "your choice of:" at bounding box center [196, 244] width 29 height 7
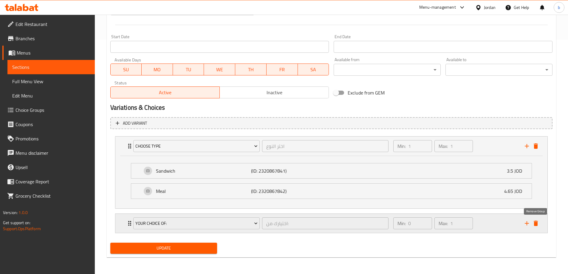
click at [539, 224] on icon "delete" at bounding box center [535, 223] width 7 height 7
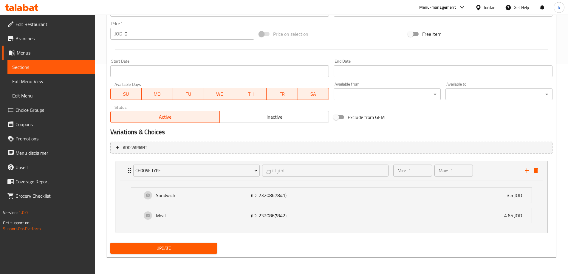
scroll to position [210, 0]
click at [527, 171] on icon "add" at bounding box center [526, 170] width 4 height 4
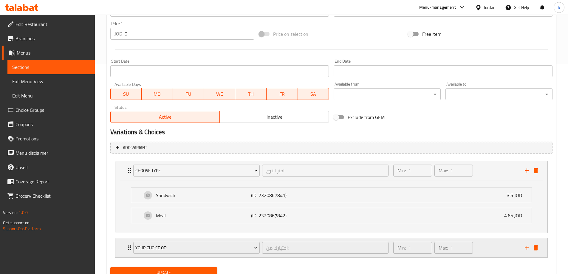
scroll to position [234, 0]
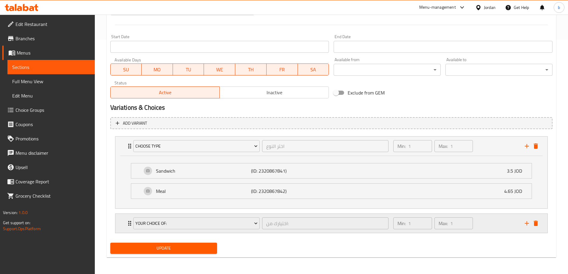
click at [132, 221] on div "Your Choice of:" at bounding box center [196, 223] width 129 height 14
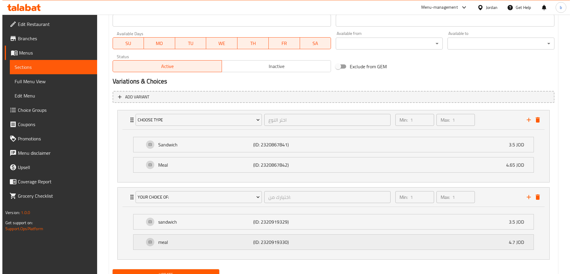
scroll to position [287, 0]
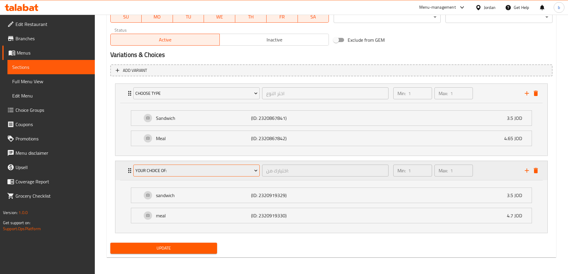
click at [247, 168] on span "Your Choice of:" at bounding box center [196, 170] width 122 height 7
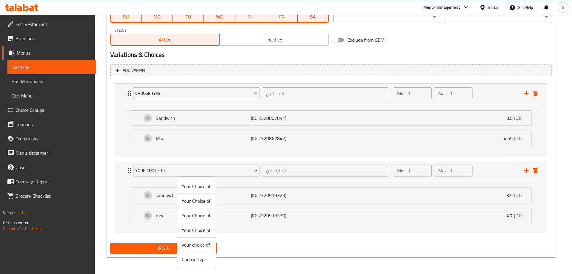
click at [197, 201] on span "Your Choice of:" at bounding box center [196, 200] width 29 height 7
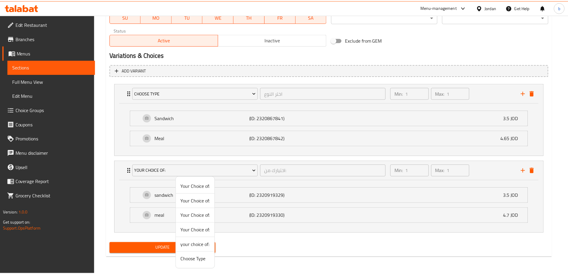
scroll to position [234, 0]
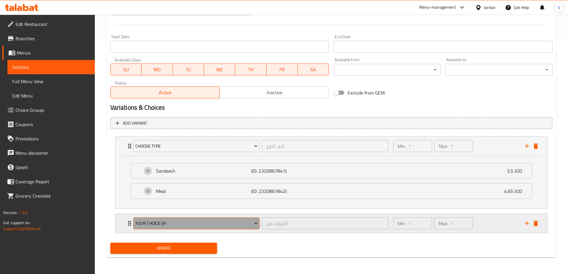
click at [153, 221] on span "Your Choice of:" at bounding box center [196, 223] width 122 height 7
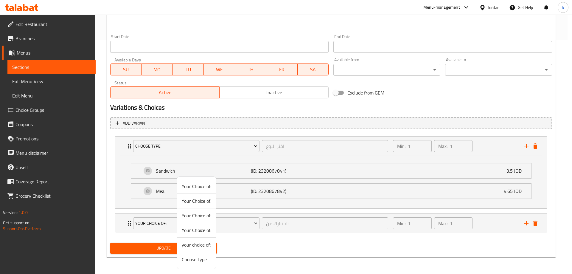
click at [127, 224] on div at bounding box center [286, 137] width 572 height 274
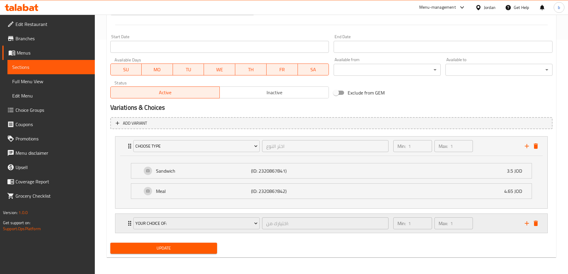
click at [129, 223] on icon "Expand" at bounding box center [129, 223] width 3 height 5
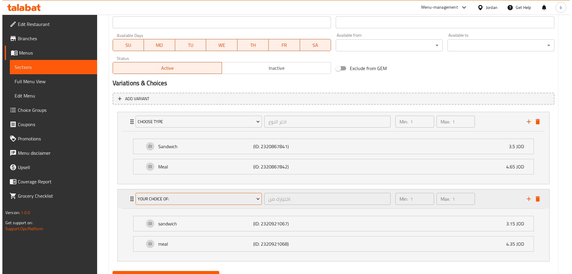
scroll to position [287, 0]
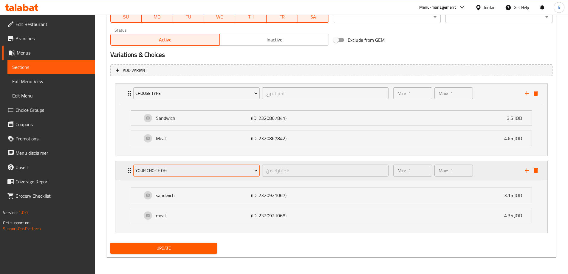
click at [153, 174] on span "Your Choice of:" at bounding box center [196, 170] width 122 height 7
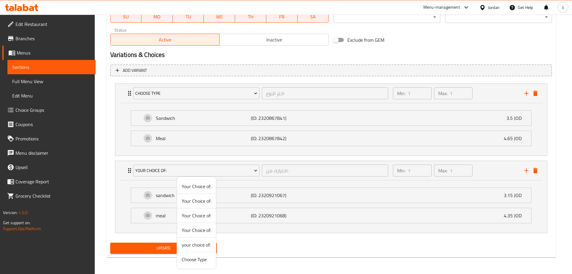
click at [184, 187] on span "Your Choice of:" at bounding box center [196, 186] width 29 height 7
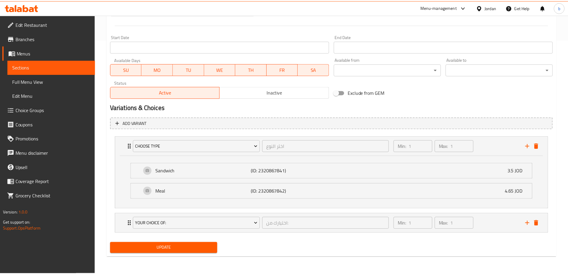
scroll to position [234, 0]
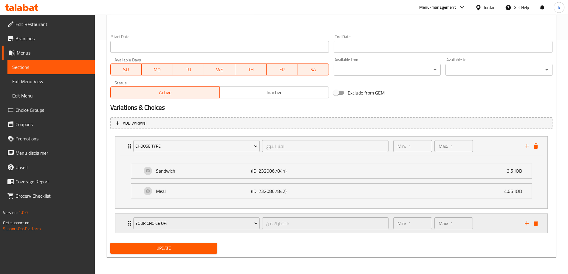
click at [130, 221] on div "Your Choice of: اختيارك من: ​" at bounding box center [261, 223] width 263 height 19
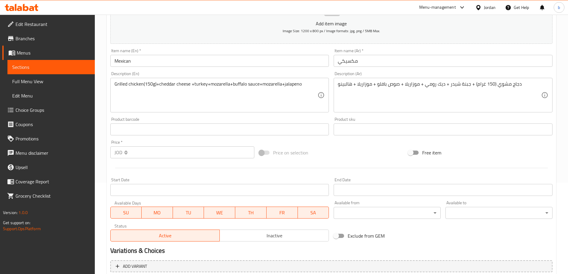
scroll to position [149, 0]
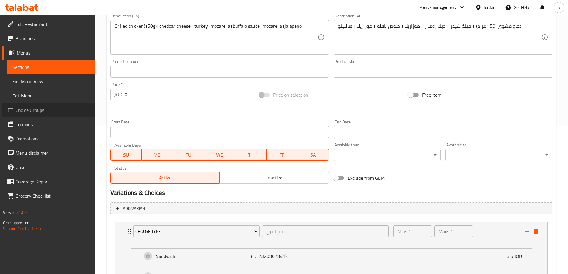
click at [34, 107] on span "Choice Groups" at bounding box center [52, 109] width 74 height 7
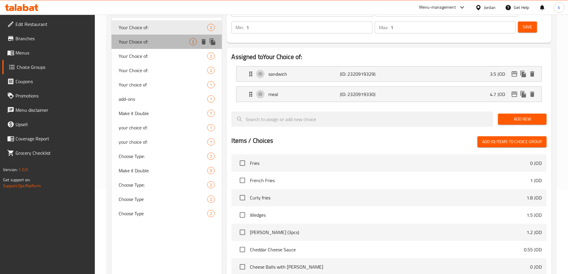
click at [149, 43] on span "Your Choice of:" at bounding box center [154, 41] width 71 height 7
type input "Your Choice of:"
type input "اختيارك من:"
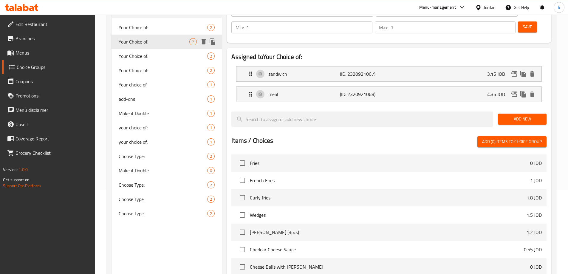
click at [160, 25] on span "Your Choice of:" at bounding box center [163, 27] width 89 height 7
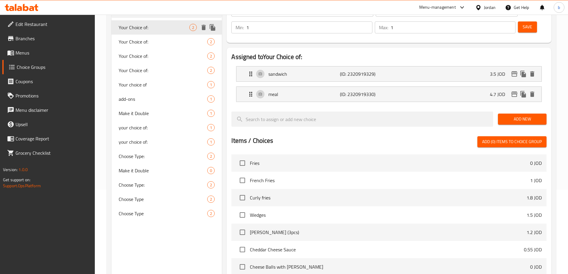
type input "Your Choice of:"
type input "اختيارك من:"
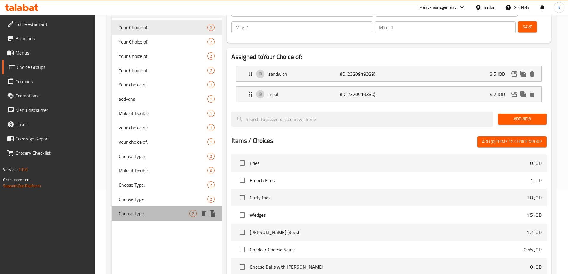
click at [144, 209] on div "Choose Type 2" at bounding box center [166, 213] width 111 height 14
type input "Choose Type"
type input "اختر النوع"
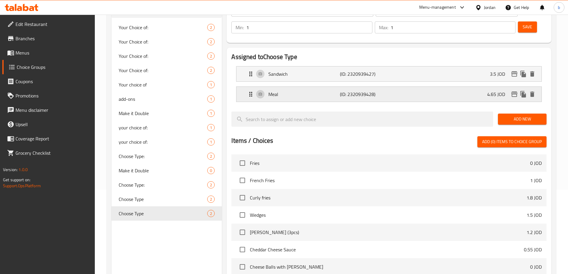
click at [303, 91] on p "Meal" at bounding box center [303, 94] width 71 height 7
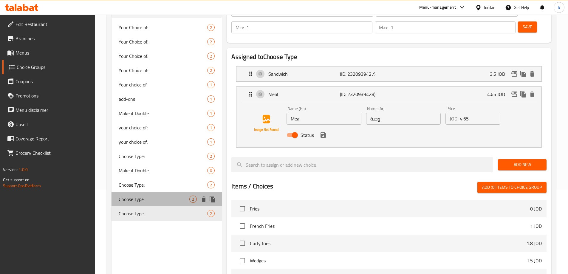
click at [150, 197] on span "Choose Type" at bounding box center [154, 198] width 71 height 7
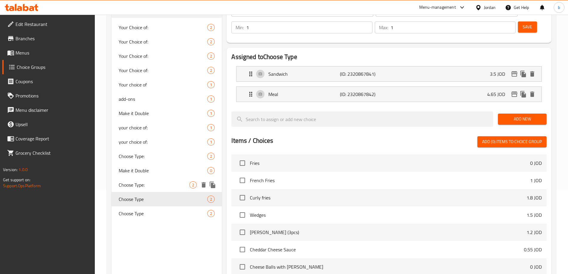
click at [152, 184] on span "Choose Type:" at bounding box center [154, 184] width 71 height 7
type input "Choose Type:"
type input "اختر النوع:"
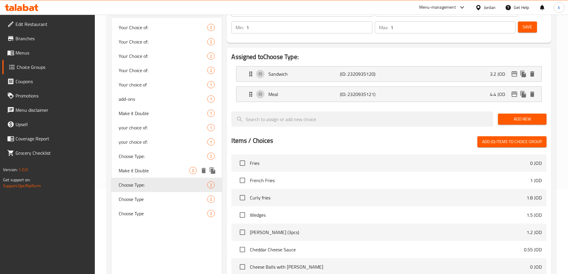
click at [159, 170] on span "Make it Double" at bounding box center [154, 170] width 71 height 7
type input "Make it Double"
type input "اجعلها دوبل"
type input "0"
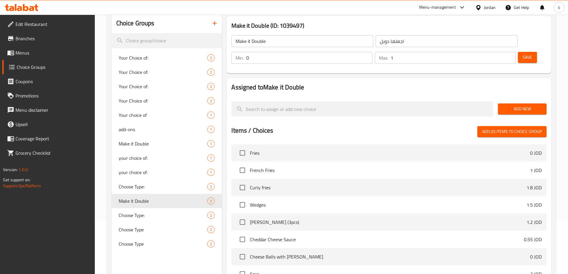
scroll to position [25, 0]
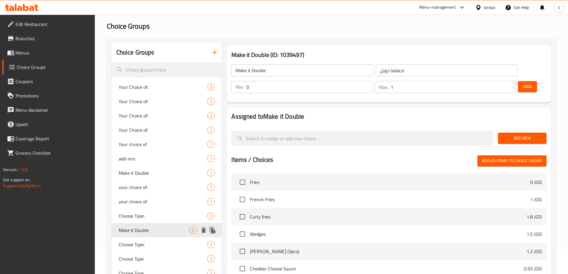
click at [204, 230] on icon "delete" at bounding box center [203, 229] width 4 height 5
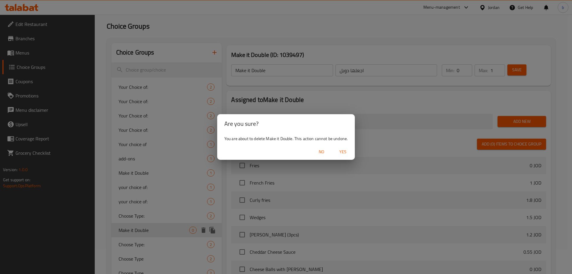
click at [342, 154] on span "Yes" at bounding box center [343, 151] width 14 height 7
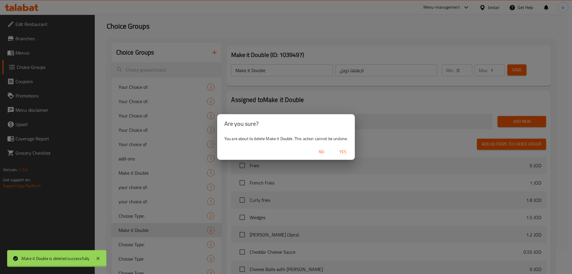
type input "Your Choice of:"
type input "اختيارك من:"
type input "1"
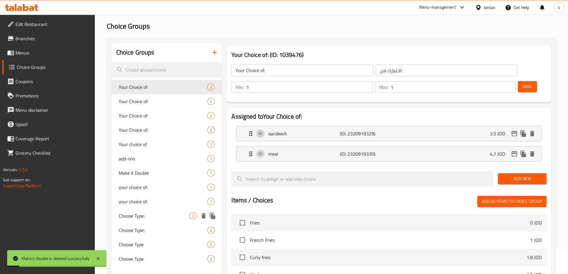
click at [172, 212] on span "Choose Type:" at bounding box center [154, 215] width 71 height 7
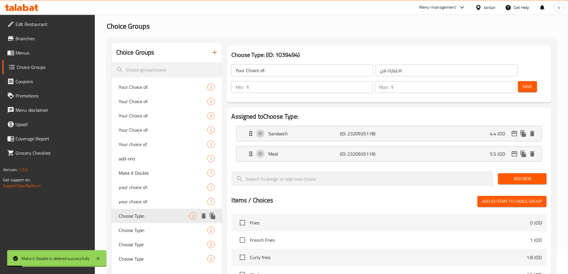
type input "Choose Type:"
type input "اختر النوع:"
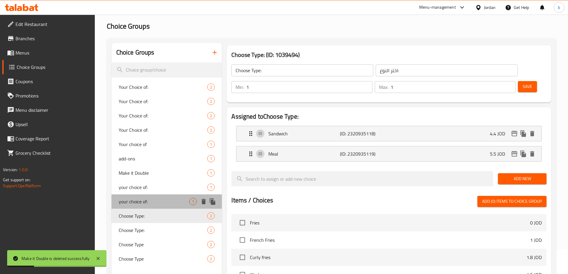
click at [173, 204] on span "your choice of:" at bounding box center [154, 201] width 71 height 7
type input "your choice of:"
type input "اختيارك من:"
type input "0"
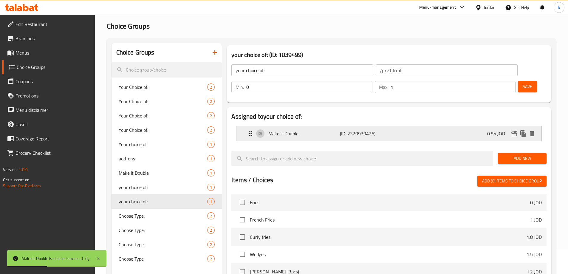
click at [378, 130] on p "(ID: 2320939426)" at bounding box center [364, 133] width 48 height 7
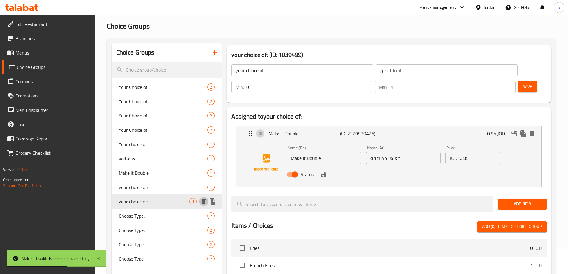
click at [204, 202] on icon "delete" at bounding box center [203, 201] width 4 height 5
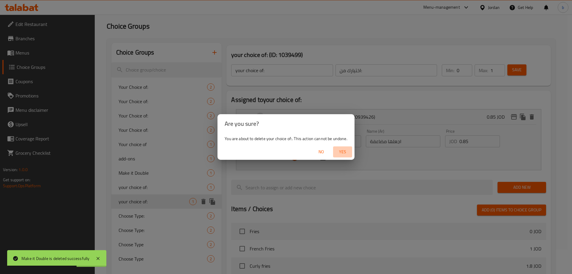
click at [339, 149] on span "Yes" at bounding box center [343, 151] width 14 height 7
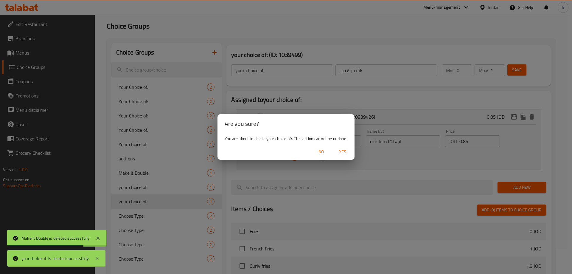
type input "Your Choice of:"
type input "اختيارك من:"
type input "1"
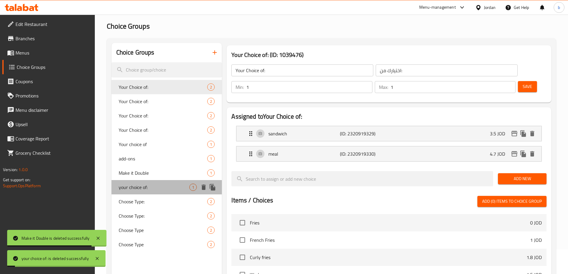
click at [173, 186] on span "your choice of:" at bounding box center [154, 187] width 71 height 7
type input "your choice of:"
type input "اختيارك من:"
type input "0"
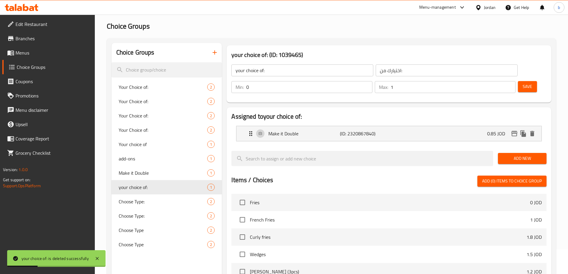
click at [283, 128] on nav "Make it Double (ID: 2320867840) 0.85 JOD Name (En) Make it Double Name (En) Nam…" at bounding box center [388, 133] width 315 height 25
click at [290, 130] on p "Make it Double" at bounding box center [303, 133] width 71 height 7
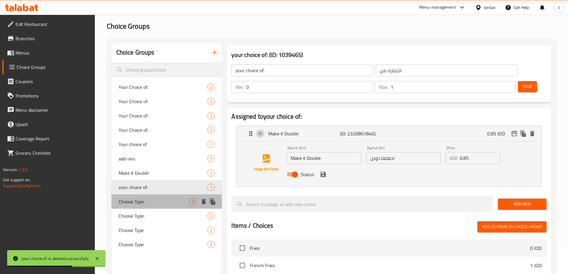
click at [160, 201] on span "Choose Type:" at bounding box center [154, 201] width 71 height 7
type input "Choose Type:"
type input "اختر النوع:"
type input "1"
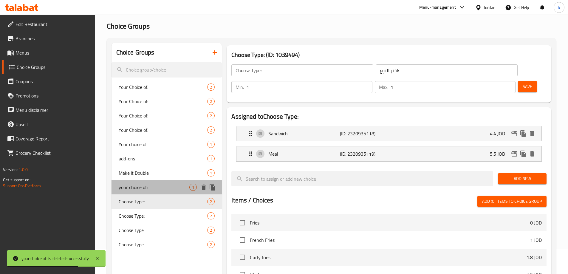
click at [160, 189] on span "your choice of:" at bounding box center [154, 187] width 71 height 7
type input "your choice of:"
type input "اختيارك من:"
type input "0"
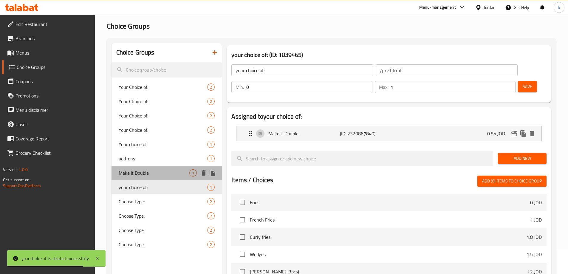
click at [154, 172] on span "Make it Double" at bounding box center [154, 172] width 71 height 7
type input "Make it Double"
type input "اجعلها دوبل"
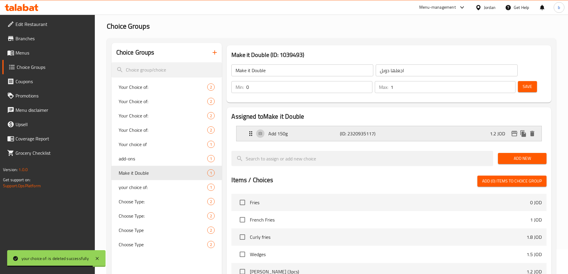
click at [336, 130] on p "Add 150g" at bounding box center [303, 133] width 71 height 7
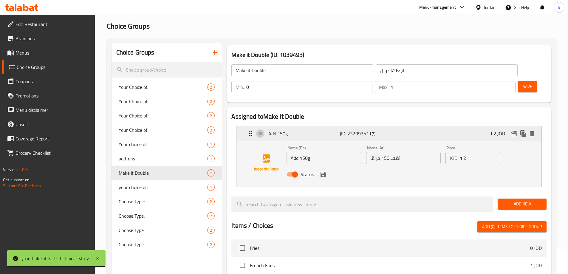
click at [336, 130] on p "Add 150g" at bounding box center [303, 133] width 71 height 7
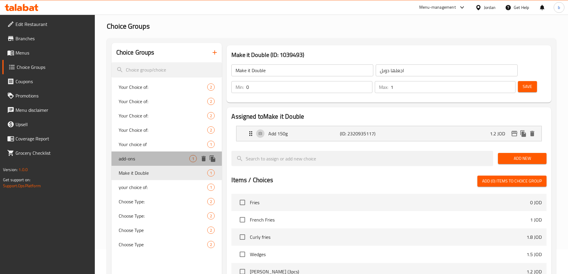
click at [162, 163] on div "add-ons 1" at bounding box center [166, 158] width 111 height 14
type input "add-ons"
type input "اضافه"
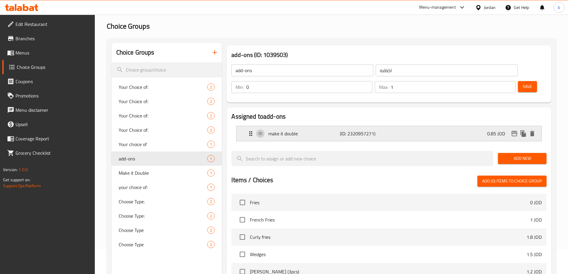
click at [382, 130] on p "(ID: 2320957271)" at bounding box center [364, 133] width 48 height 7
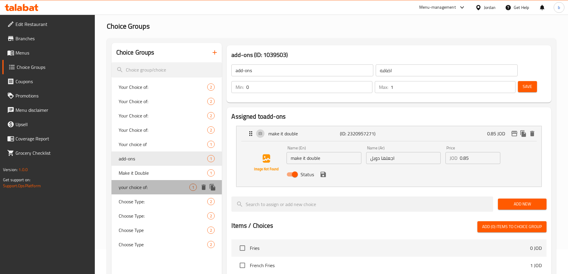
click at [158, 185] on span "your choice of:" at bounding box center [154, 187] width 71 height 7
type input "your choice of:"
type input "اختيارك من:"
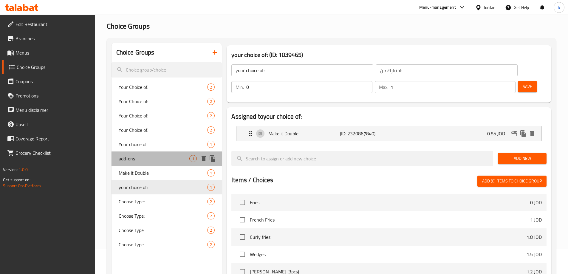
click at [155, 164] on div "add-ons 1" at bounding box center [166, 158] width 111 height 14
type input "add-ons"
type input "اضافه"
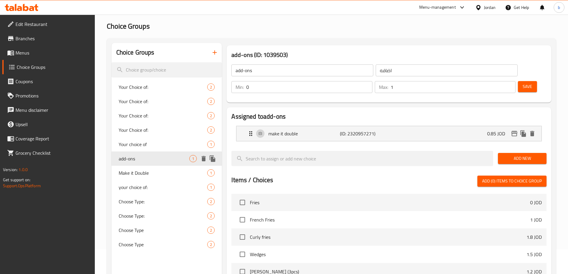
click at [204, 158] on icon "delete" at bounding box center [203, 158] width 4 height 5
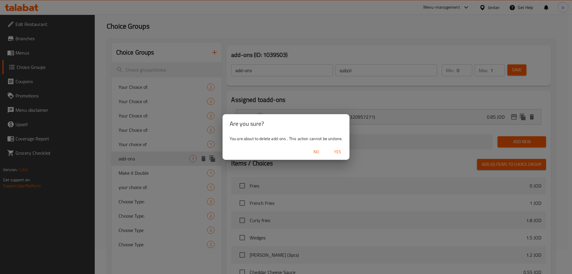
click at [338, 150] on span "Yes" at bounding box center [337, 151] width 14 height 7
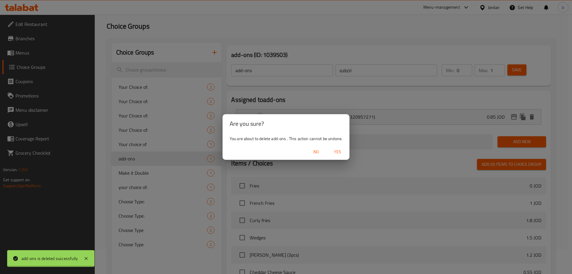
type input "Your Choice of:"
type input "اختيارك من:"
type input "1"
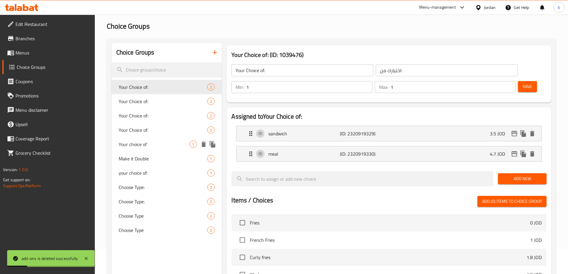
click at [164, 146] on span "Your choice of" at bounding box center [154, 144] width 71 height 7
type input "Your choice of"
type input "اختيارك من"
type input "0"
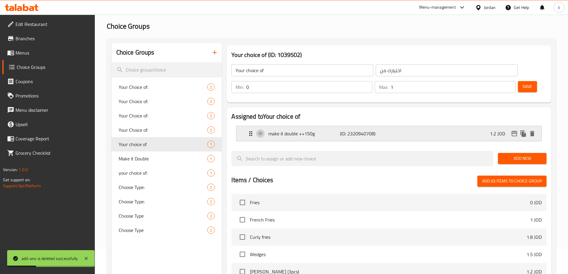
click at [296, 126] on div "make it double ++150g (ID: 2320940708) 1.2 JOD" at bounding box center [390, 133] width 287 height 15
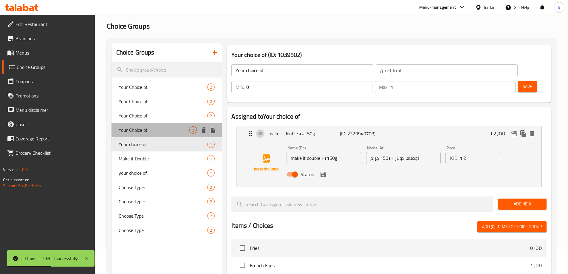
click at [142, 132] on span "Your Choice of:" at bounding box center [154, 129] width 71 height 7
type input "Your Choice of:"
type input "اختيارك من:"
type input "1"
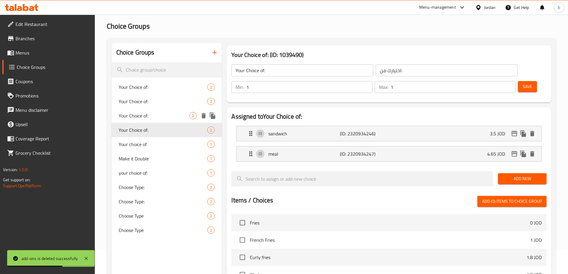
click at [130, 119] on span "Your Choice of:" at bounding box center [154, 115] width 71 height 7
type input "Your Choice of:"
type input "اختيارك من:"
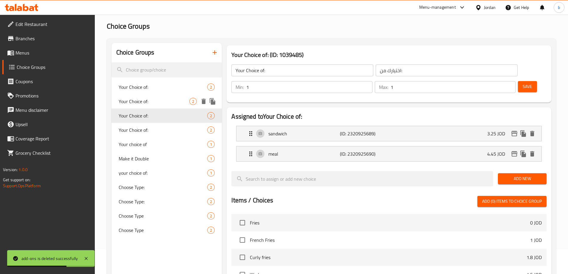
click at [156, 98] on span "Your Choice of:" at bounding box center [154, 101] width 71 height 7
type input "Your Choice of:"
type input "اختيارك من:"
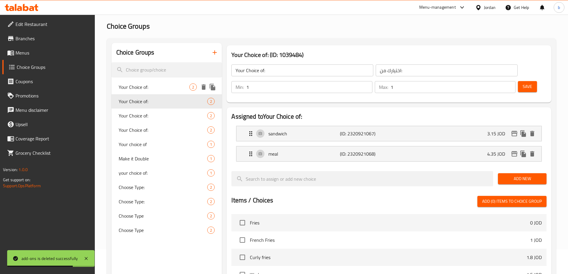
click at [158, 90] on span "Your Choice of:" at bounding box center [154, 86] width 71 height 7
type input "Your Choice of:"
type input "اختيارك من:"
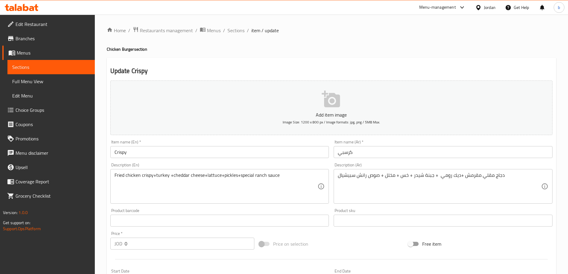
scroll to position [161, 0]
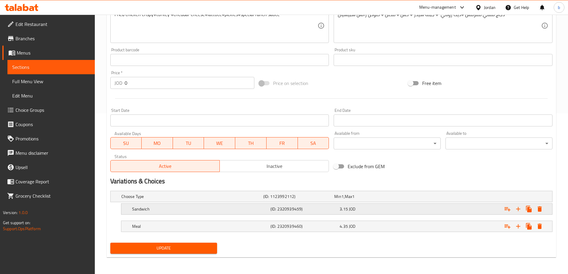
click at [368, 208] on div "3.15 JOD" at bounding box center [372, 209] width 67 height 6
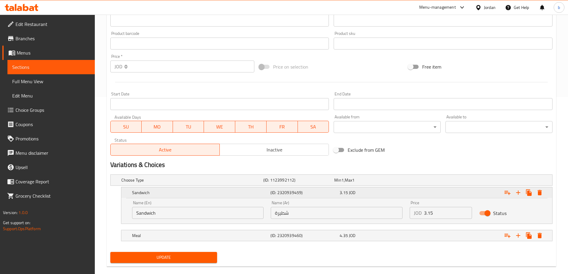
scroll to position [186, 0]
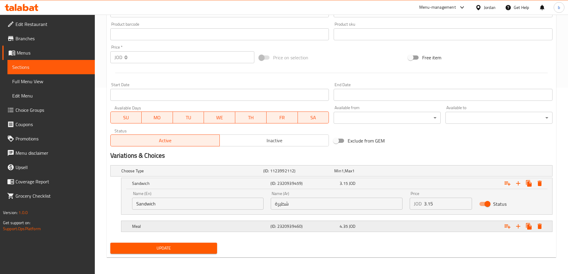
click at [308, 227] on h5 "(ID: 2320939460)" at bounding box center [303, 226] width 67 height 6
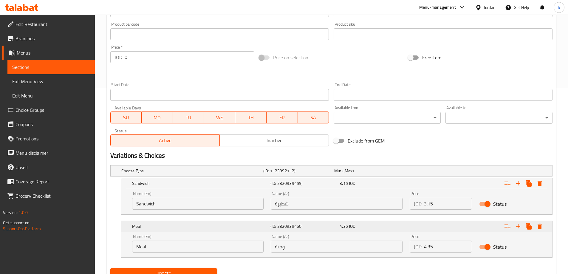
click at [308, 227] on h5 "(ID: 2320939460)" at bounding box center [303, 226] width 67 height 6
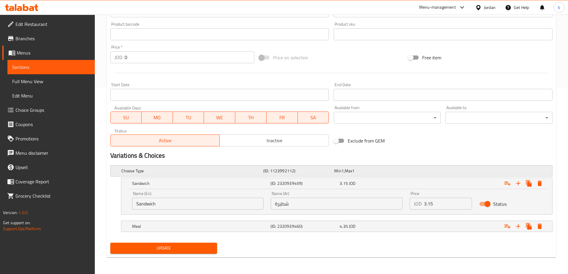
click at [233, 172] on h5 "Choose Type" at bounding box center [190, 171] width 139 height 6
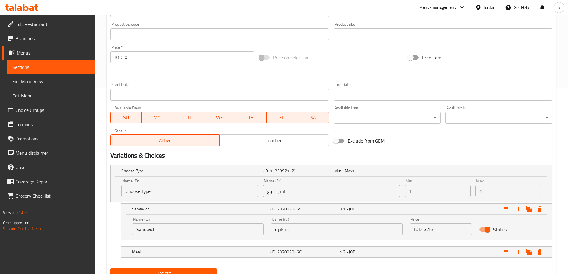
click at [25, 60] on link "Sections" at bounding box center [50, 67] width 87 height 14
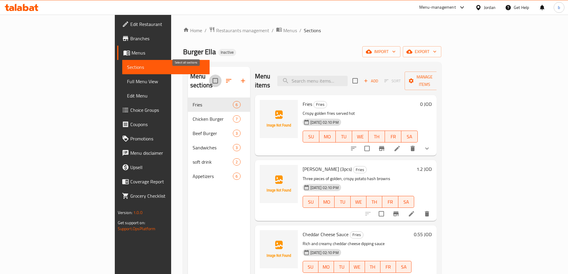
click at [209, 77] on input "checkbox" at bounding box center [215, 80] width 13 height 13
checkbox input "true"
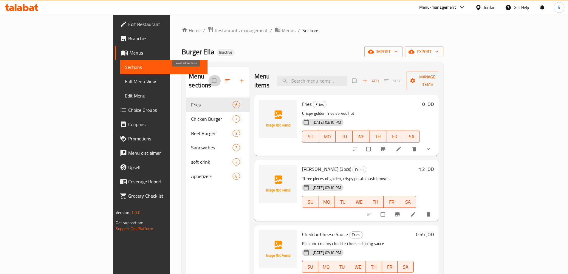
click at [208, 78] on input "checkbox" at bounding box center [214, 80] width 13 height 11
checkbox input "true"
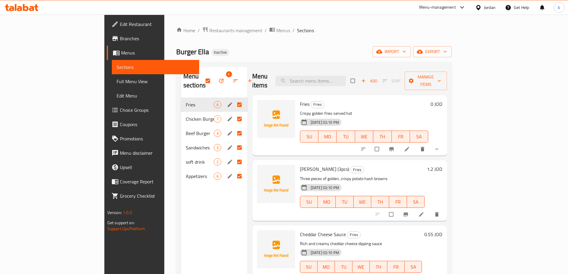
click at [234, 99] on input "Menu sections" at bounding box center [240, 104] width 13 height 11
checkbox input "false"
click at [234, 128] on input "Menu sections" at bounding box center [240, 133] width 13 height 11
checkbox input "false"
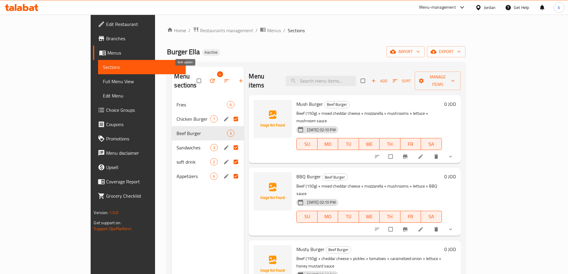
click at [209, 78] on icon "button" at bounding box center [212, 81] width 6 height 6
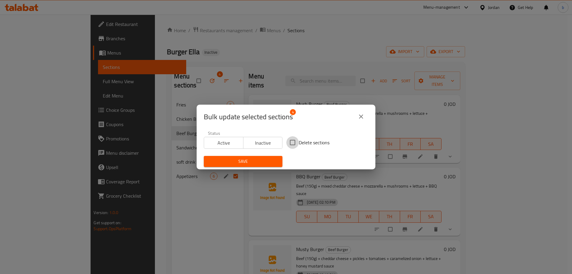
click at [291, 145] on input "Delete sections" at bounding box center [292, 142] width 13 height 13
checkbox input "true"
click at [266, 159] on span "Save" at bounding box center [243, 161] width 69 height 7
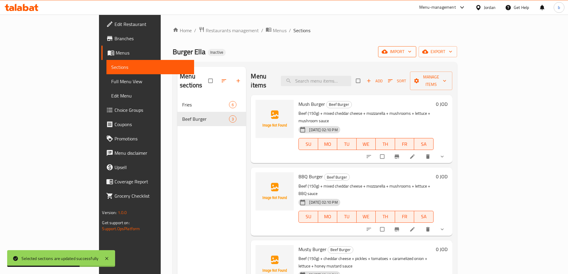
click at [387, 52] on icon "button" at bounding box center [384, 52] width 6 height 4
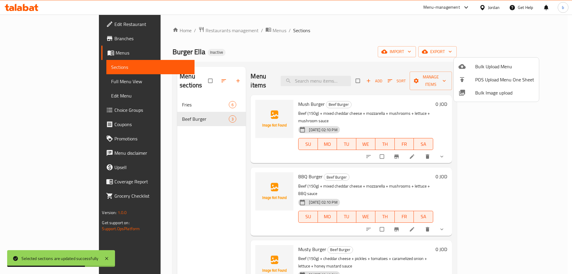
click at [309, 50] on div at bounding box center [286, 137] width 572 height 274
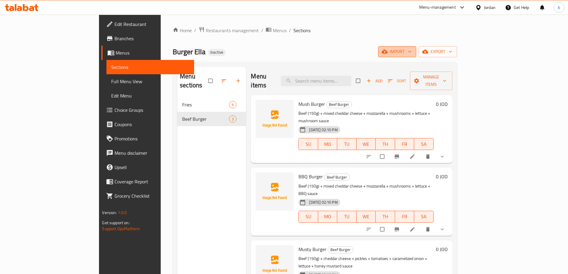
click at [411, 52] on span "import" at bounding box center [397, 51] width 29 height 7
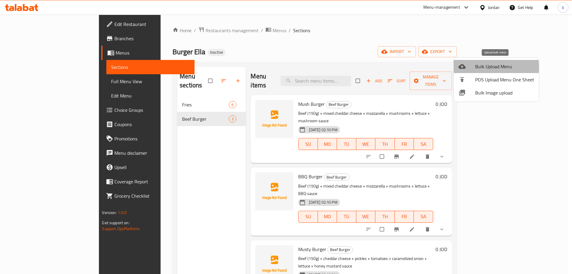
click at [466, 68] on div at bounding box center [467, 66] width 17 height 7
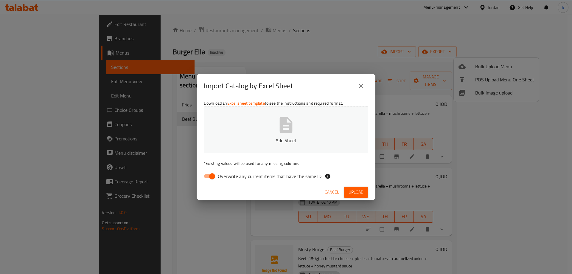
click at [202, 175] on input "Overwrite any current items that have the same ID." at bounding box center [212, 175] width 34 height 11
checkbox input "false"
click at [353, 190] on span "Upload" at bounding box center [356, 191] width 15 height 7
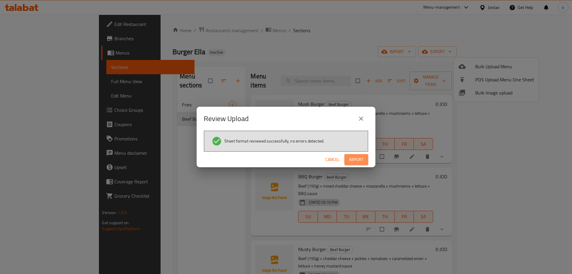
click at [365, 161] on button "Import" at bounding box center [356, 159] width 24 height 11
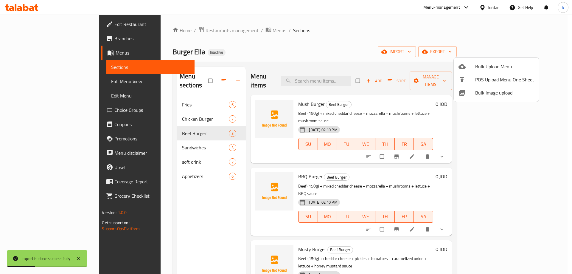
click at [40, 80] on div at bounding box center [286, 137] width 572 height 274
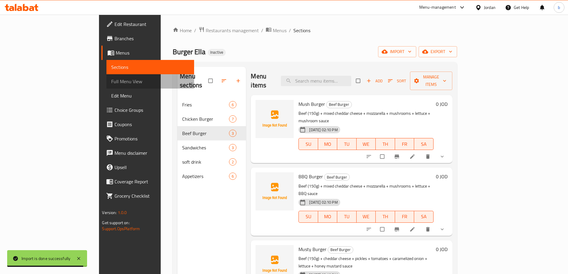
click at [111, 80] on span "Full Menu View" at bounding box center [150, 81] width 78 height 7
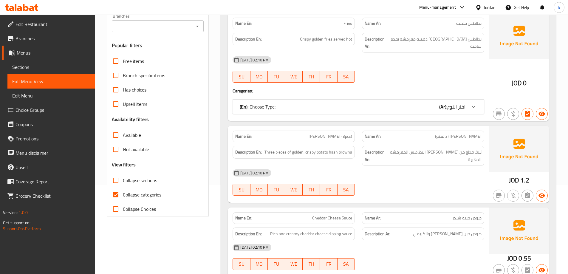
scroll to position [89, 0]
click at [114, 195] on input "Collapse categories" at bounding box center [115, 194] width 14 height 14
checkbox input "false"
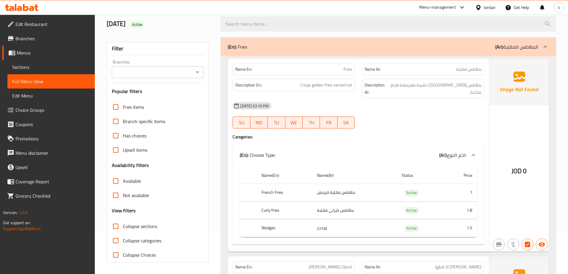
scroll to position [0, 0]
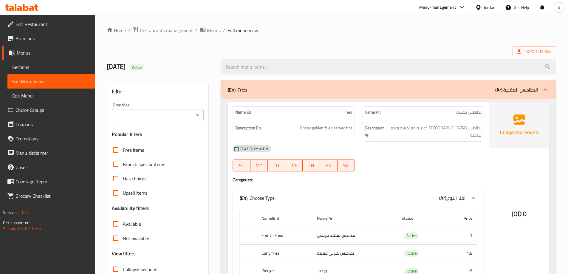
click at [447, 89] on div "(En): Fries (Ar): البطاطس المقلية" at bounding box center [383, 89] width 310 height 7
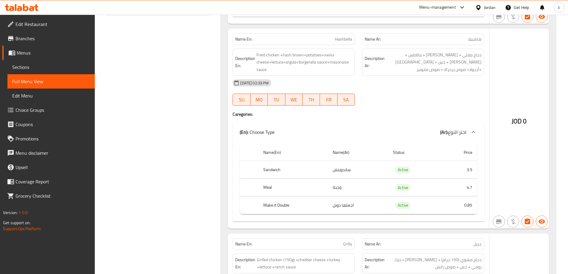
scroll to position [209, 0]
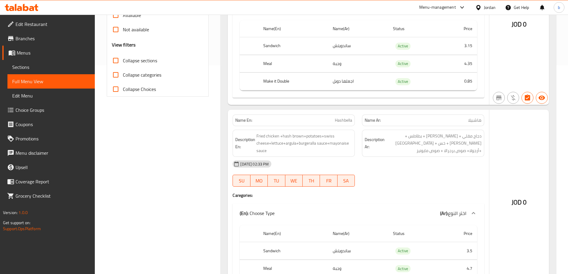
click at [38, 107] on span "Choice Groups" at bounding box center [52, 109] width 74 height 7
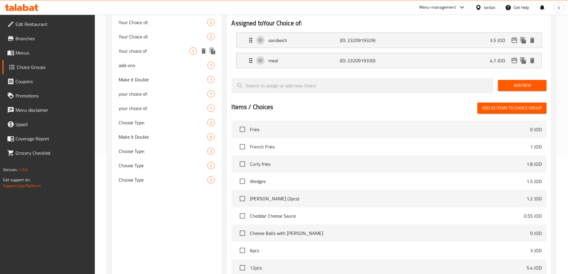
scroll to position [119, 0]
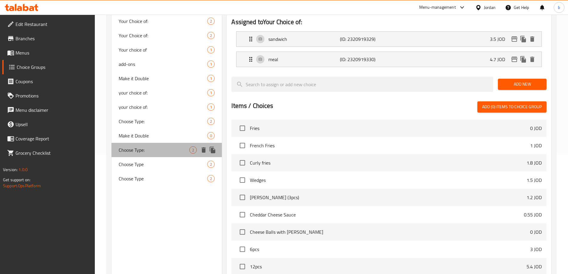
click at [153, 156] on div "Choose Type: 2" at bounding box center [166, 150] width 111 height 14
type input "Choose Type:"
type input "اختر النوع:"
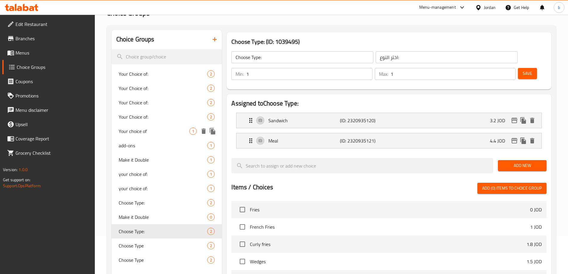
scroll to position [30, 0]
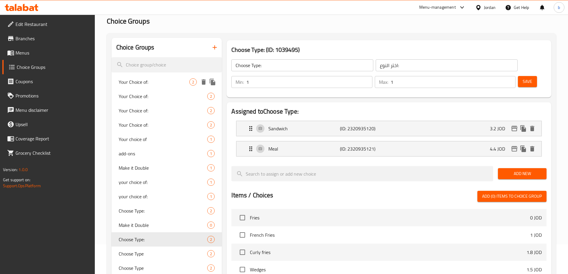
click at [156, 83] on span "Your Choice of:" at bounding box center [154, 81] width 71 height 7
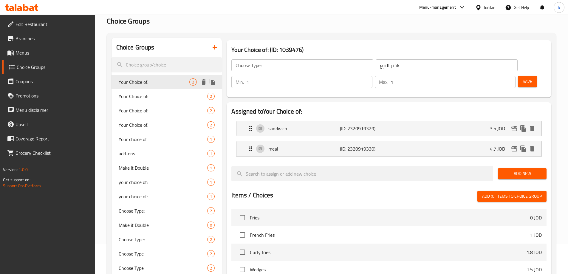
type input "Your Choice of:"
type input "اختيارك من:"
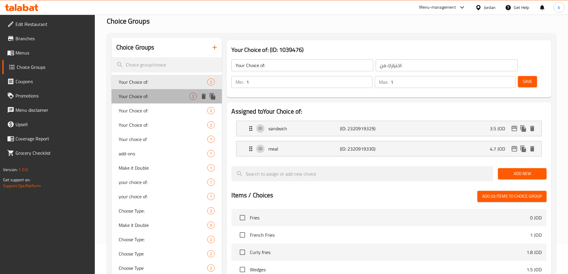
click at [159, 96] on span "Your Choice of:" at bounding box center [154, 96] width 71 height 7
type input "Your Choice of:"
type input "اختيارك من:"
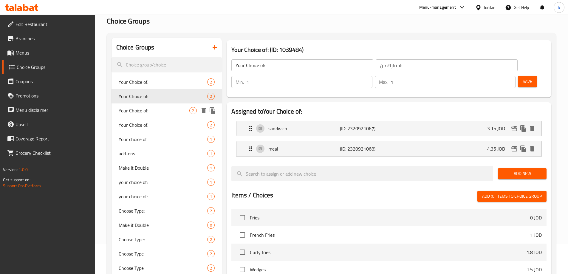
click at [159, 107] on span "Your Choice of:" at bounding box center [154, 110] width 71 height 7
type input "Your Choice of:"
type input "اختيارك من:"
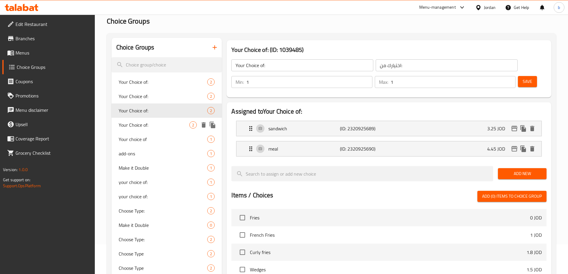
click at [162, 126] on span "Your Choice of:" at bounding box center [154, 124] width 71 height 7
type input "Your Choice of:"
type input "اختيارك من:"
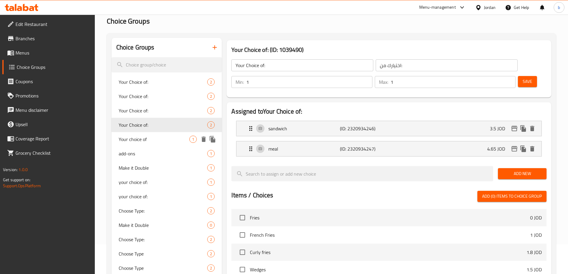
click at [158, 141] on span "Your choice of" at bounding box center [154, 139] width 71 height 7
type input "Your choice of"
type input "اختيارك من"
type input "0"
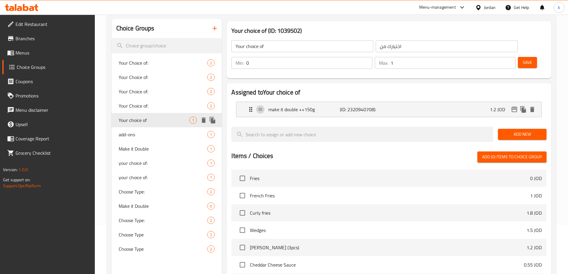
scroll to position [60, 0]
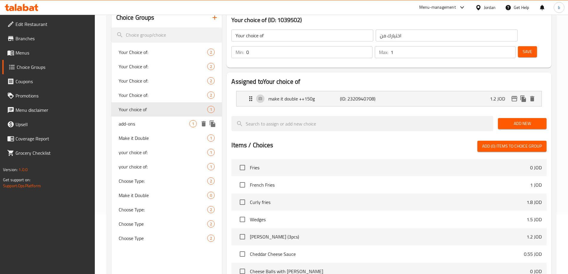
click at [150, 128] on div "add-ons 1" at bounding box center [166, 124] width 111 height 14
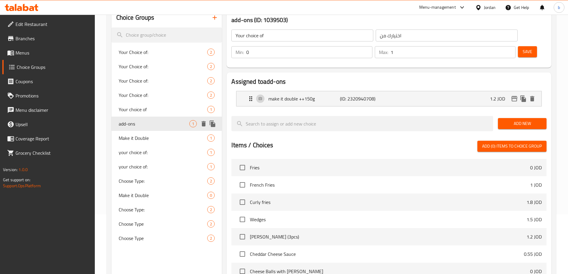
type input "add-ons"
type input "اضافه"
click at [149, 136] on span "Make it Double" at bounding box center [154, 137] width 71 height 7
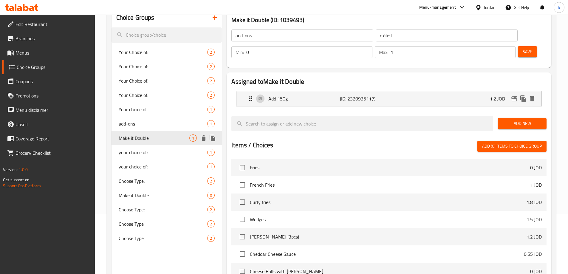
type input "Make it Double"
type input "اجعلها دوبل"
click at [151, 126] on span "add-ons" at bounding box center [154, 123] width 71 height 7
type input "add-ons"
type input "اضافه"
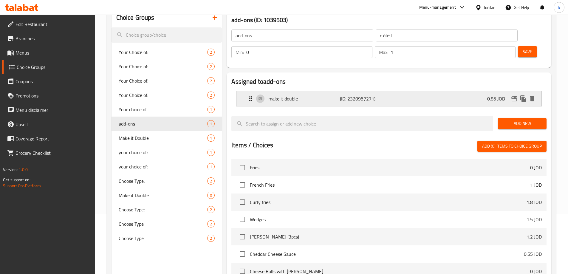
click at [368, 95] on p "(ID: 2320957271)" at bounding box center [364, 98] width 48 height 7
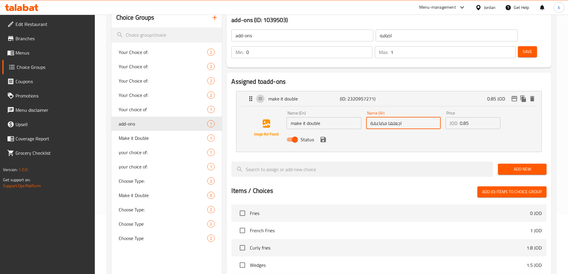
drag, startPoint x: 370, startPoint y: 109, endPoint x: 386, endPoint y: 108, distance: 15.5
click at [386, 117] on input "اجعلها مضاعفة" at bounding box center [403, 123] width 74 height 12
click at [326, 136] on icon "save" at bounding box center [322, 139] width 7 height 7
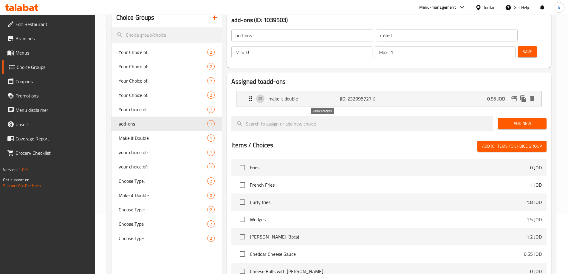
type input "اجعلها دوبل"
click at [310, 91] on li "make it double (ID: 2320957271) 0.85 JOD Name (En) make it double Name (En) Nam…" at bounding box center [388, 98] width 315 height 20
click at [522, 48] on span "Save" at bounding box center [527, 51] width 10 height 7
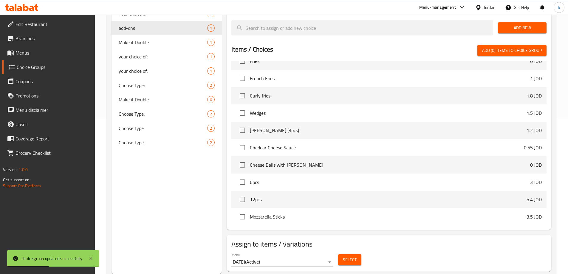
scroll to position [0, 0]
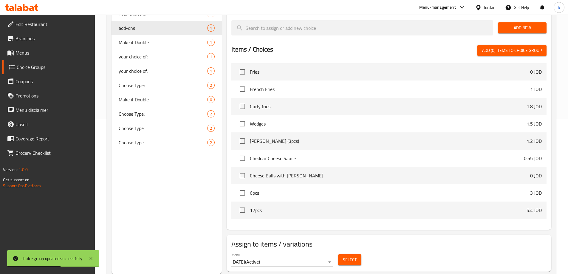
click at [345, 256] on span "Select" at bounding box center [350, 259] width 14 height 7
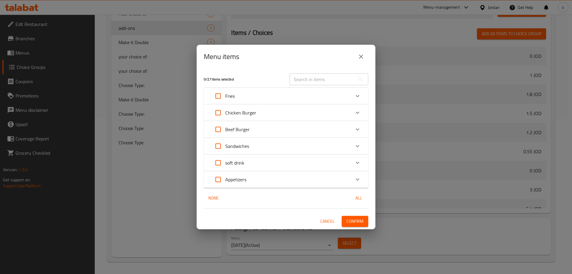
click at [220, 113] on input "Expand" at bounding box center [218, 112] width 14 height 14
checkbox input "true"
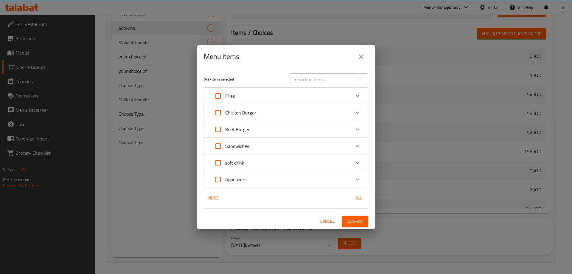
checkbox input "true"
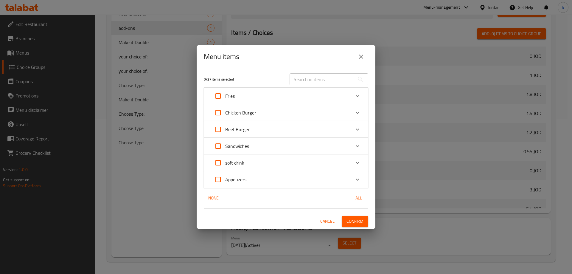
checkbox input "true"
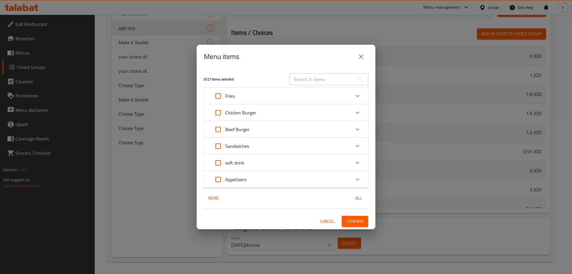
checkbox input "true"
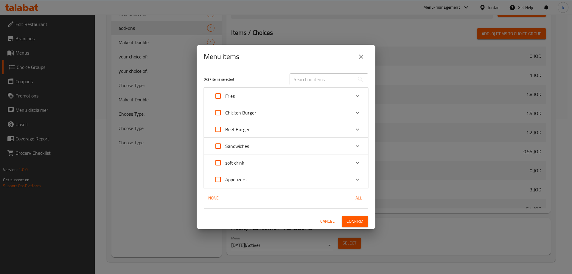
checkbox input "true"
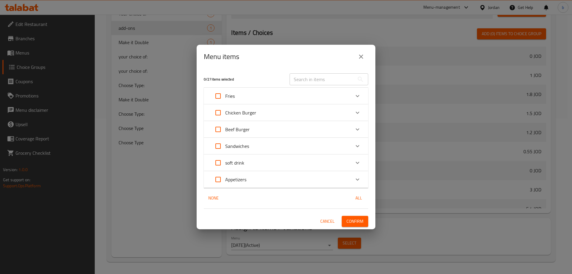
checkbox input "true"
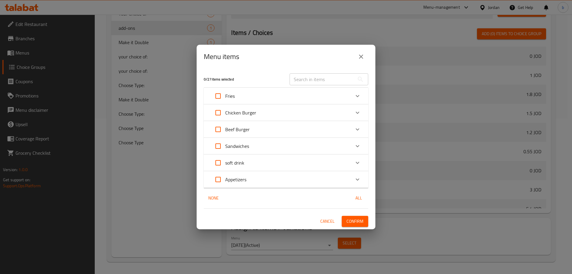
checkbox input "true"
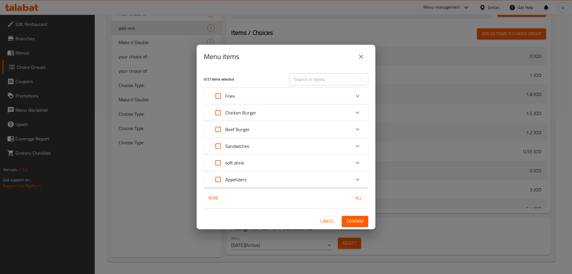
checkbox input "true"
click at [351, 218] on span "Confirm" at bounding box center [355, 221] width 17 height 7
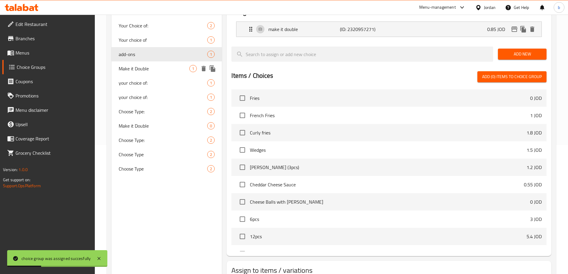
scroll to position [96, 0]
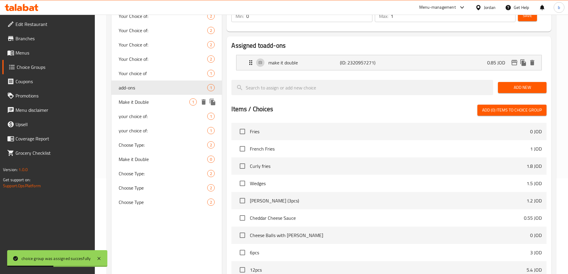
click at [151, 105] on span "Make it Double" at bounding box center [154, 101] width 71 height 7
type input "Make it Double"
type input "اجعلها دوبل"
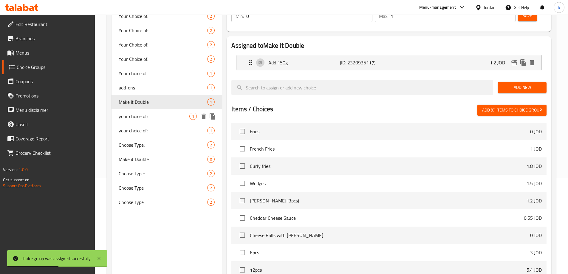
click at [151, 113] on span "your choice of:" at bounding box center [154, 116] width 71 height 7
type input "your choice of:"
type input "اختيارك من:"
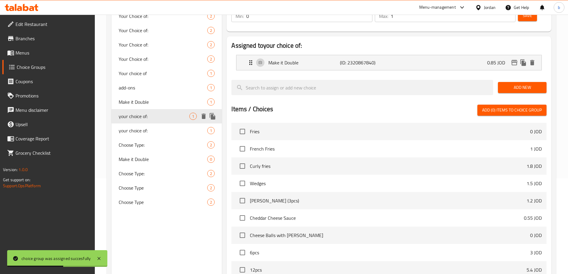
click at [151, 120] on div "your choice of: 1" at bounding box center [166, 116] width 111 height 14
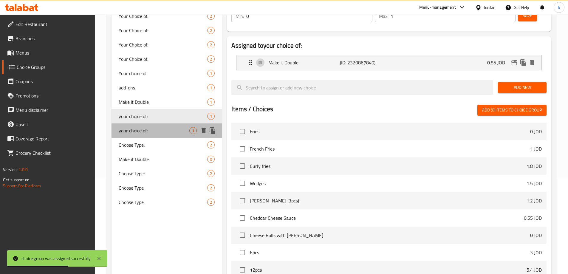
click at [151, 129] on span "your choice of:" at bounding box center [154, 130] width 71 height 7
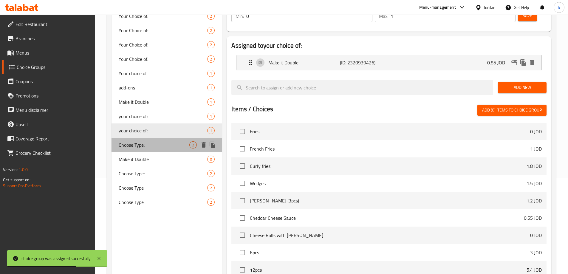
click at [151, 139] on div "Choose Type: 2" at bounding box center [166, 145] width 111 height 14
type input "Choose Type:"
type input "اختر النوع:"
type input "1"
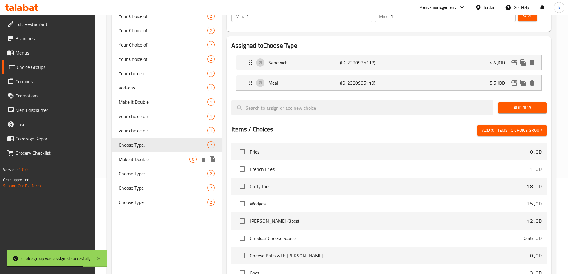
click at [155, 161] on span "Make it Double" at bounding box center [154, 159] width 71 height 7
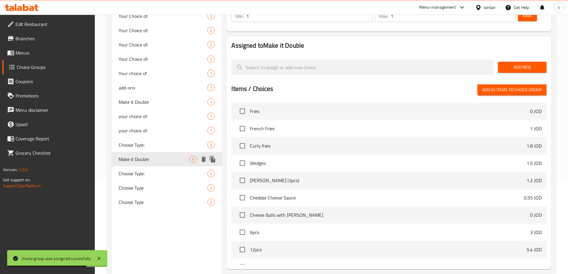
type input "Make it Double"
type input "اجعلها دوبل"
type input "0"
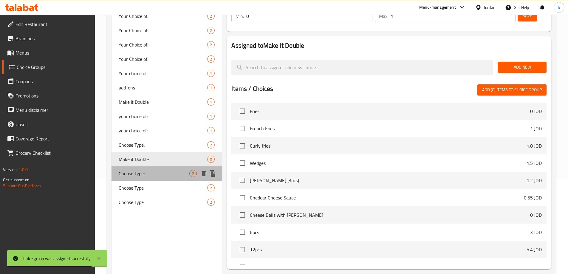
click at [156, 170] on span "Choose Type:" at bounding box center [154, 173] width 71 height 7
type input "Choose Type:"
type input "اختر النوع:"
type input "1"
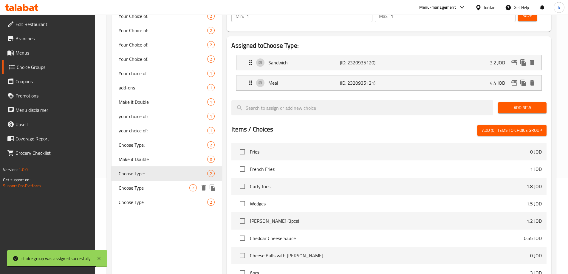
click at [159, 187] on span "Choose Type" at bounding box center [154, 187] width 71 height 7
type input "Choose Type"
type input "اختر النوع"
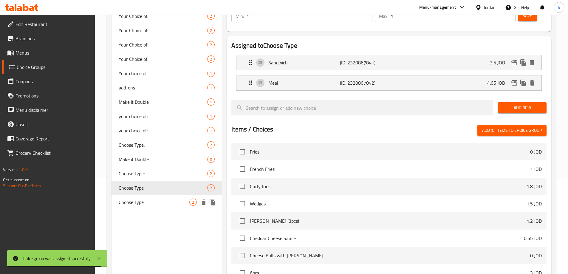
click at [161, 196] on div "Choose Type 2" at bounding box center [166, 202] width 111 height 14
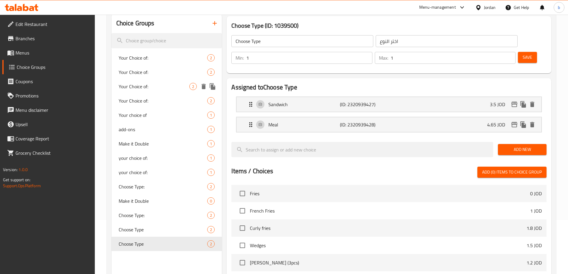
scroll to position [0, 0]
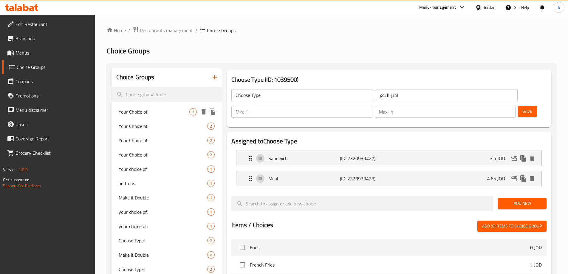
click at [159, 110] on span "Your Choice of:" at bounding box center [154, 111] width 71 height 7
type input "Your Choice of:"
type input "اختيارك من:"
click at [38, 52] on span "Menus" at bounding box center [52, 52] width 74 height 7
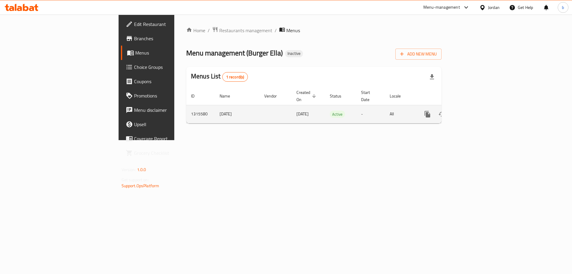
click at [292, 110] on td "02/10/2025" at bounding box center [308, 114] width 33 height 18
click at [474, 111] on icon "enhanced table" at bounding box center [470, 114] width 7 height 7
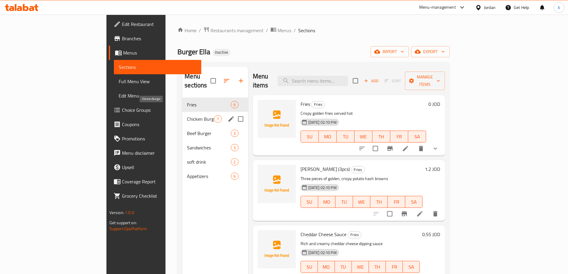
click at [187, 115] on span "Chicken Burger" at bounding box center [200, 118] width 27 height 7
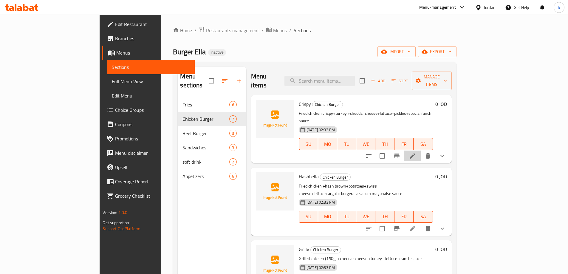
click at [420, 150] on li at bounding box center [412, 155] width 17 height 11
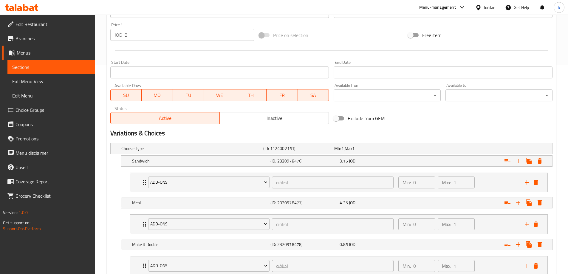
scroll to position [247, 0]
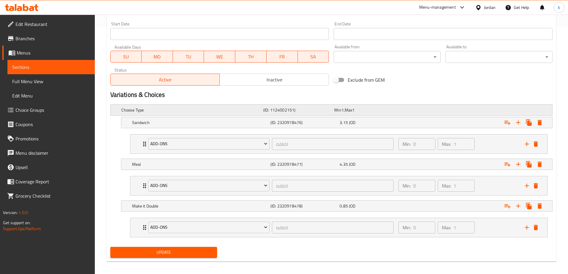
click at [358, 110] on div "Min 1 , Max 1" at bounding box center [368, 110] width 69 height 6
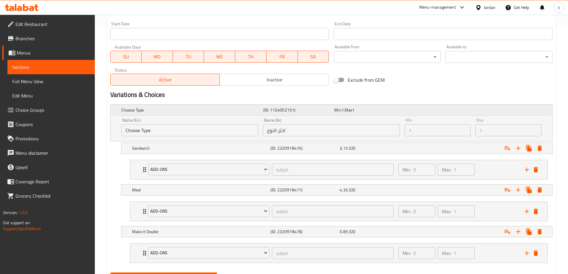
click at [358, 110] on div "Min 1 , Max 1" at bounding box center [368, 110] width 69 height 6
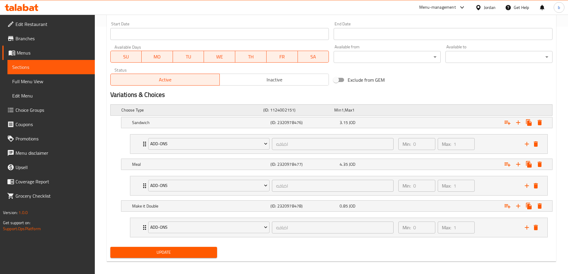
click at [402, 115] on div "Choose Type (ID: 1124002151) Min 1 , Max 1" at bounding box center [333, 109] width 426 height 13
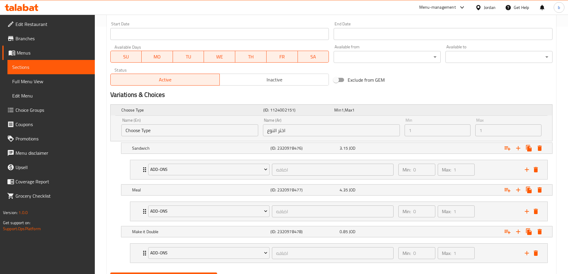
click at [393, 112] on div "Min 1 , Max 1" at bounding box center [368, 110] width 69 height 6
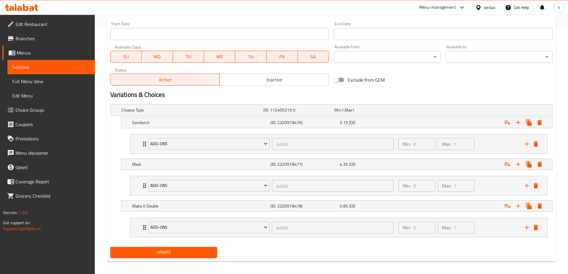
click at [72, 70] on span "Sections" at bounding box center [51, 66] width 78 height 7
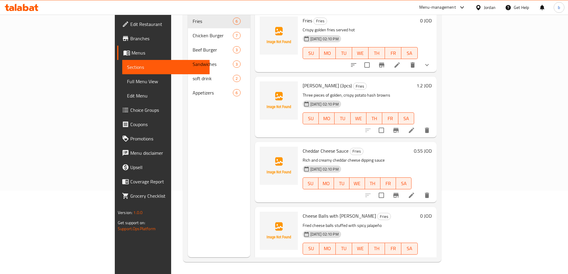
scroll to position [83, 0]
click at [130, 107] on span "Choice Groups" at bounding box center [167, 109] width 74 height 7
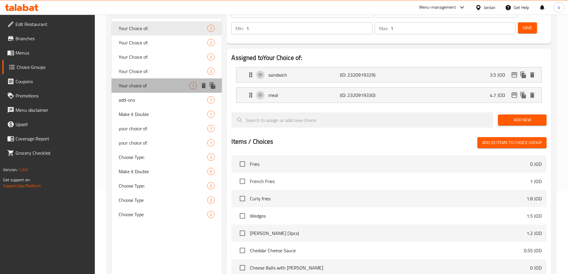
click at [171, 89] on div "Your choice of 1" at bounding box center [166, 85] width 111 height 14
type input "Your choice of"
type input "اختيارك من"
type input "0"
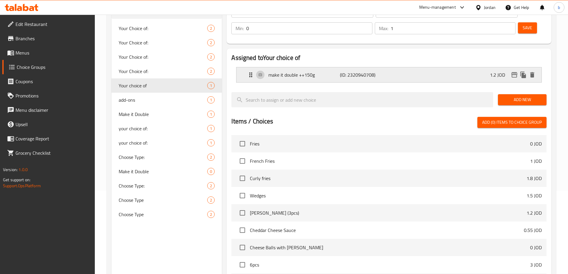
click at [452, 67] on div "make it double ++150g (ID: 2320940708) 1.2 JOD" at bounding box center [390, 74] width 287 height 15
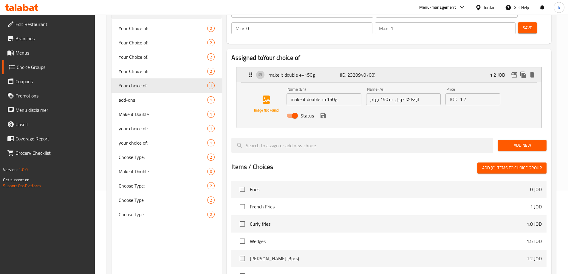
click at [452, 67] on div "make it double ++150g (ID: 2320940708) 1.2 JOD" at bounding box center [390, 74] width 287 height 15
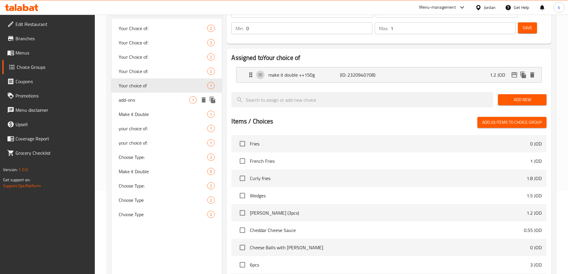
click at [150, 102] on span "add-ons" at bounding box center [154, 99] width 71 height 7
type input "add-ons"
type input "اضافه"
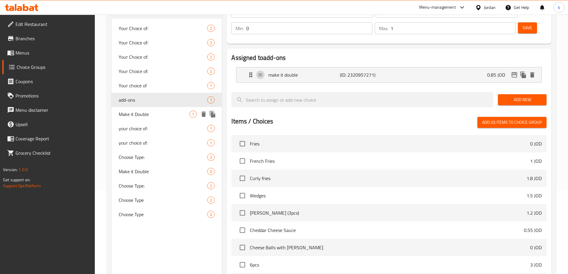
click at [150, 108] on div "Make it Double 1" at bounding box center [166, 114] width 111 height 14
type input "Make it Double"
type input "اجعلها دوبل"
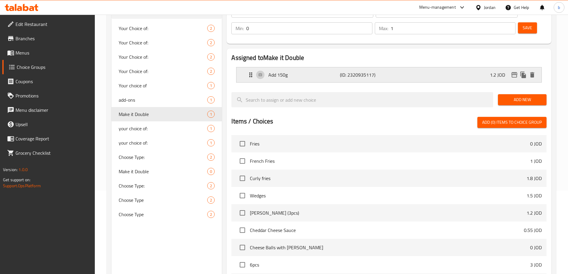
click at [449, 67] on div "Add 150g (ID: 2320935117) 1.2 JOD" at bounding box center [390, 74] width 287 height 15
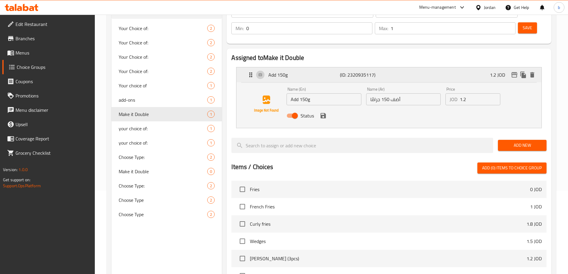
click at [404, 67] on div "Add 150g (ID: 2320935117) 1.2 JOD" at bounding box center [390, 74] width 287 height 15
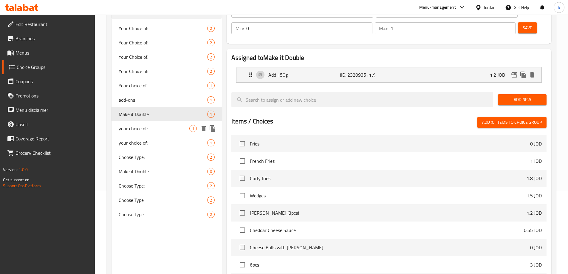
click at [173, 128] on span "your choice of:" at bounding box center [154, 128] width 71 height 7
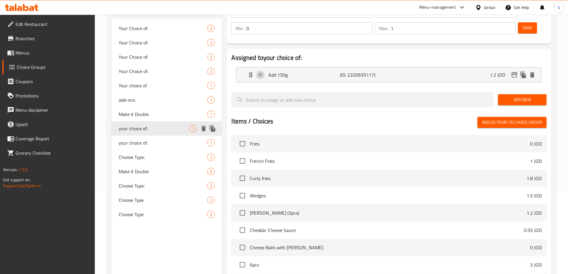
type input "your choice of:"
type input "اختيارك من:"
click at [407, 67] on div "Make it Double (ID: 2320867840) 0.85 JOD" at bounding box center [390, 74] width 287 height 15
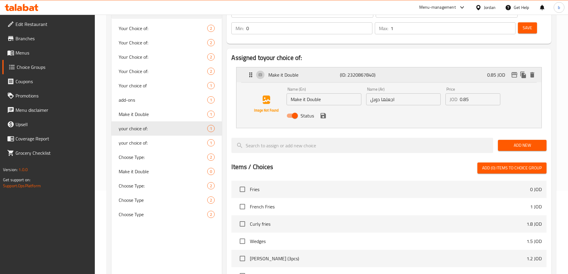
click at [407, 67] on div "Make it Double (ID: 2320867840) 0.85 JOD" at bounding box center [390, 74] width 287 height 15
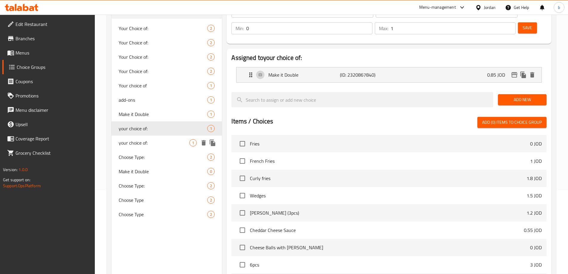
click at [174, 139] on span "your choice of:" at bounding box center [154, 142] width 71 height 7
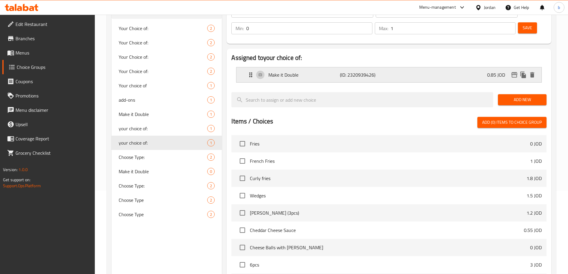
click at [363, 71] on p "(ID: 2320939426)" at bounding box center [364, 74] width 48 height 7
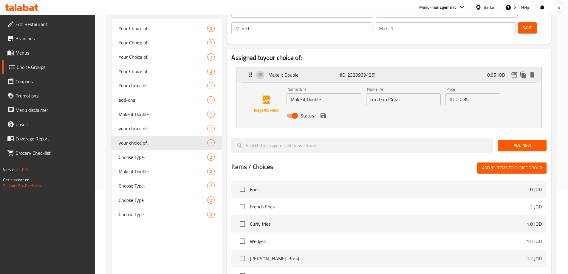
click at [363, 71] on p "(ID: 2320939426)" at bounding box center [364, 74] width 48 height 7
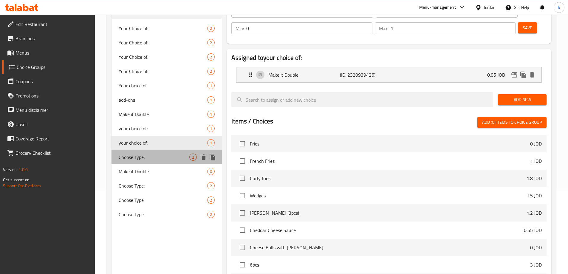
click at [158, 158] on span "Choose Type:" at bounding box center [154, 156] width 71 height 7
type input "Choose Type:"
type input "اختر النوع:"
type input "1"
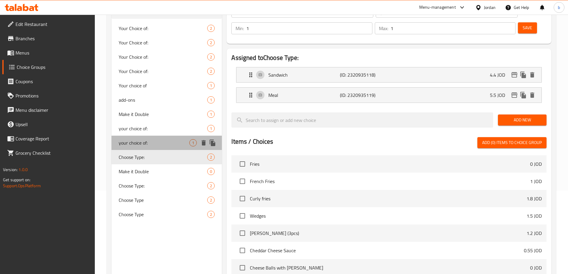
click at [160, 144] on span "your choice of:" at bounding box center [154, 142] width 71 height 7
type input "your choice of:"
type input "اختيارك من:"
type input "0"
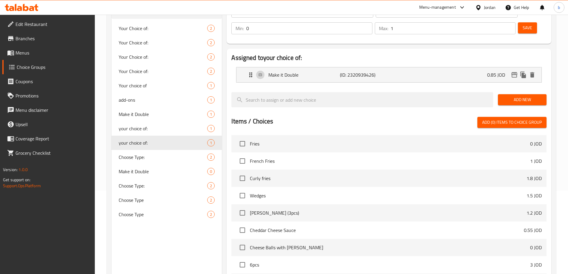
click at [383, 66] on li "Make it Double (ID: 2320939426) 0.85 JOD Name (En) Make it Double Name (En) Nam…" at bounding box center [388, 75] width 315 height 20
click at [383, 67] on div "Make it Double (ID: 2320939426) 0.85 JOD" at bounding box center [390, 74] width 287 height 15
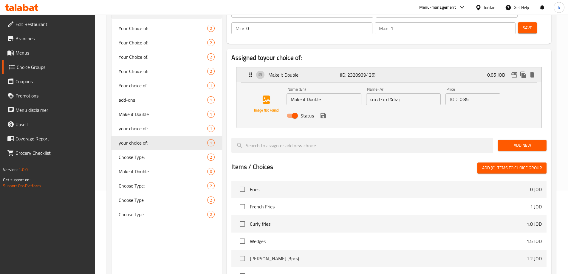
click at [386, 71] on p "(ID: 2320939426)" at bounding box center [364, 74] width 48 height 7
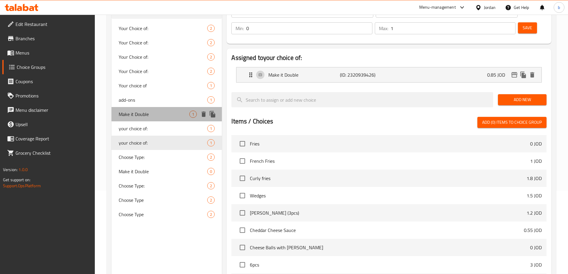
click at [158, 114] on span "Make it Double" at bounding box center [154, 114] width 71 height 7
type input "Make it Double"
type input "اجعلها دوبل"
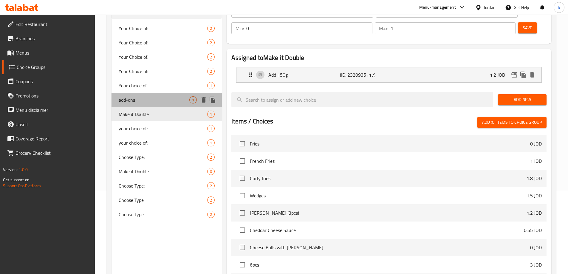
click at [163, 100] on span "add-ons" at bounding box center [154, 99] width 71 height 7
type input "add-ons"
type input "اضافه"
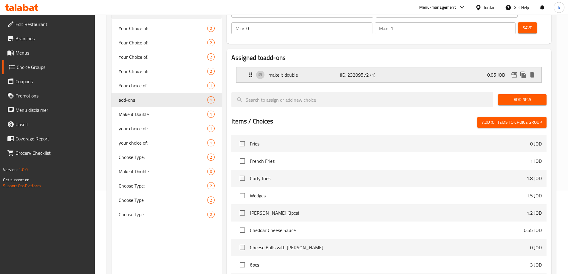
click at [425, 67] on div "make it double (ID: 2320957271) 0.85 JOD" at bounding box center [390, 74] width 287 height 15
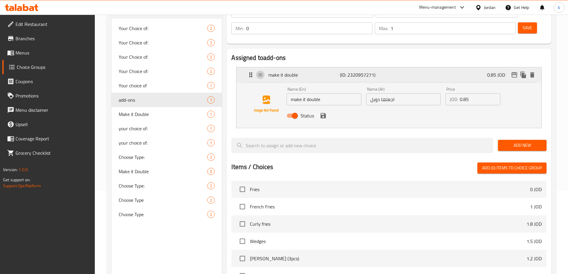
click at [425, 67] on div "make it double (ID: 2320957271) 0.85 JOD" at bounding box center [390, 74] width 287 height 15
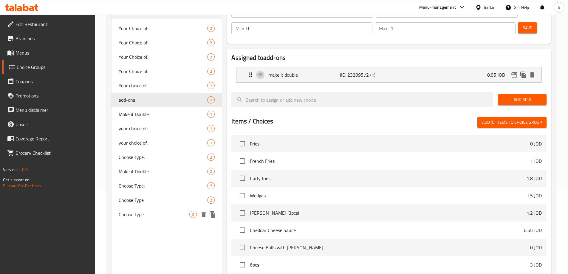
click at [136, 211] on span "Choose Type" at bounding box center [154, 214] width 71 height 7
type input "Choose Type"
type input "اختر النوع"
type input "1"
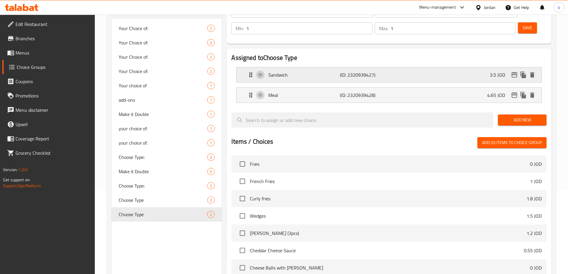
click at [378, 67] on div "Sandwich (ID: 2320939427) 3.5 JOD" at bounding box center [390, 74] width 287 height 15
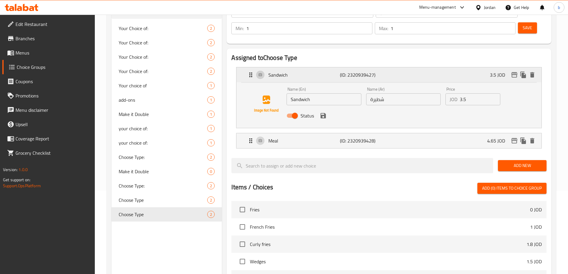
click at [376, 71] on p "(ID: 2320939427)" at bounding box center [364, 74] width 48 height 7
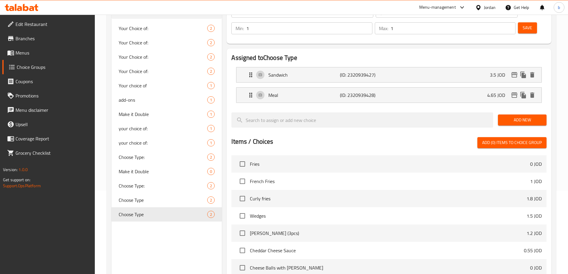
click at [43, 55] on span "Menus" at bounding box center [52, 52] width 74 height 7
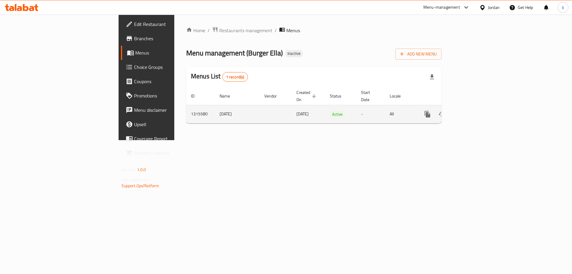
click at [325, 105] on td "Active" at bounding box center [340, 114] width 31 height 18
click at [478, 107] on link "enhanced table" at bounding box center [470, 114] width 14 height 14
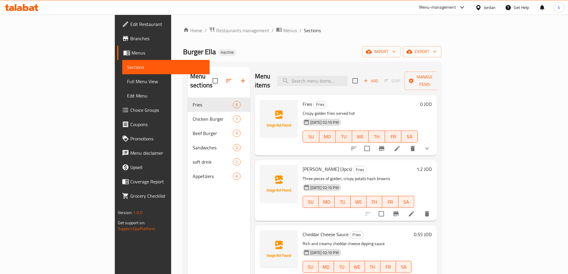
click at [127, 80] on span "Full Menu View" at bounding box center [166, 81] width 78 height 7
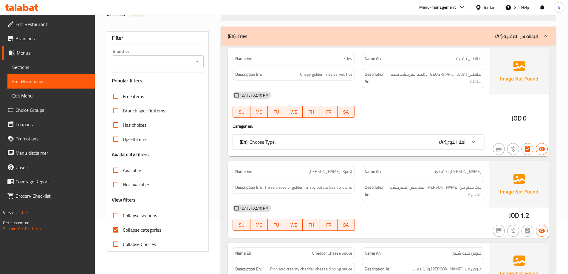
scroll to position [60, 0]
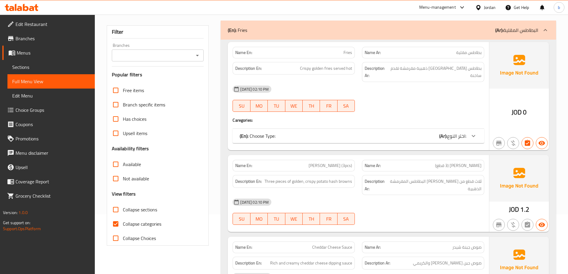
click at [116, 208] on input "Collapse sections" at bounding box center [115, 209] width 14 height 14
checkbox input "true"
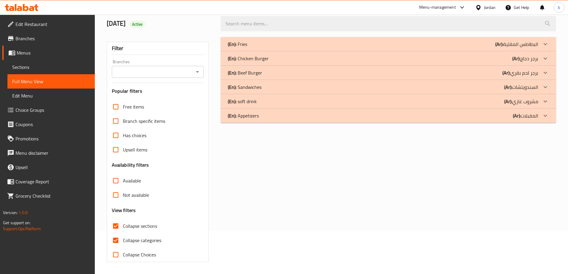
click at [117, 233] on input "Collapse categories" at bounding box center [115, 240] width 14 height 14
click at [526, 57] on p "(Ar): برجر دجاج" at bounding box center [525, 58] width 26 height 7
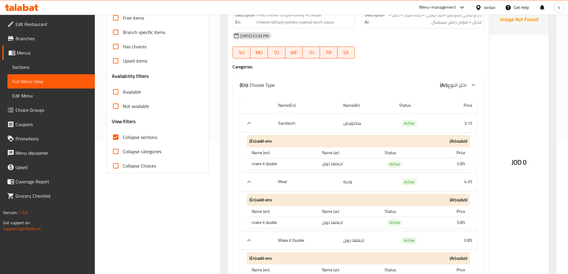
scroll to position [103, 0]
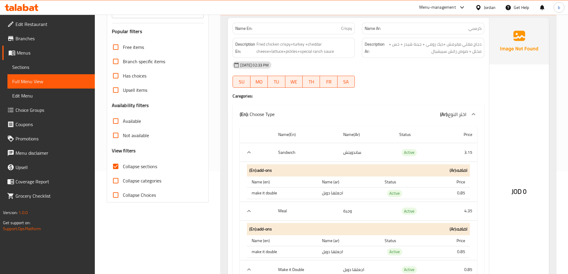
click at [120, 178] on input "Collapse categories" at bounding box center [115, 180] width 14 height 14
checkbox input "true"
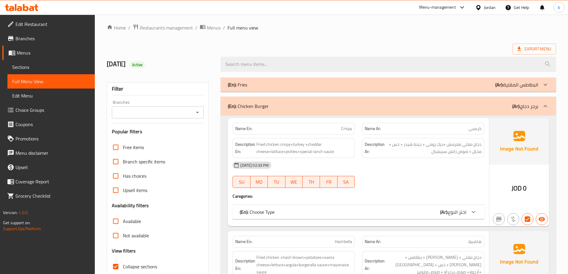
scroll to position [0, 0]
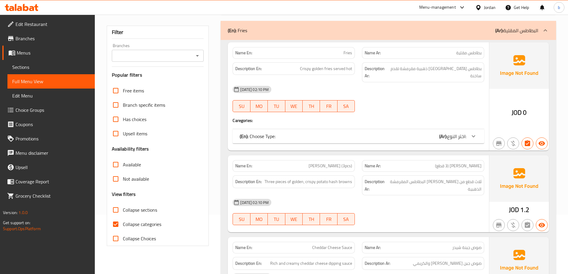
scroll to position [60, 0]
click at [113, 228] on input "Collapse categories" at bounding box center [115, 224] width 14 height 14
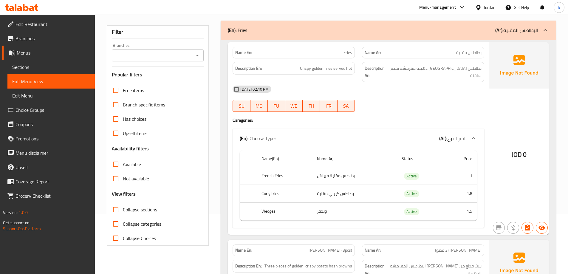
click at [114, 223] on input "Collapse categories" at bounding box center [115, 224] width 14 height 14
checkbox input "true"
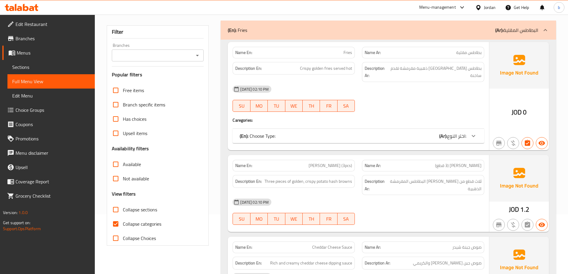
click at [373, 32] on div "(En): Fries (Ar): البطاطس المقلية" at bounding box center [383, 30] width 310 height 7
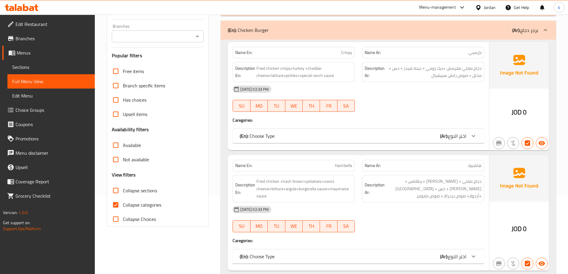
scroll to position [89, 0]
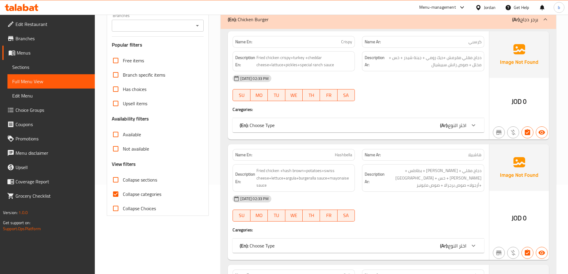
click at [463, 124] on span "اختر النوع" at bounding box center [457, 125] width 18 height 9
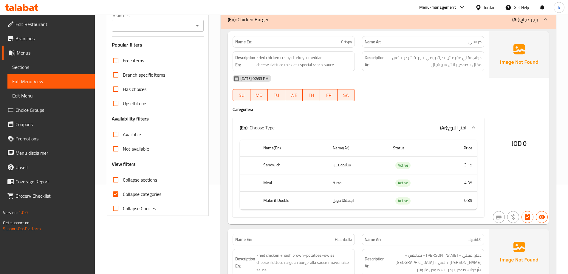
click at [463, 124] on span "اختر النوع" at bounding box center [457, 127] width 18 height 9
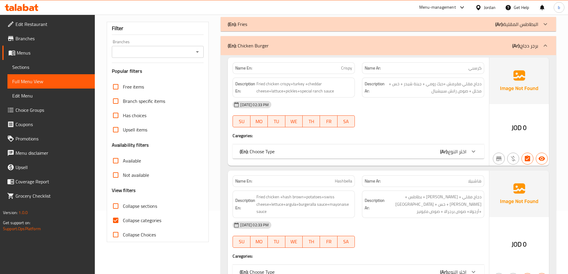
scroll to position [149, 0]
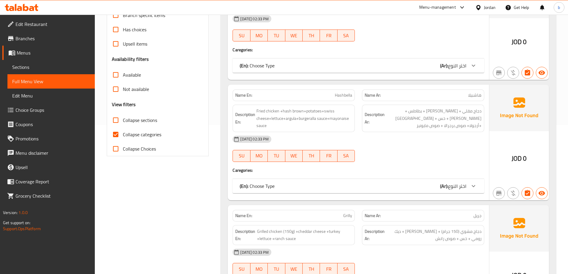
click at [117, 118] on input "Collapse sections" at bounding box center [115, 120] width 14 height 14
checkbox input "true"
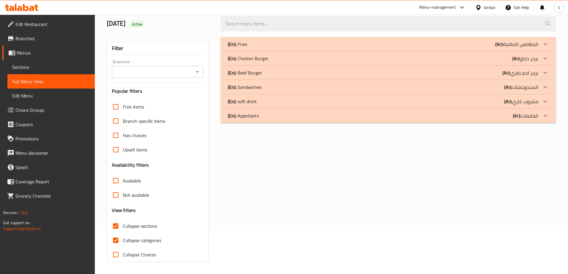
scroll to position [43, 0]
click at [515, 117] on b "(Ar):" at bounding box center [517, 115] width 8 height 9
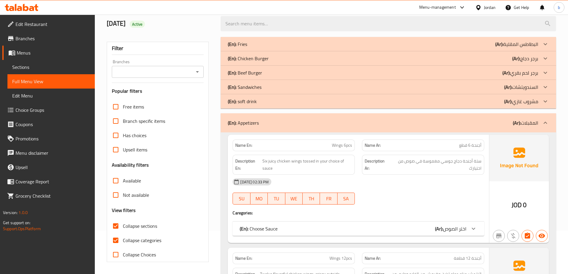
click at [521, 104] on p "(Ar): [PERSON_NAME]" at bounding box center [521, 101] width 34 height 7
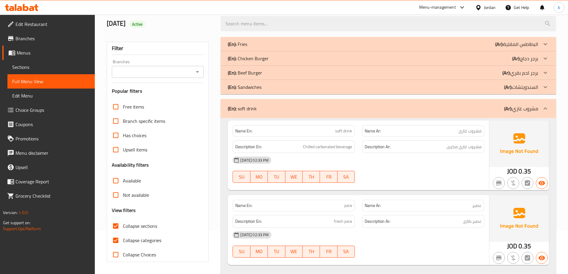
drag, startPoint x: 523, startPoint y: 87, endPoint x: 526, endPoint y: 77, distance: 10.8
click at [524, 86] on p "(Ar): السندويتشات" at bounding box center [521, 86] width 34 height 7
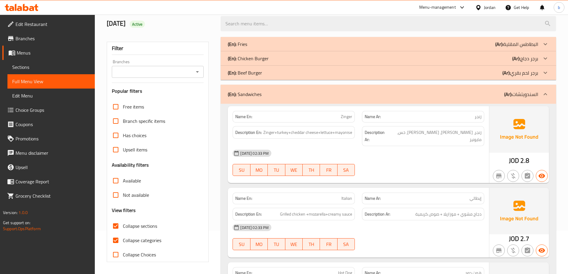
click at [528, 59] on p "(Ar): برجر دجاج" at bounding box center [525, 58] width 26 height 7
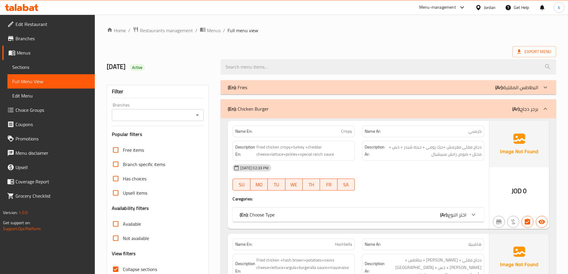
scroll to position [60, 0]
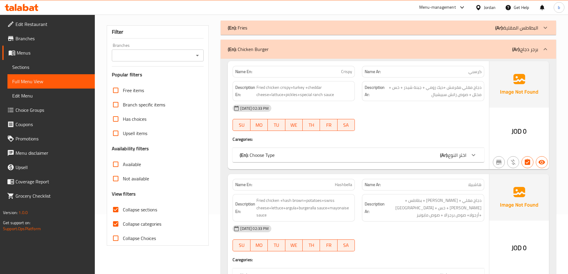
click at [118, 223] on input "Collapse categories" at bounding box center [115, 224] width 14 height 14
checkbox input "false"
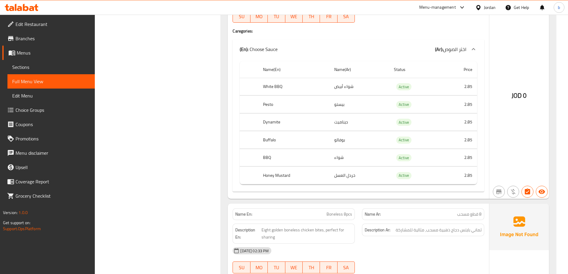
scroll to position [0, 0]
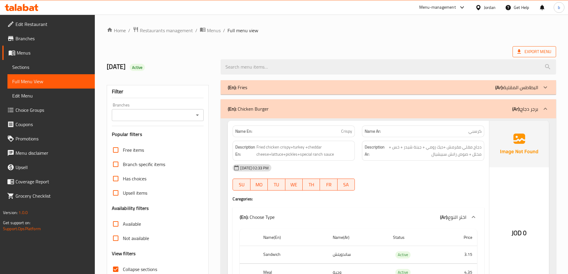
click at [525, 53] on span "Export Menu" at bounding box center [534, 51] width 34 height 7
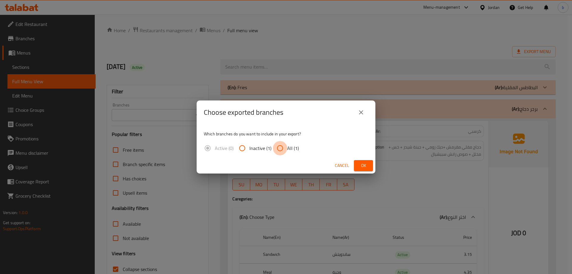
click at [282, 150] on input "All (1)" at bounding box center [280, 148] width 14 height 14
radio input "true"
click at [358, 168] on button "Ok" at bounding box center [363, 165] width 19 height 11
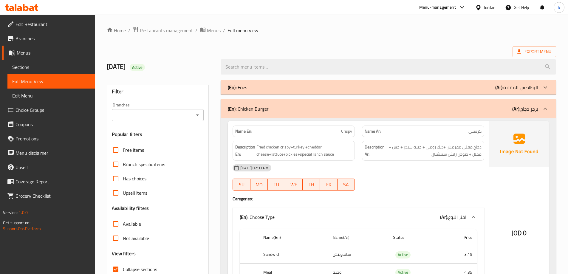
click at [41, 22] on span "Edit Restaurant" at bounding box center [52, 24] width 74 height 7
